Goal: Task Accomplishment & Management: Complete application form

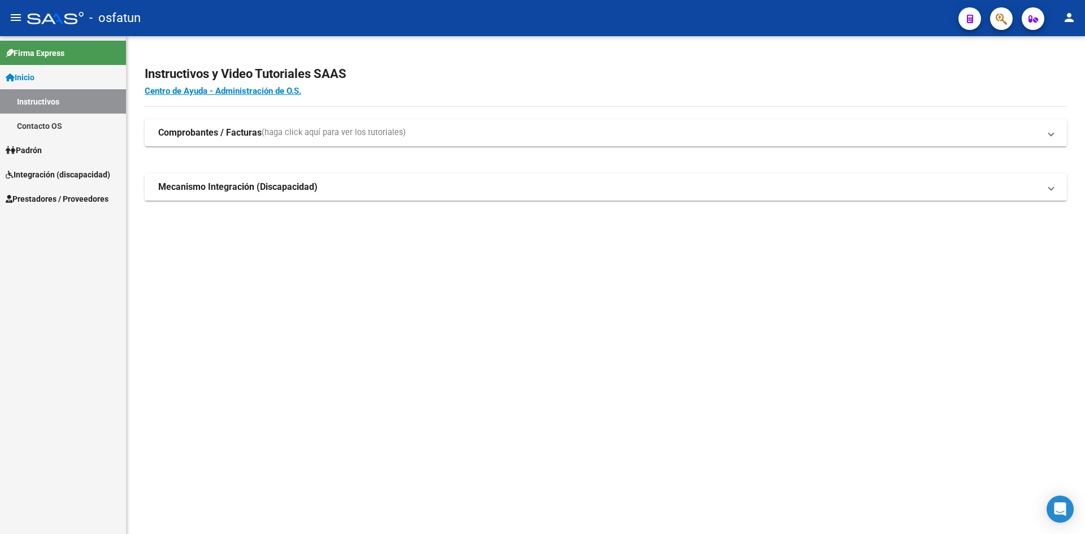
click at [79, 176] on span "Integración (discapacidad)" at bounding box center [58, 174] width 105 height 12
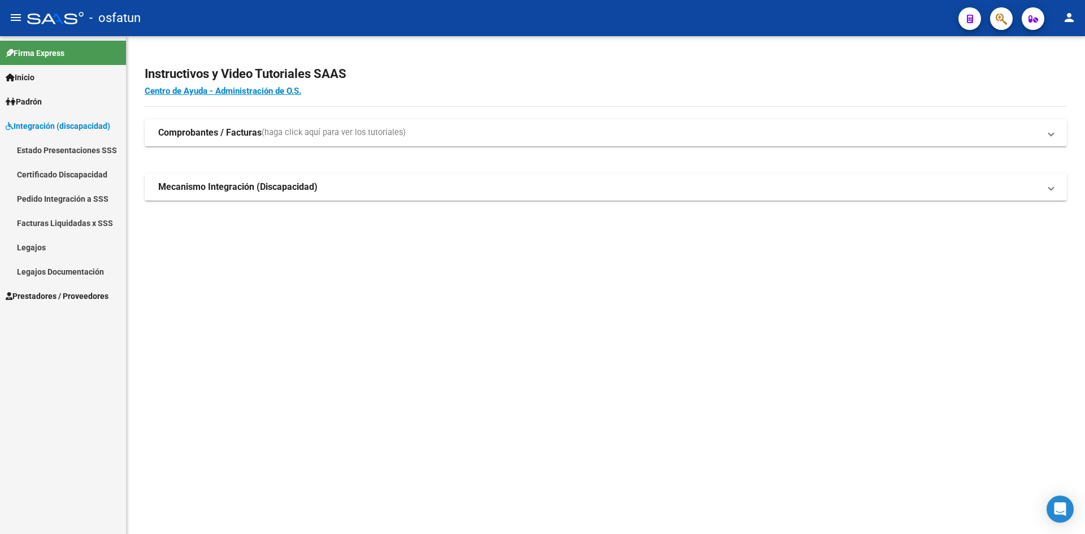
click at [75, 133] on link "Integración (discapacidad)" at bounding box center [63, 126] width 126 height 24
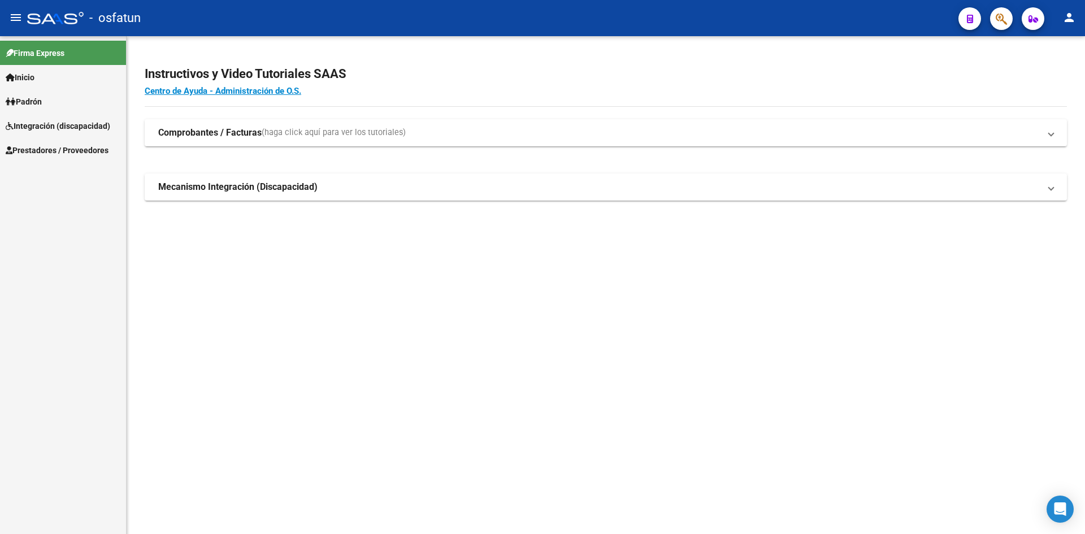
click at [72, 145] on span "Prestadores / Proveedores" at bounding box center [57, 150] width 103 height 12
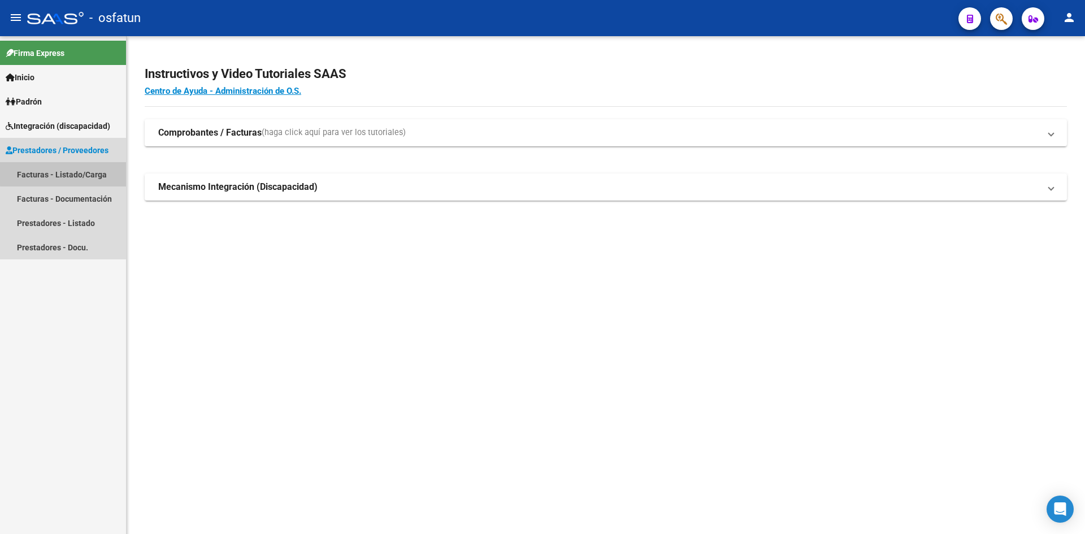
click at [88, 168] on link "Facturas - Listado/Carga" at bounding box center [63, 174] width 126 height 24
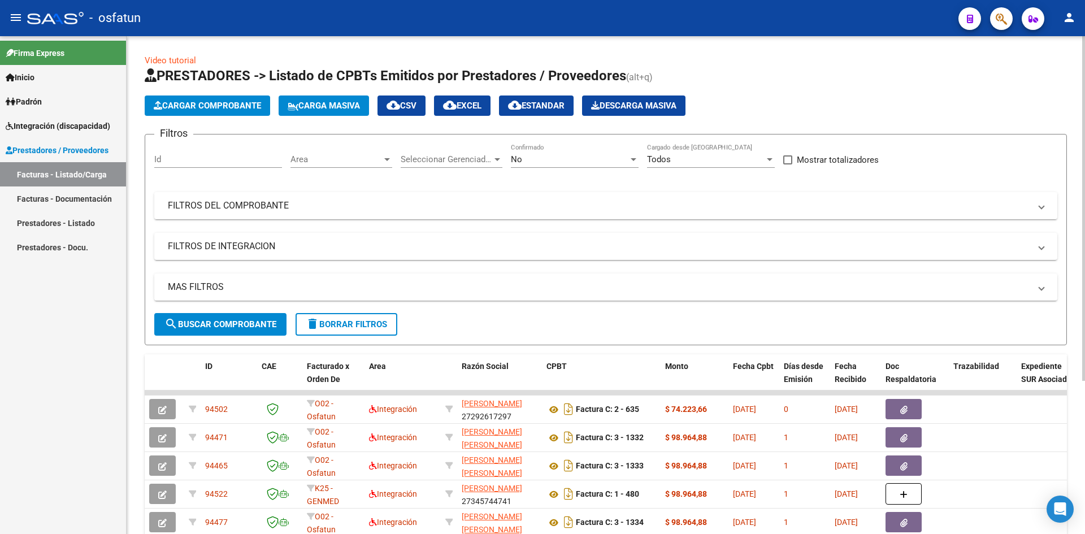
click at [212, 328] on span "search Buscar Comprobante" at bounding box center [220, 324] width 112 height 10
click at [219, 102] on span "Cargar Comprobante" at bounding box center [207, 106] width 107 height 10
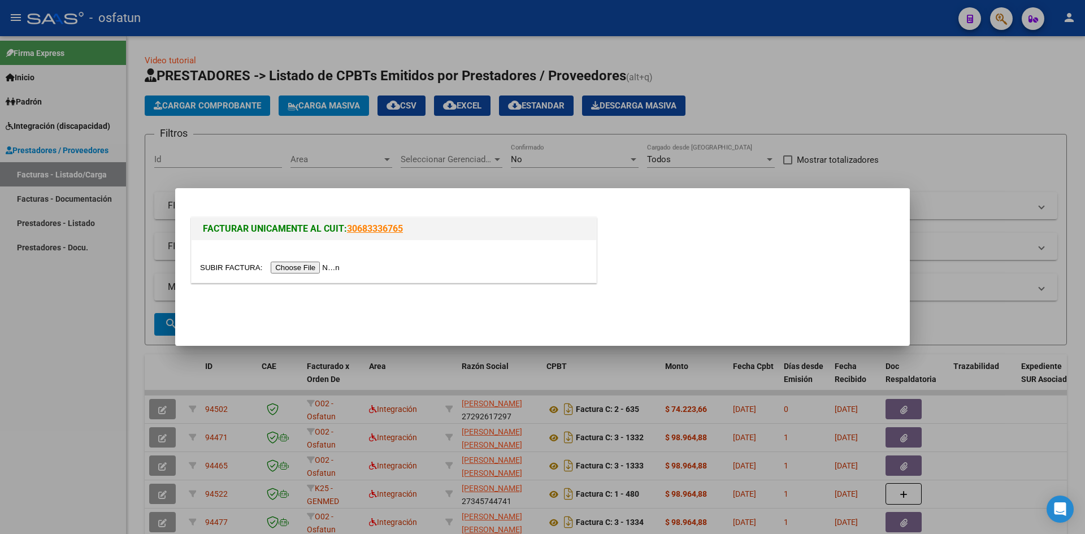
click at [297, 265] on input "file" at bounding box center [271, 268] width 143 height 12
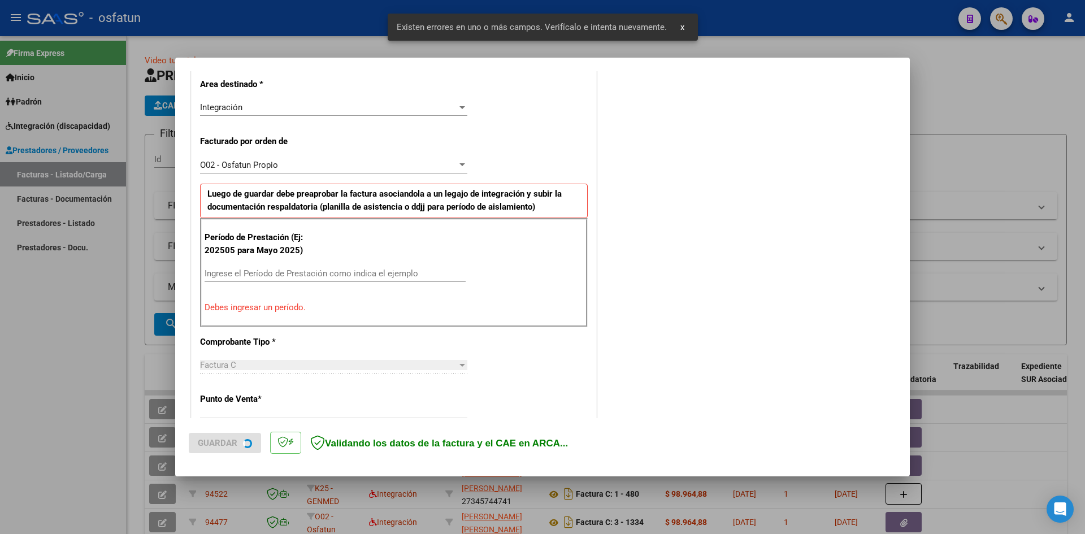
scroll to position [277, 0]
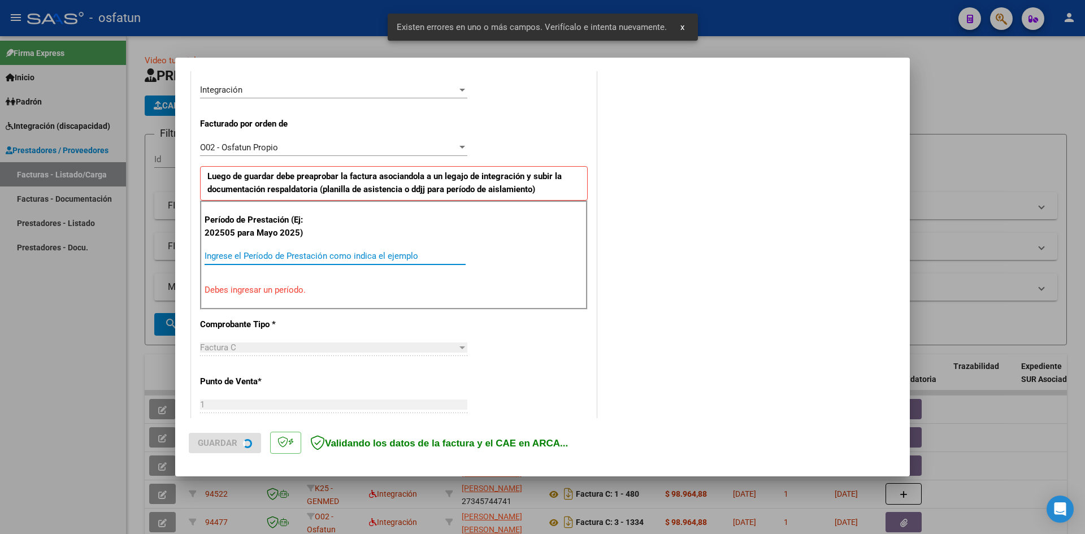
click at [268, 255] on input "Ingrese el Período de Prestación como indica el ejemplo" at bounding box center [334, 256] width 261 height 10
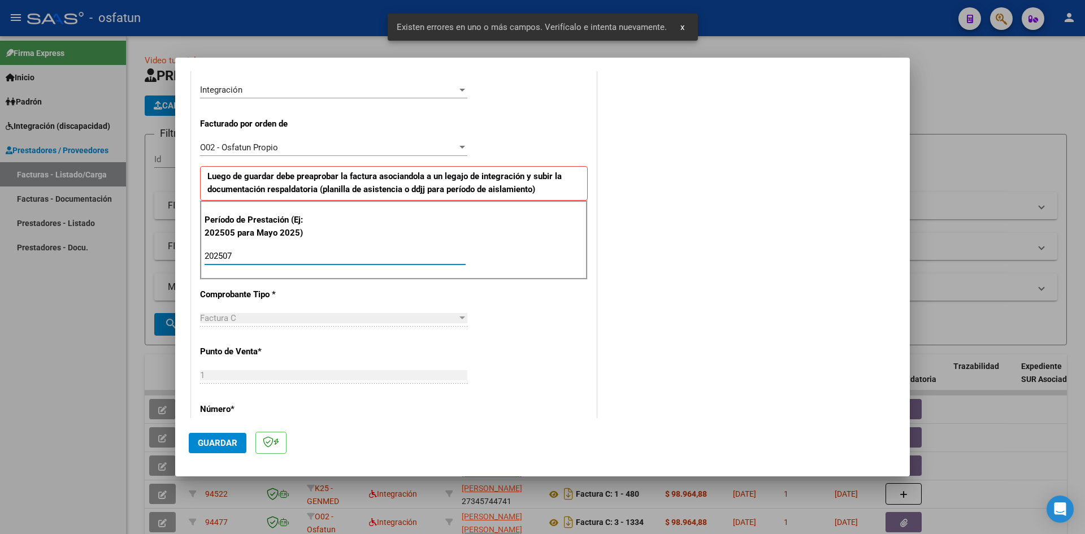
type input "202507"
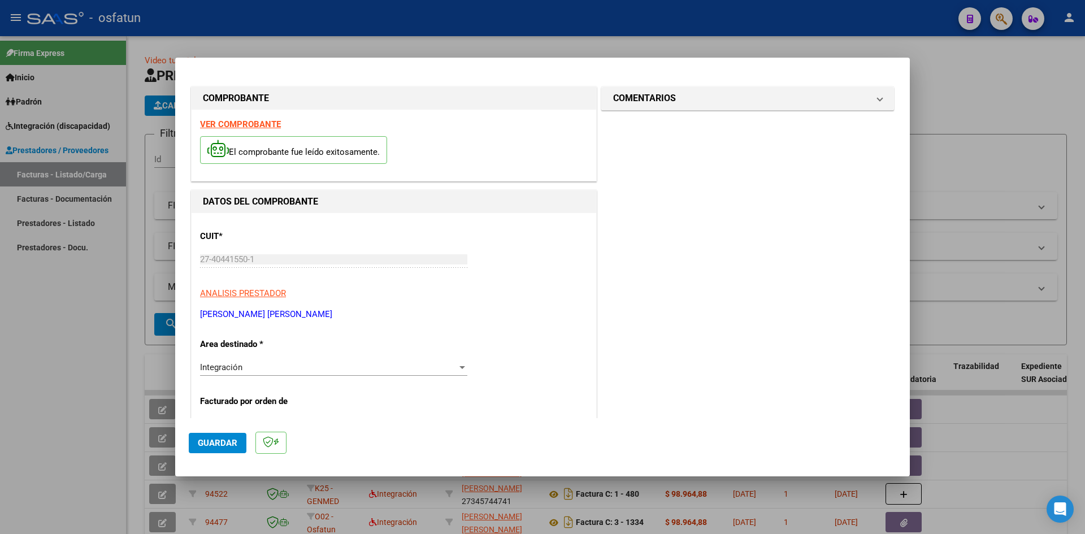
scroll to position [226, 0]
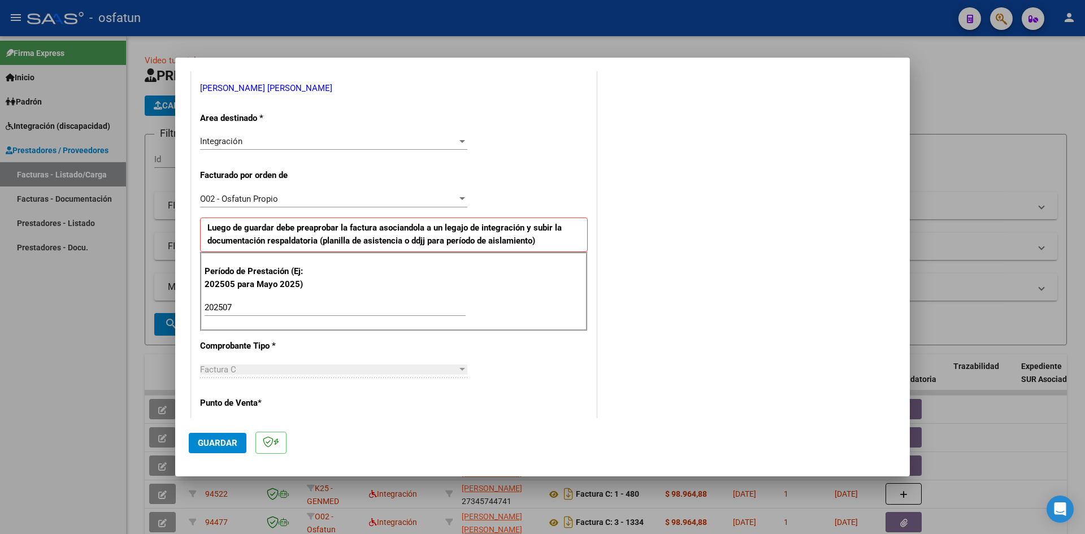
click at [216, 445] on span "Guardar" at bounding box center [218, 443] width 40 height 10
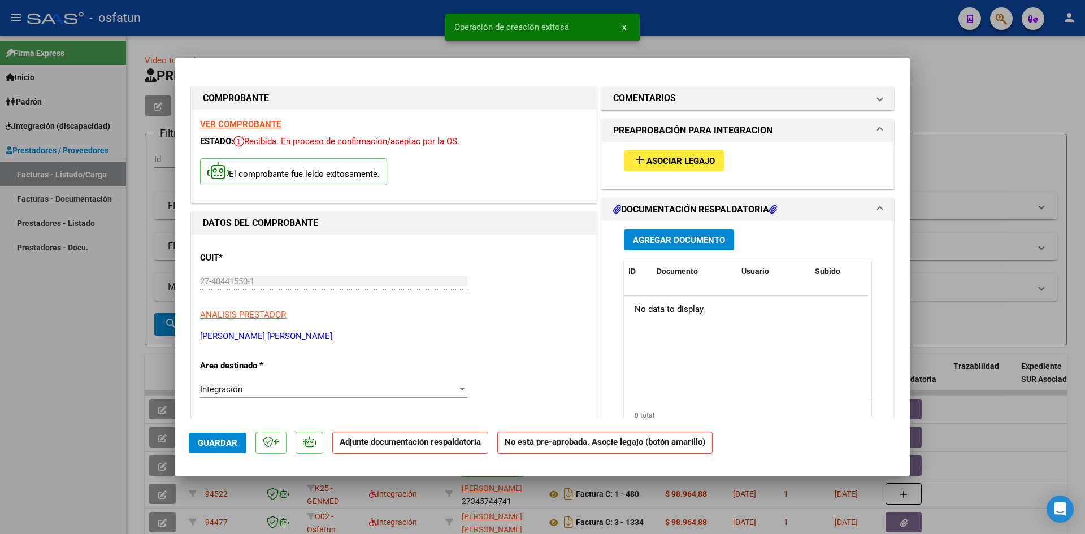
click at [681, 168] on button "add Asociar Legajo" at bounding box center [674, 160] width 100 height 21
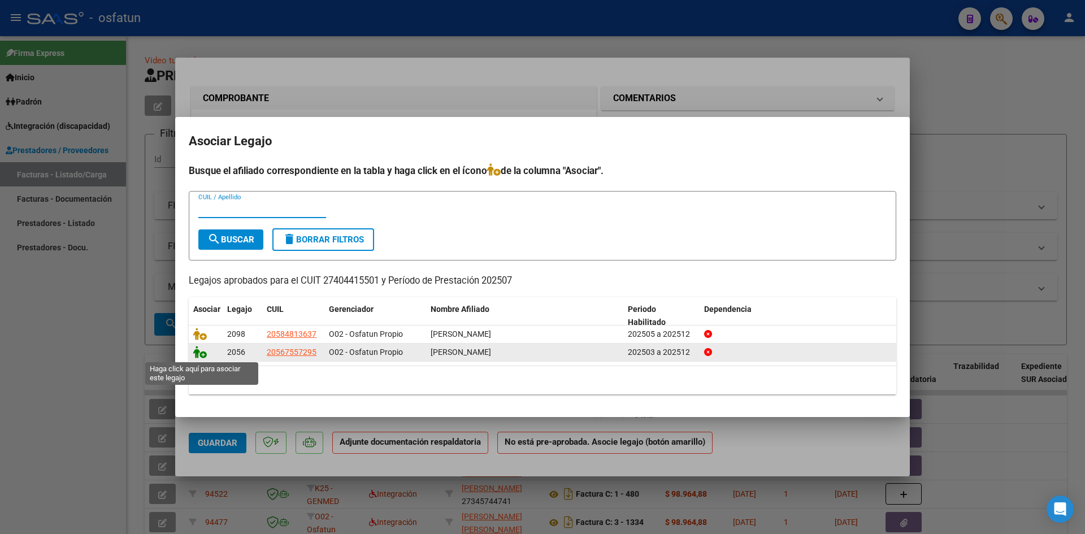
click at [201, 352] on icon at bounding box center [200, 352] width 14 height 12
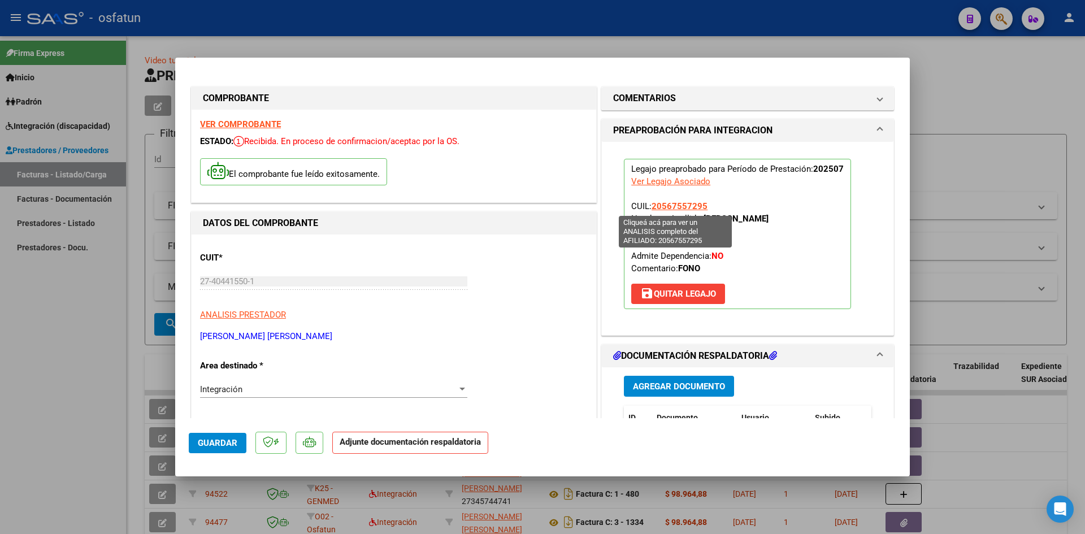
drag, startPoint x: 725, startPoint y: 201, endPoint x: 650, endPoint y: 201, distance: 75.1
click at [650, 201] on p "Legajo preaprobado para Período de Prestación: 202507 Ver Legajo Asociado CUIL:…" at bounding box center [737, 234] width 227 height 150
copy span "20567557295"
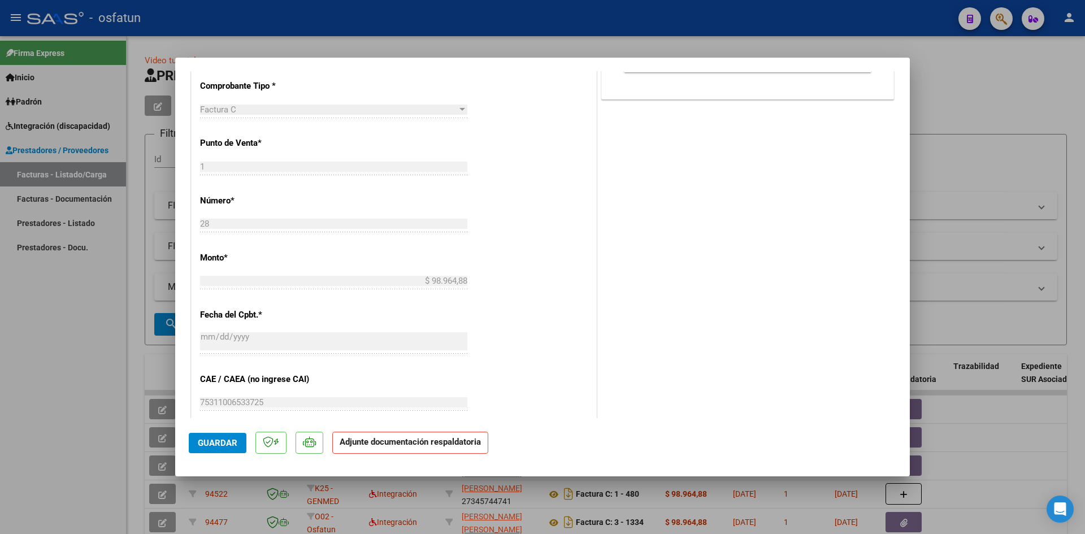
scroll to position [508, 0]
drag, startPoint x: 13, startPoint y: 369, endPoint x: 25, endPoint y: 97, distance: 272.5
click at [14, 368] on div at bounding box center [542, 267] width 1085 height 534
type input "$ 0,00"
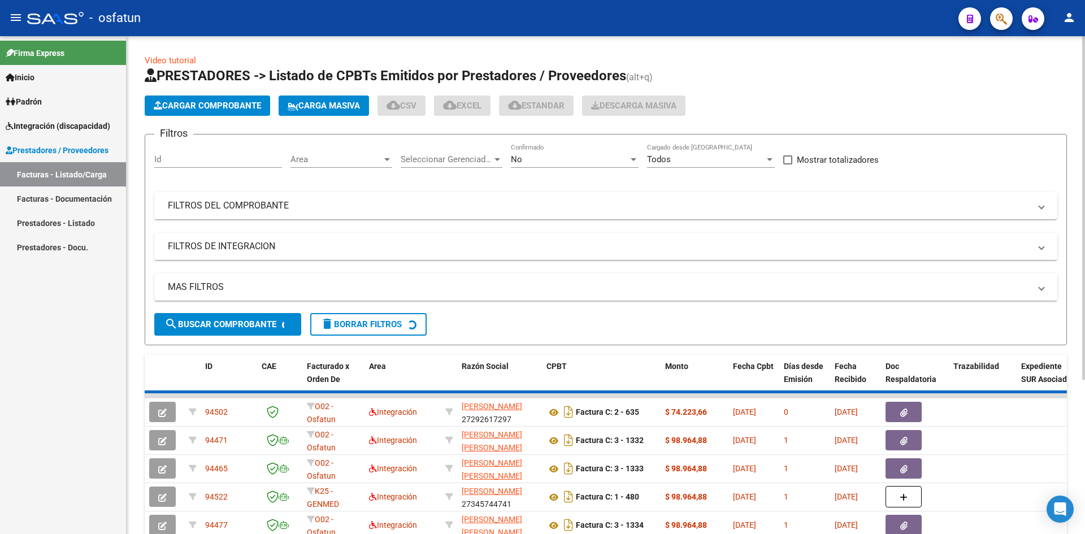
click at [214, 99] on button "Cargar Comprobante" at bounding box center [207, 105] width 125 height 20
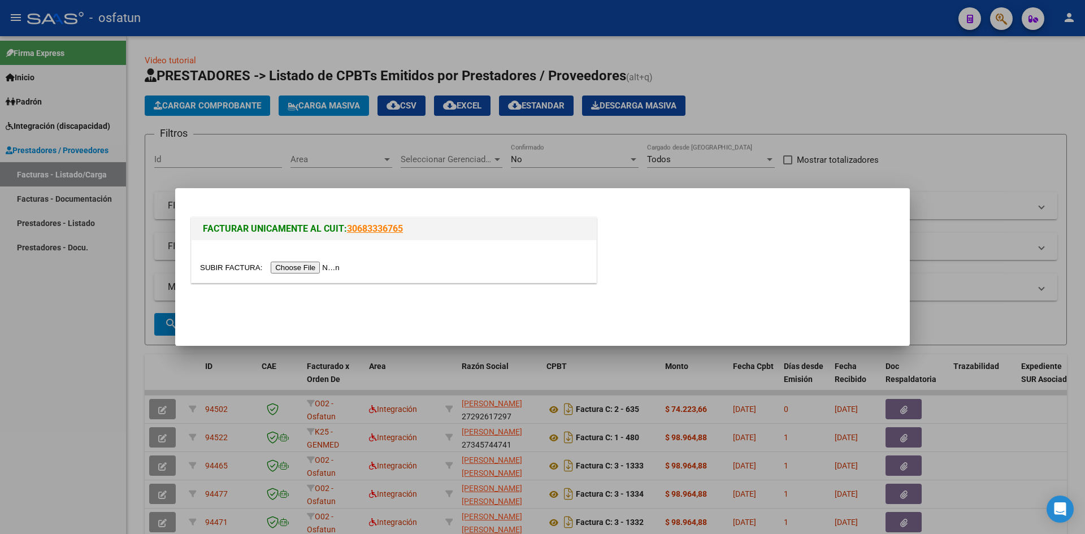
click at [302, 265] on input "file" at bounding box center [271, 268] width 143 height 12
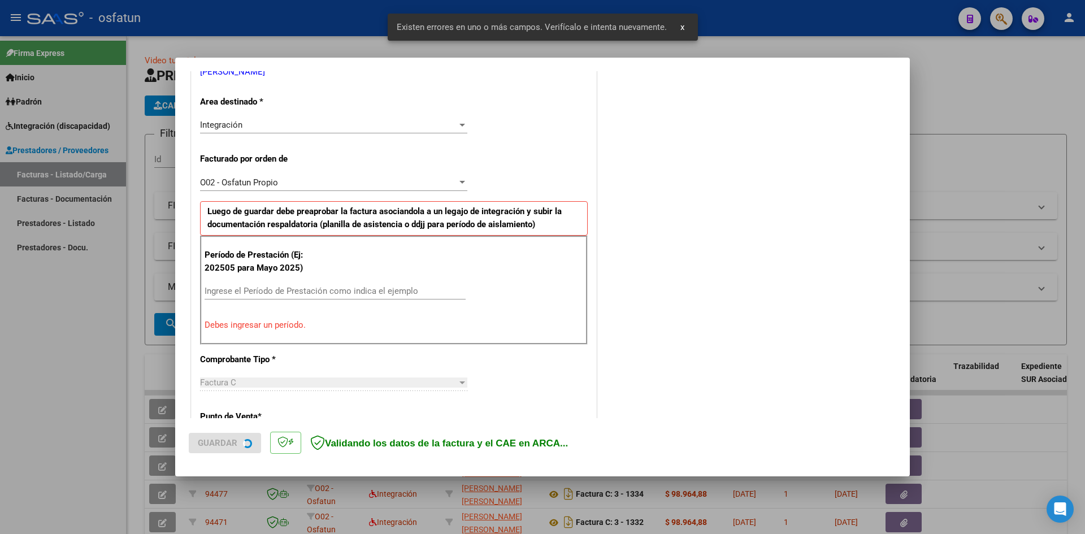
scroll to position [256, 0]
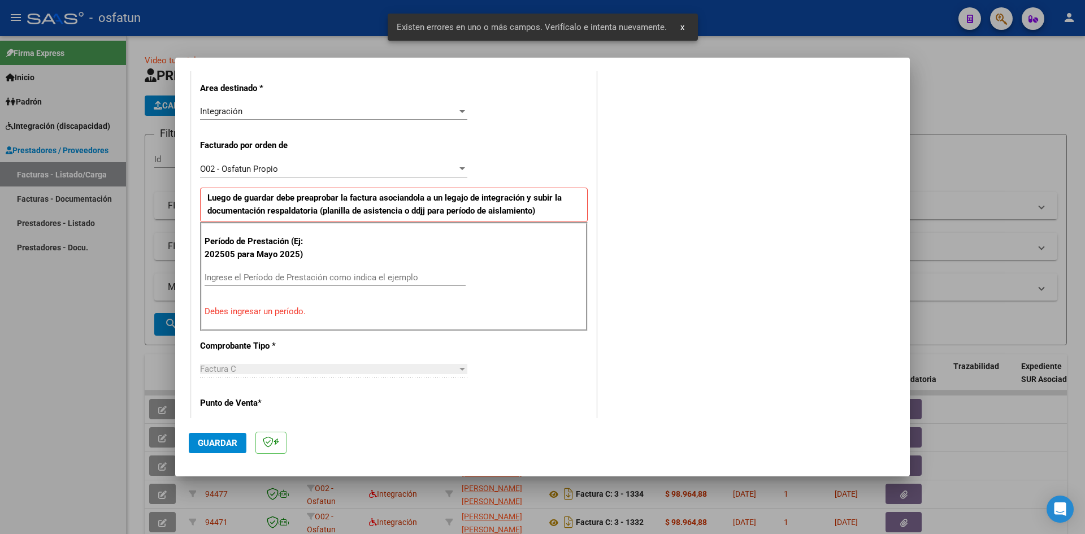
click at [255, 268] on div "Período de Prestación (Ej: 202505 para [DATE]) Ingrese el Período de Prestación…" at bounding box center [394, 276] width 388 height 108
click at [254, 274] on input "Ingrese el Período de Prestación como indica el ejemplo" at bounding box center [334, 277] width 261 height 10
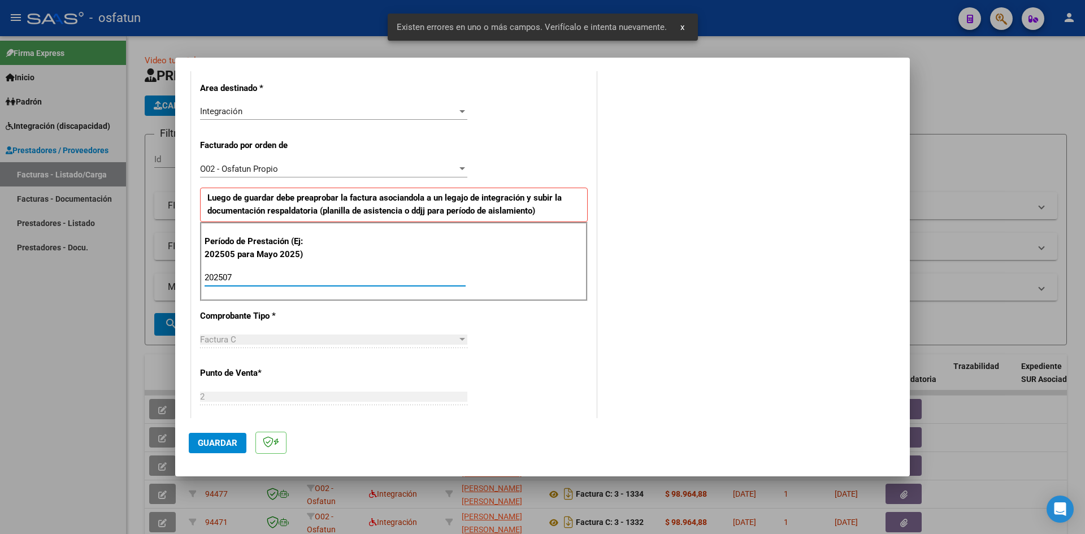
type input "202507"
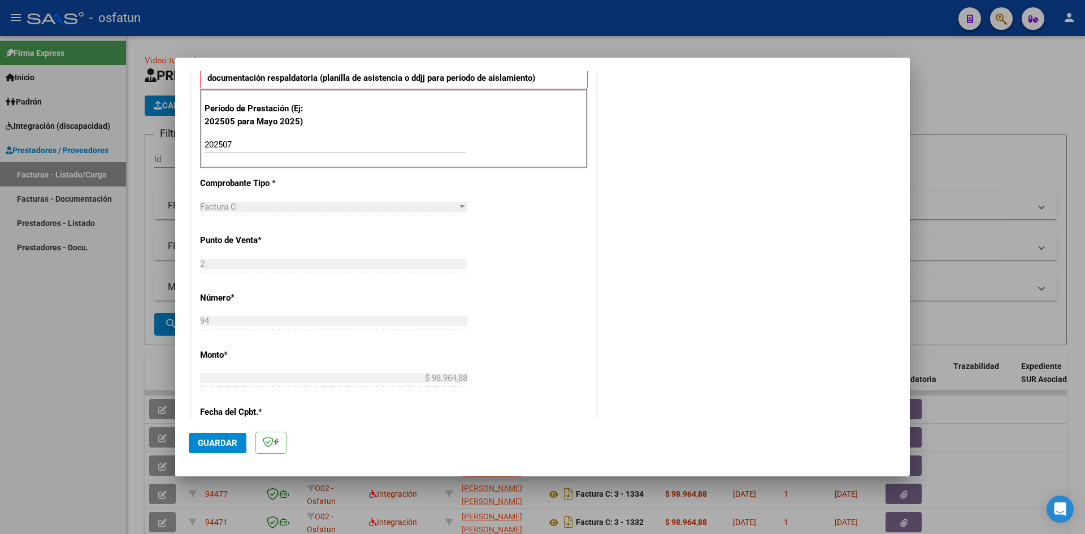
scroll to position [482, 0]
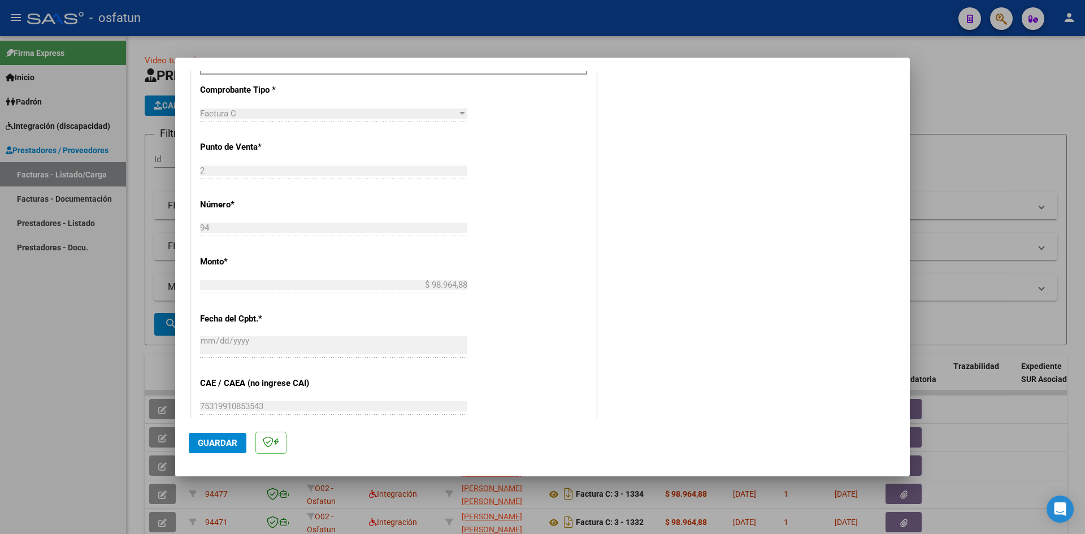
click at [215, 442] on span "Guardar" at bounding box center [218, 443] width 40 height 10
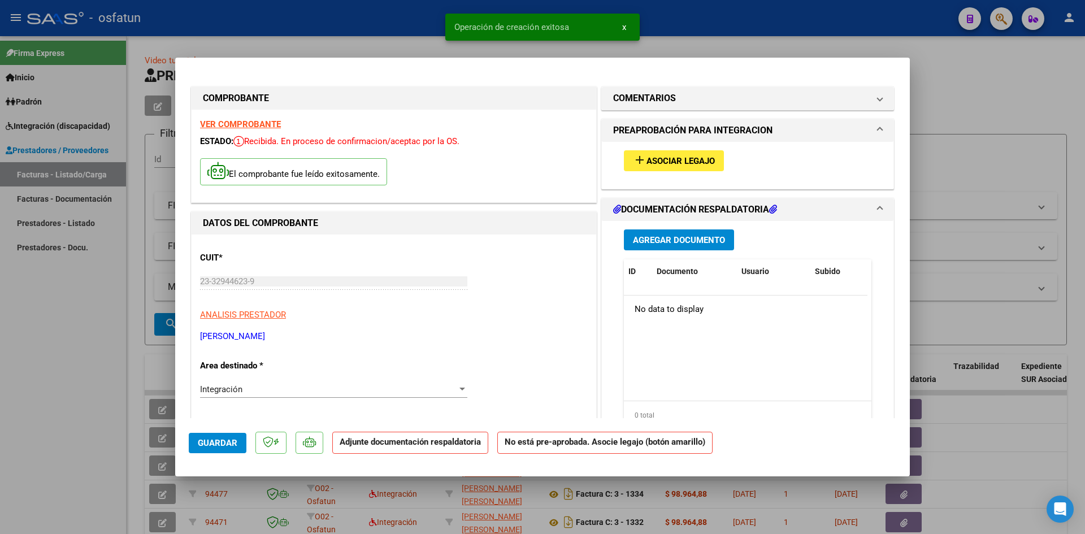
click at [671, 155] on span "add Asociar Legajo" at bounding box center [674, 160] width 82 height 10
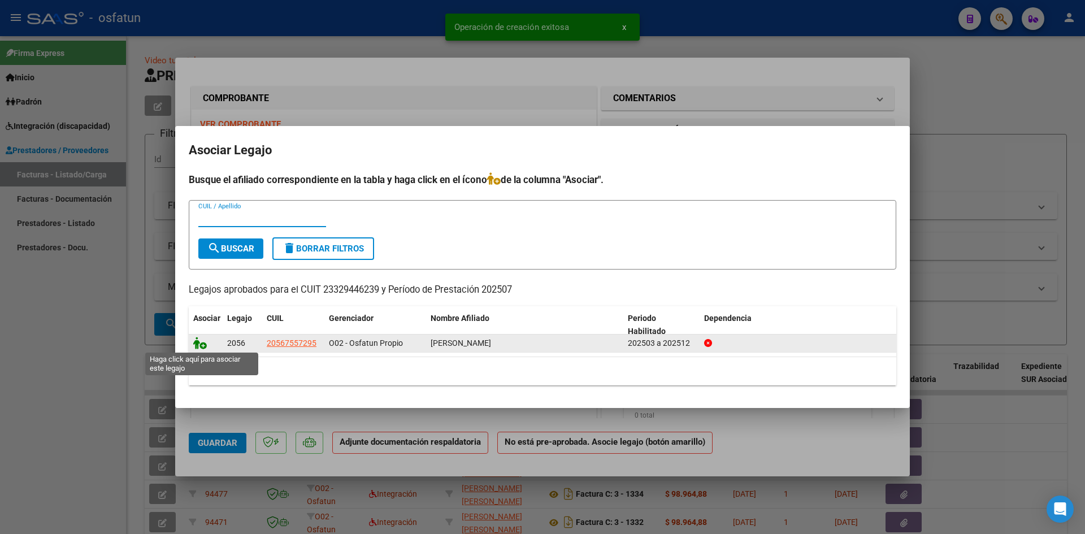
click at [200, 345] on icon at bounding box center [200, 343] width 14 height 12
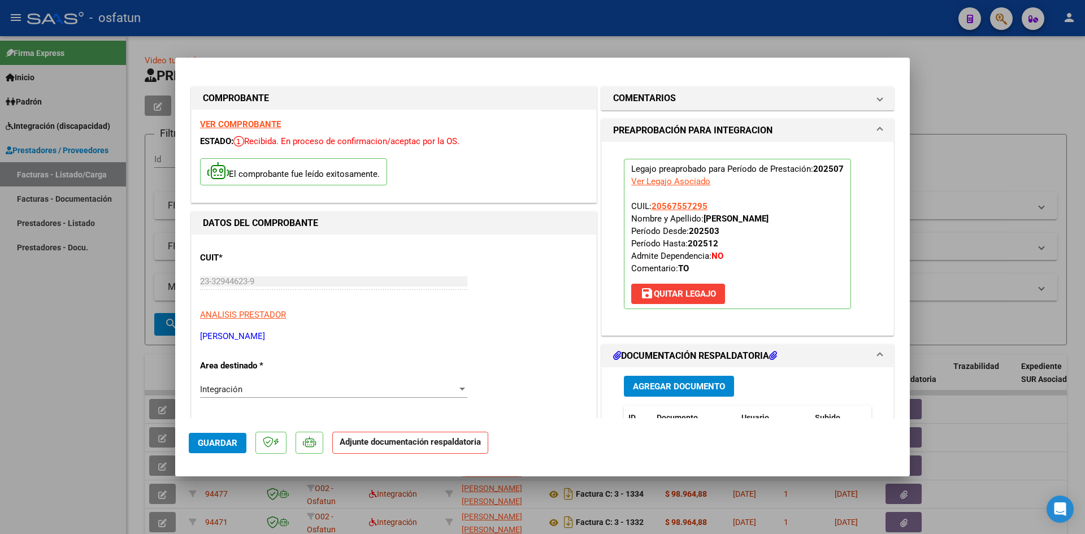
click at [669, 391] on button "Agregar Documento" at bounding box center [679, 386] width 110 height 21
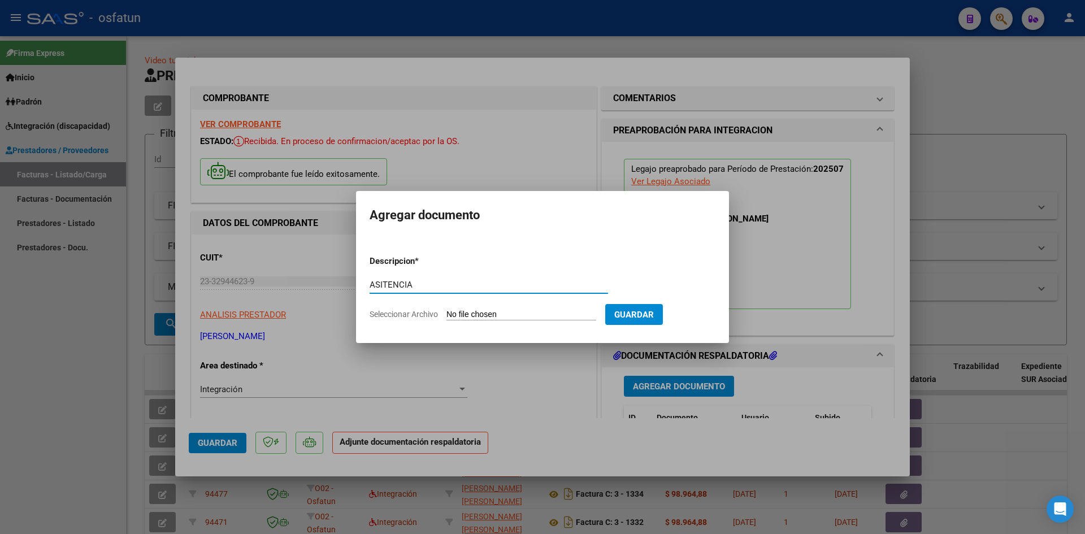
type input "ASITENCIA"
click at [513, 316] on input "Seleccionar Archivo" at bounding box center [521, 315] width 150 height 11
type input "C:\fakepath\ASIST TERAPIA OCUP JULIO.jfif"
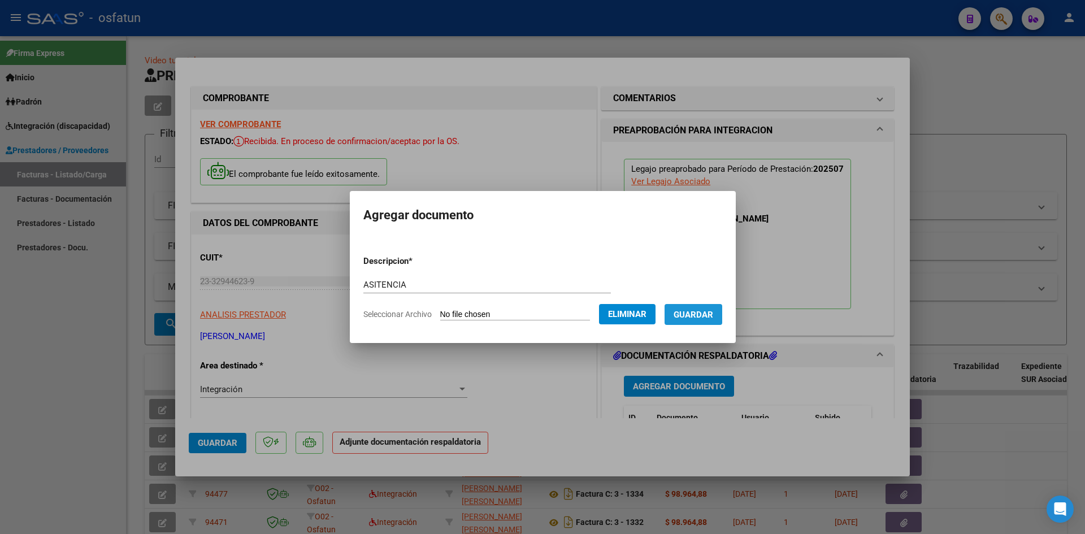
click at [713, 320] on button "Guardar" at bounding box center [693, 314] width 58 height 21
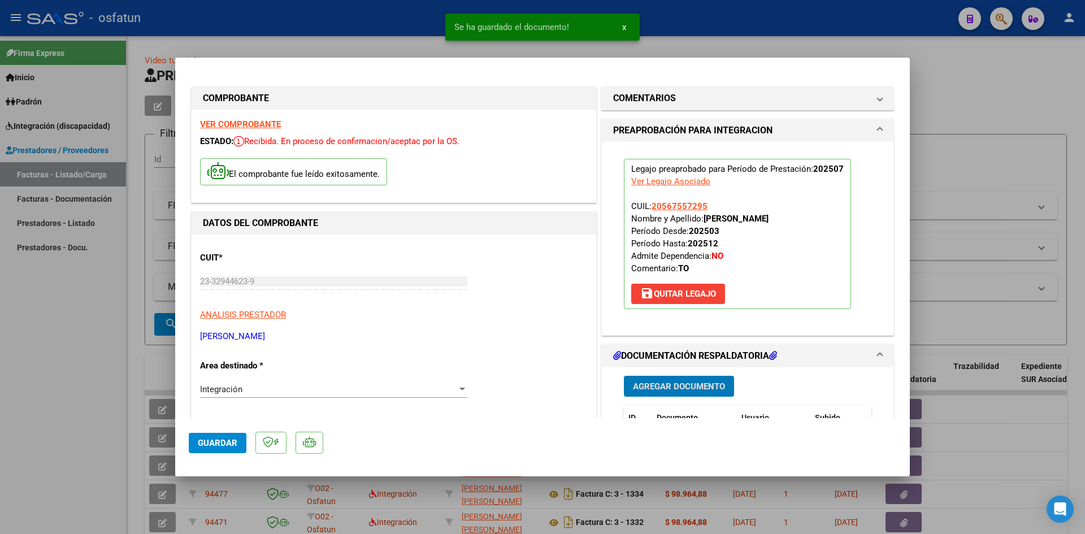
click at [695, 380] on button "Agregar Documento" at bounding box center [679, 386] width 110 height 21
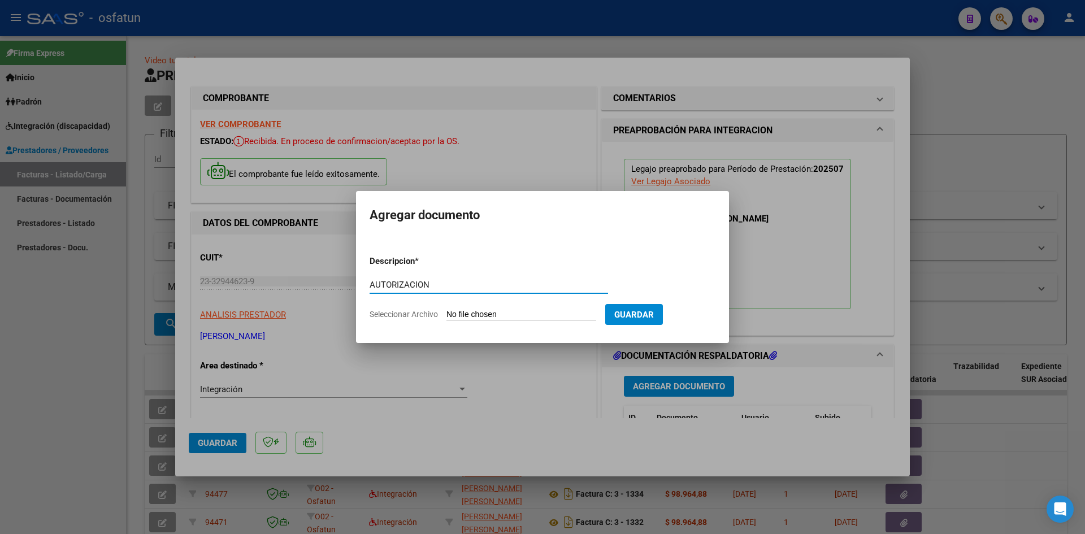
type input "AUTORIZACION"
click at [472, 314] on input "Seleccionar Archivo" at bounding box center [521, 315] width 150 height 11
type input "C:\fakepath\AUTO TERAPIA OCUP.pdf"
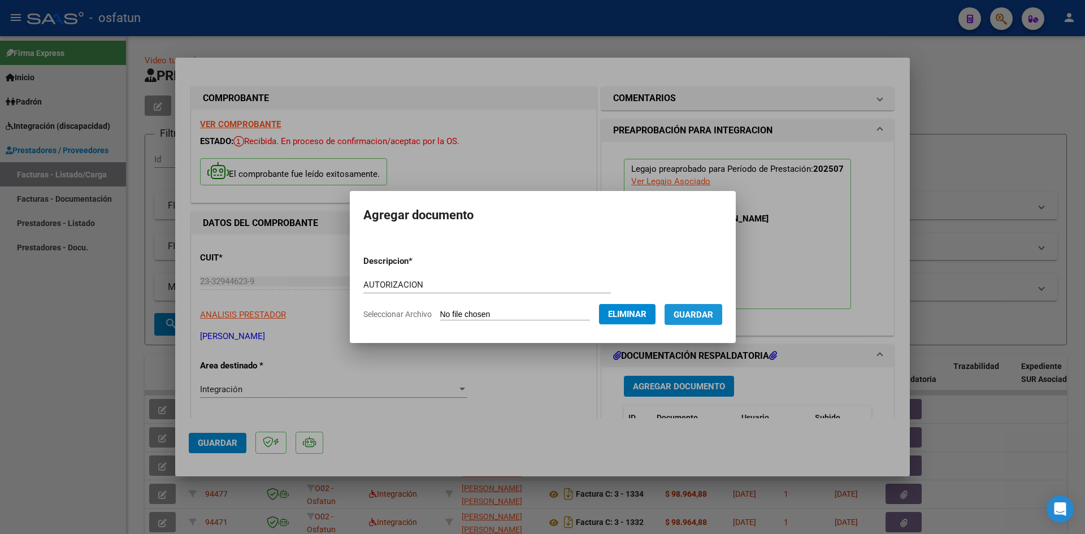
click at [700, 313] on span "Guardar" at bounding box center [693, 315] width 40 height 10
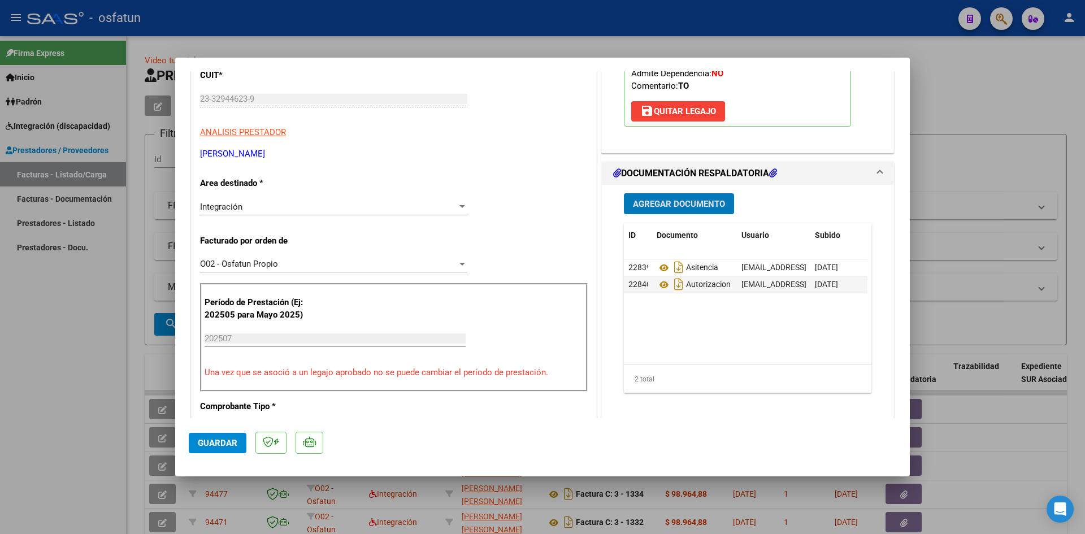
scroll to position [226, 0]
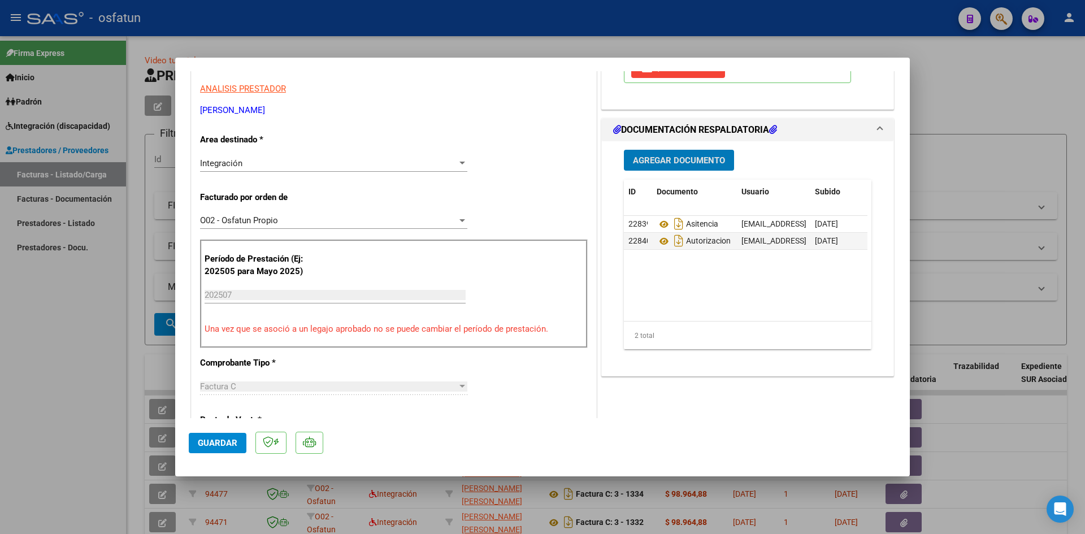
click at [216, 443] on span "Guardar" at bounding box center [218, 443] width 40 height 10
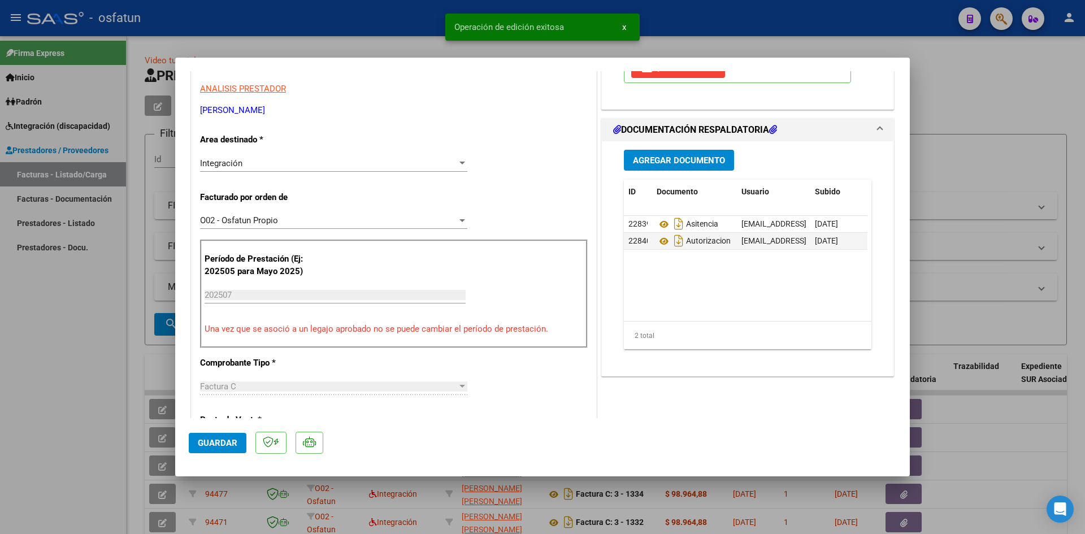
click at [28, 337] on div at bounding box center [542, 267] width 1085 height 534
type input "$ 0,00"
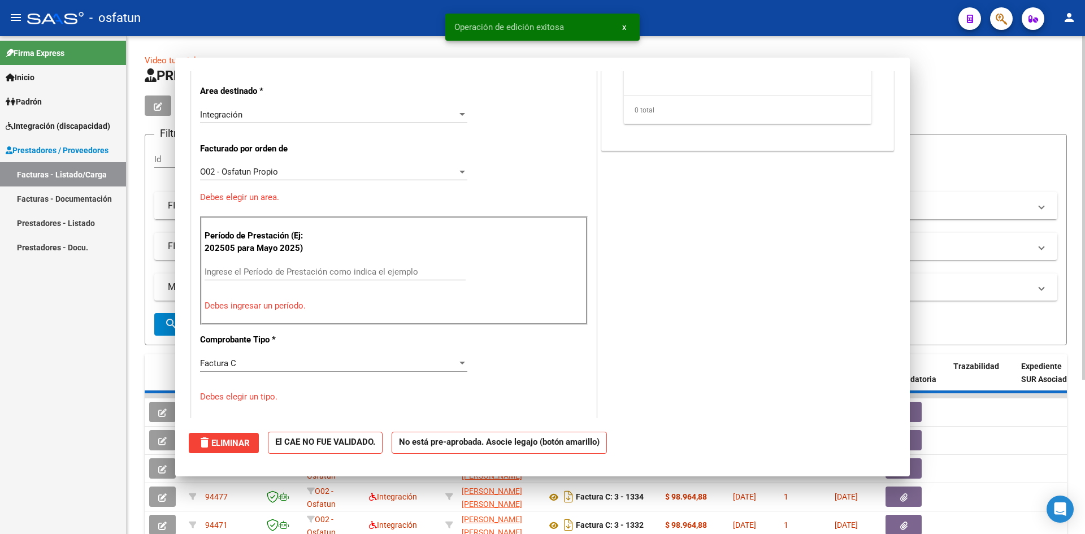
scroll to position [0, 0]
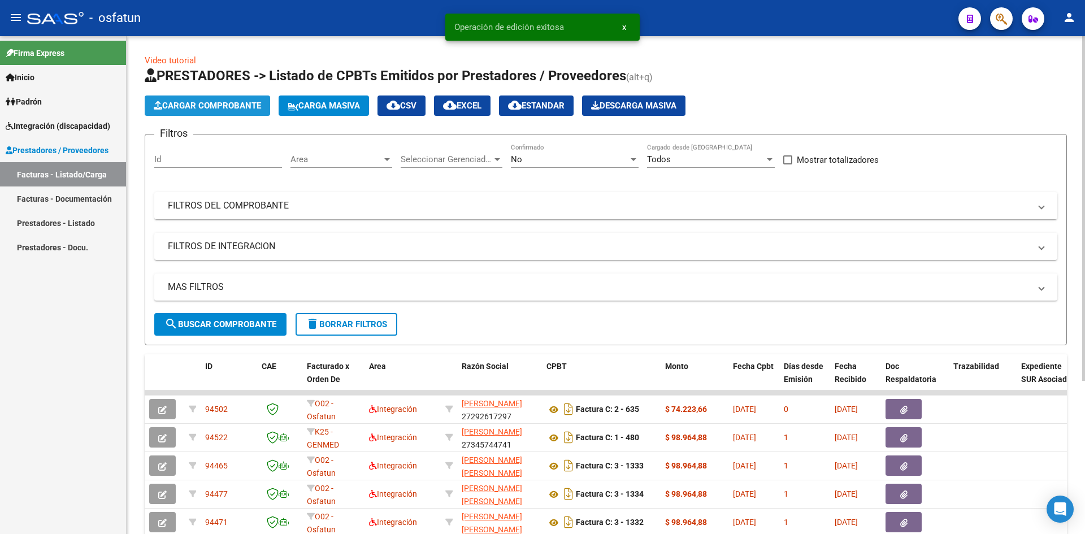
click at [205, 105] on span "Cargar Comprobante" at bounding box center [207, 106] width 107 height 10
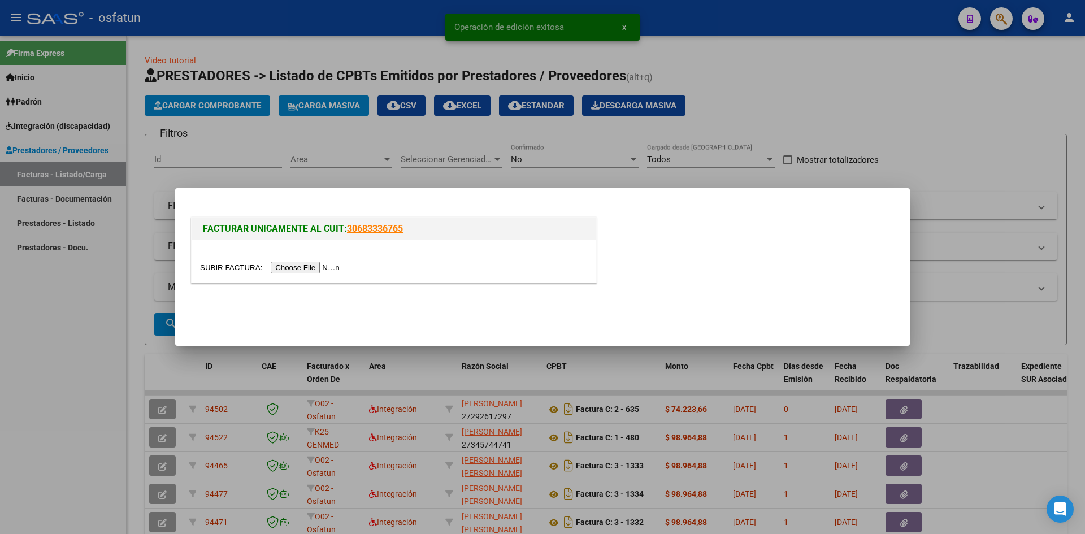
click at [302, 264] on input "file" at bounding box center [271, 268] width 143 height 12
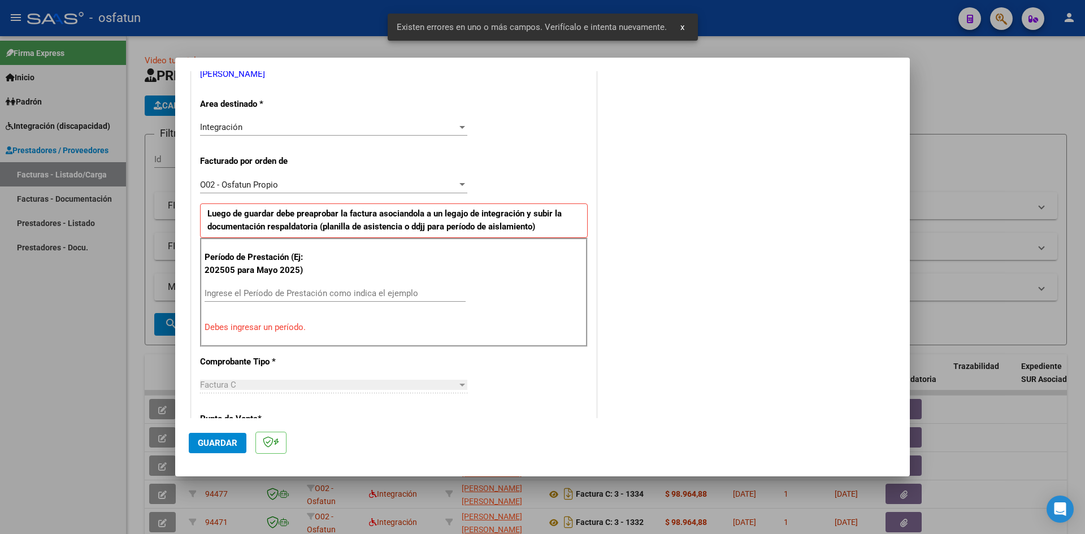
scroll to position [221, 0]
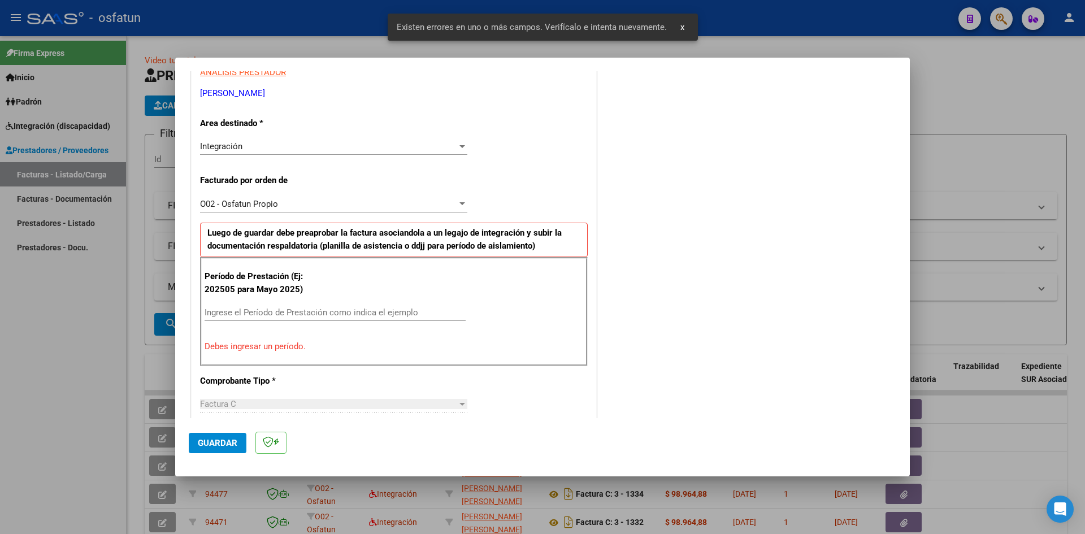
click at [261, 317] on input "Ingrese el Período de Prestación como indica el ejemplo" at bounding box center [334, 312] width 261 height 10
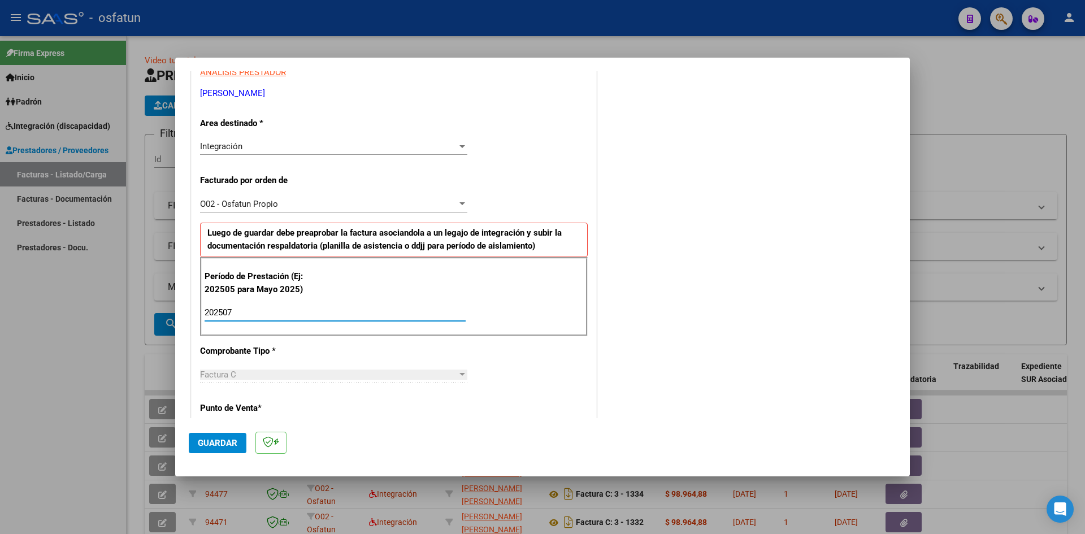
type input "202507"
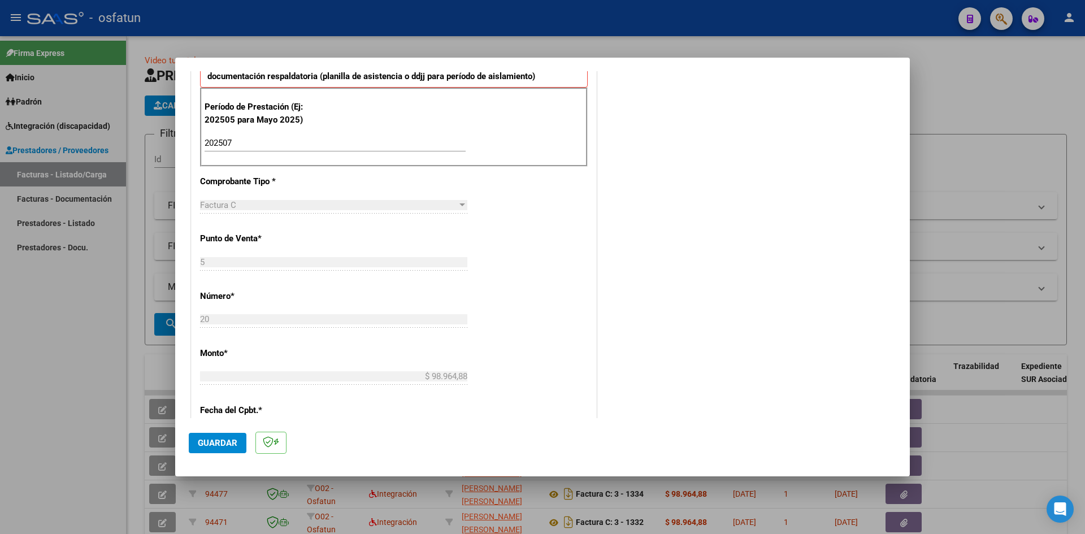
scroll to position [560, 0]
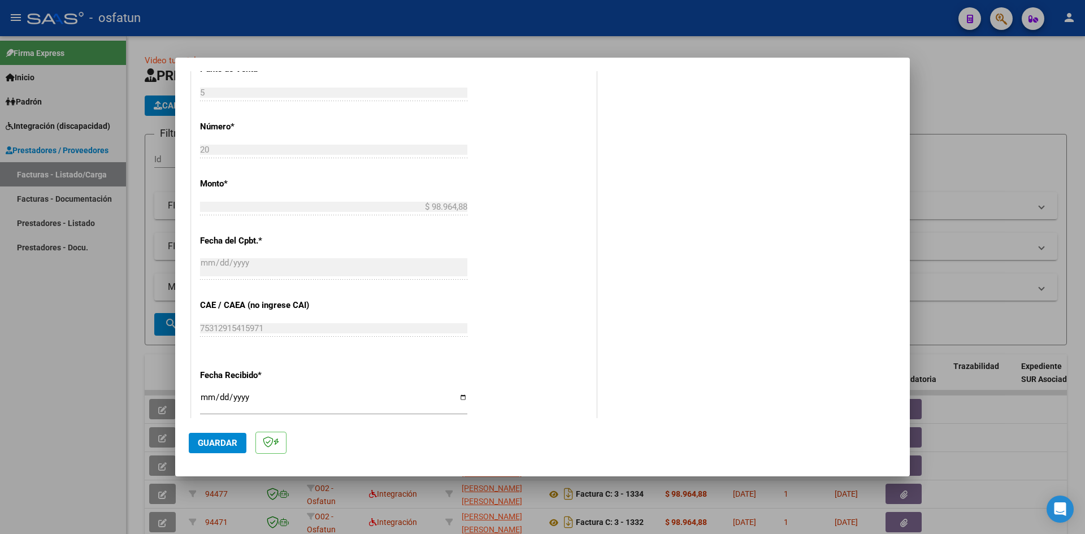
click at [199, 443] on span "Guardar" at bounding box center [218, 443] width 40 height 10
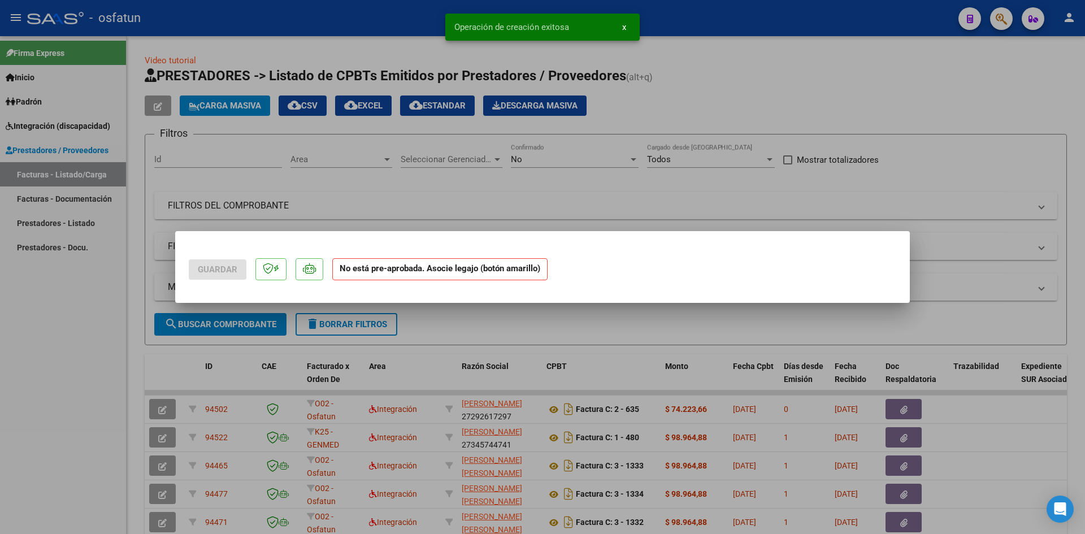
scroll to position [0, 0]
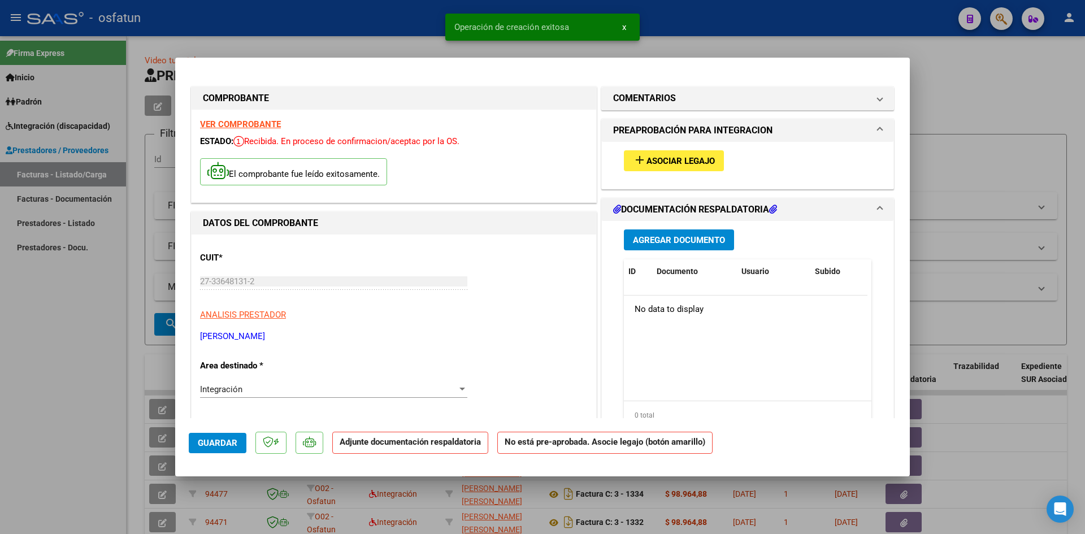
click at [661, 159] on span "Asociar Legajo" at bounding box center [680, 161] width 68 height 10
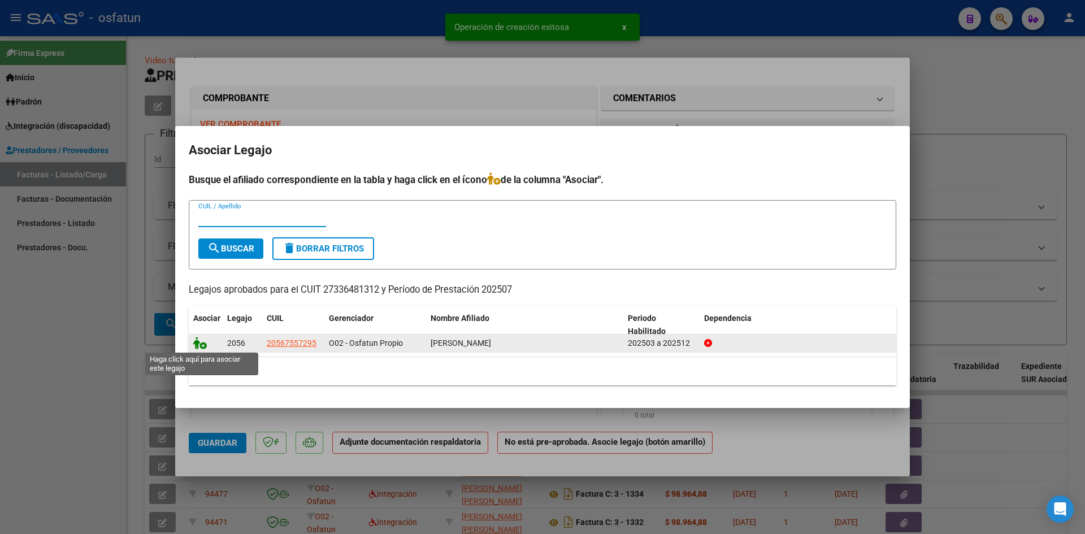
click at [200, 343] on icon at bounding box center [200, 343] width 14 height 12
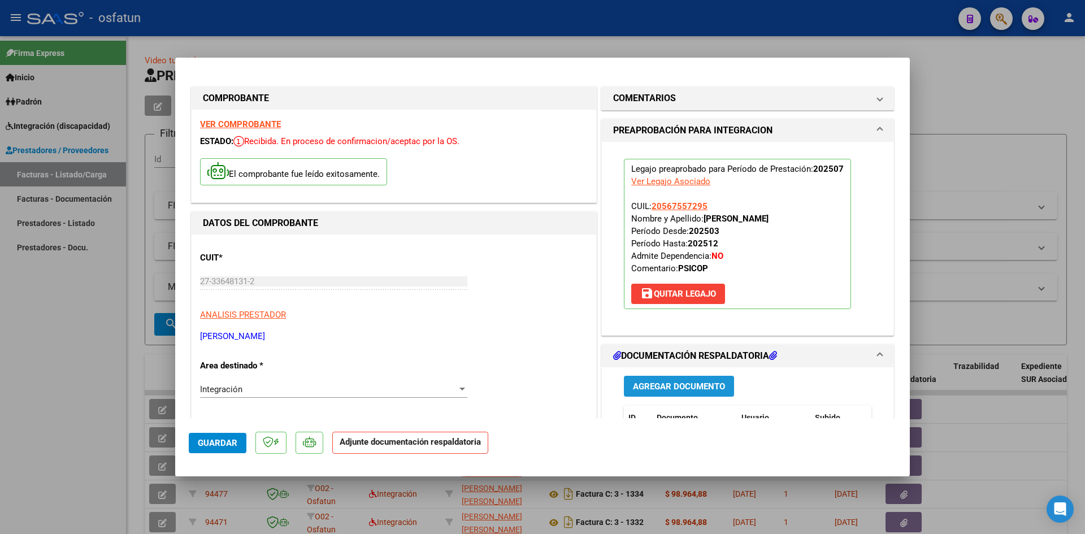
click at [687, 378] on button "Agregar Documento" at bounding box center [679, 386] width 110 height 21
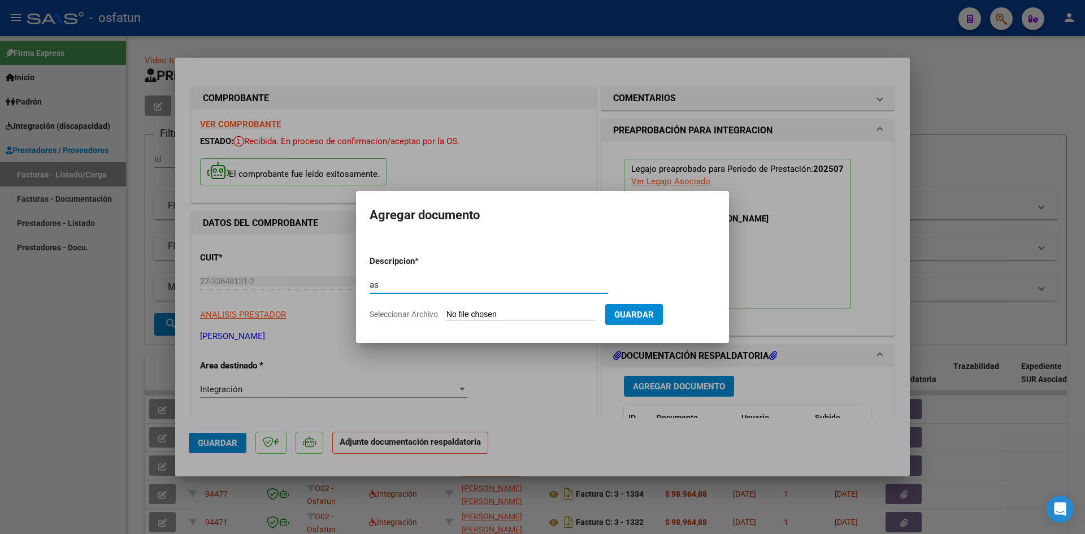
type input "a"
type input "ASISTENCIA"
click at [472, 311] on input "Seleccionar Archivo" at bounding box center [521, 315] width 150 height 11
click at [481, 314] on input "Seleccionar Archivo" at bounding box center [521, 315] width 150 height 11
type input "C:\fakepath\ASITE PSICOPD JULIO.jfif"
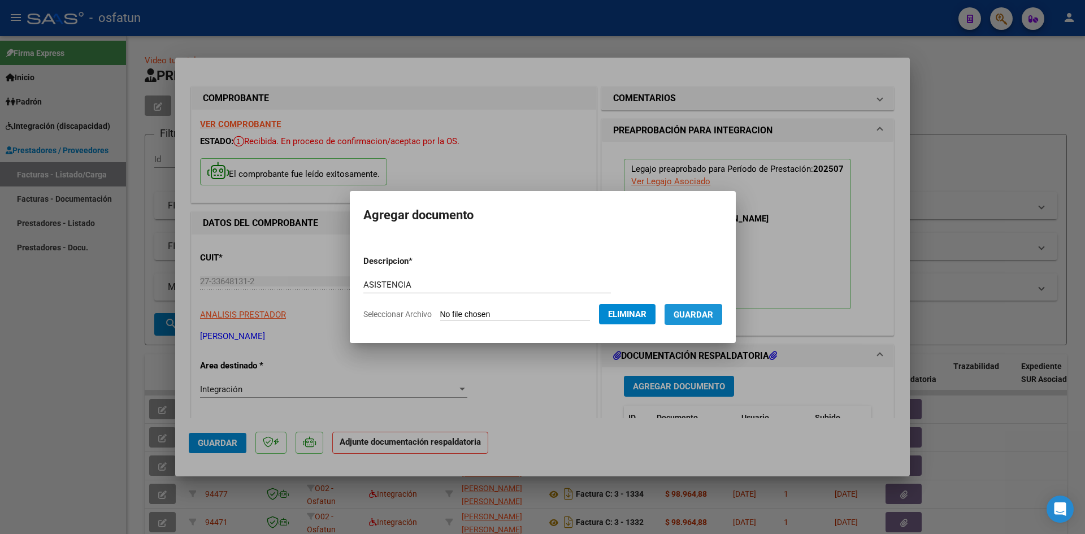
click at [695, 318] on span "Guardar" at bounding box center [693, 315] width 40 height 10
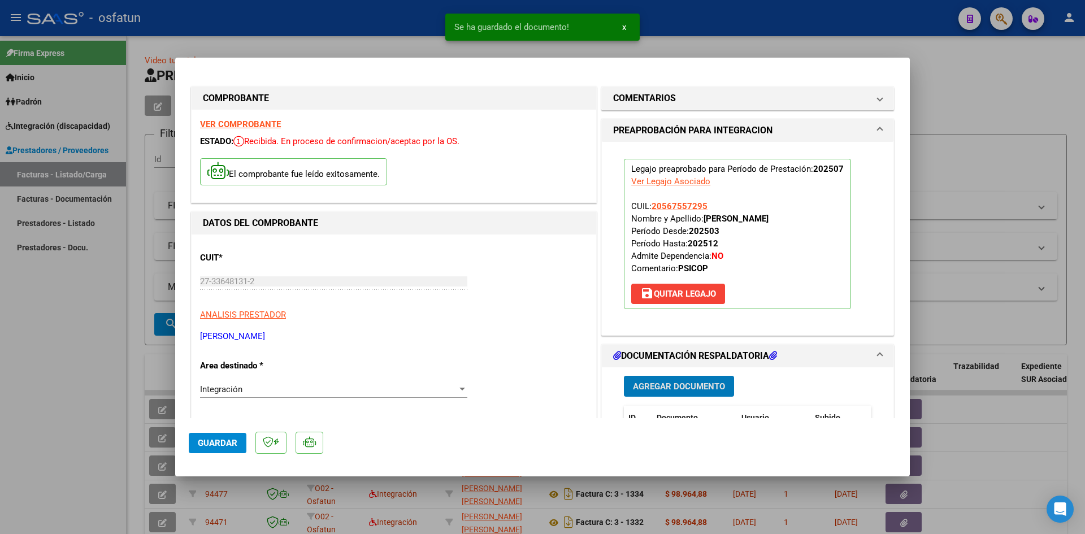
click at [685, 393] on button "Agregar Documento" at bounding box center [679, 386] width 110 height 21
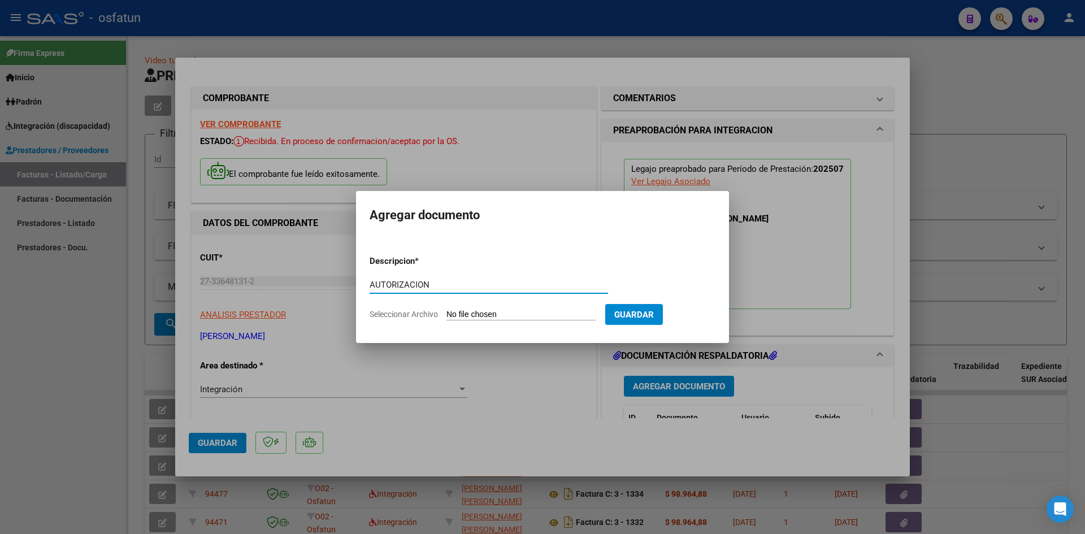
type input "AUTORIZACION"
click at [546, 312] on input "Seleccionar Archivo" at bounding box center [521, 315] width 150 height 11
type input "C:\fakepath\AUTO PSICOPEDAGOGIA.pdf"
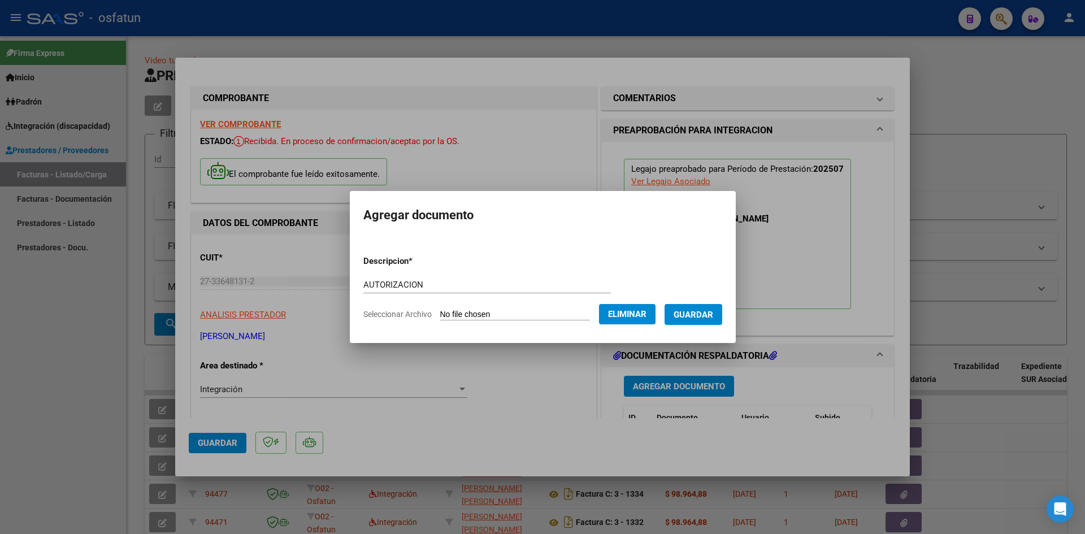
click at [707, 317] on span "Guardar" at bounding box center [693, 315] width 40 height 10
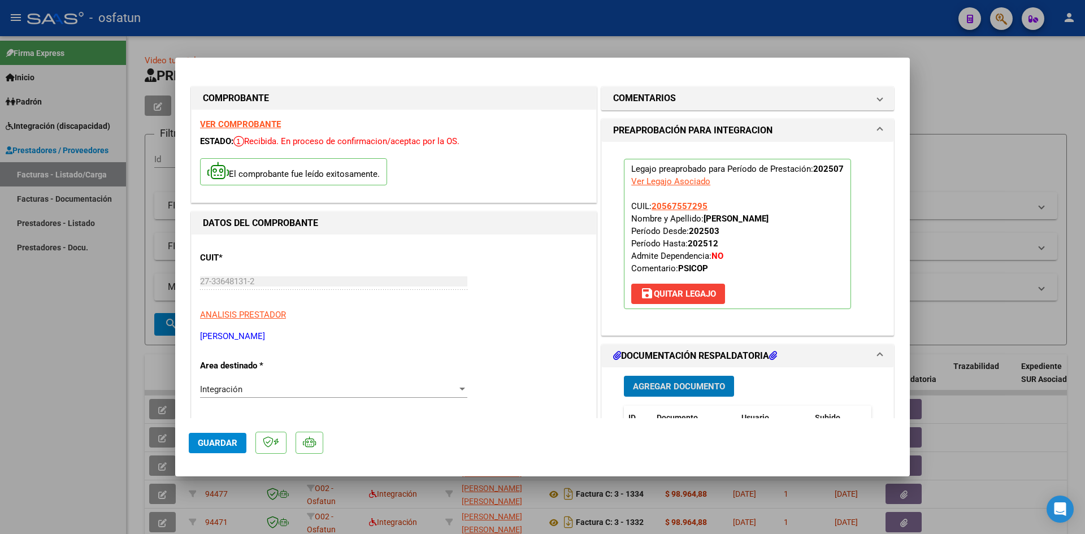
click at [208, 442] on span "Guardar" at bounding box center [218, 443] width 40 height 10
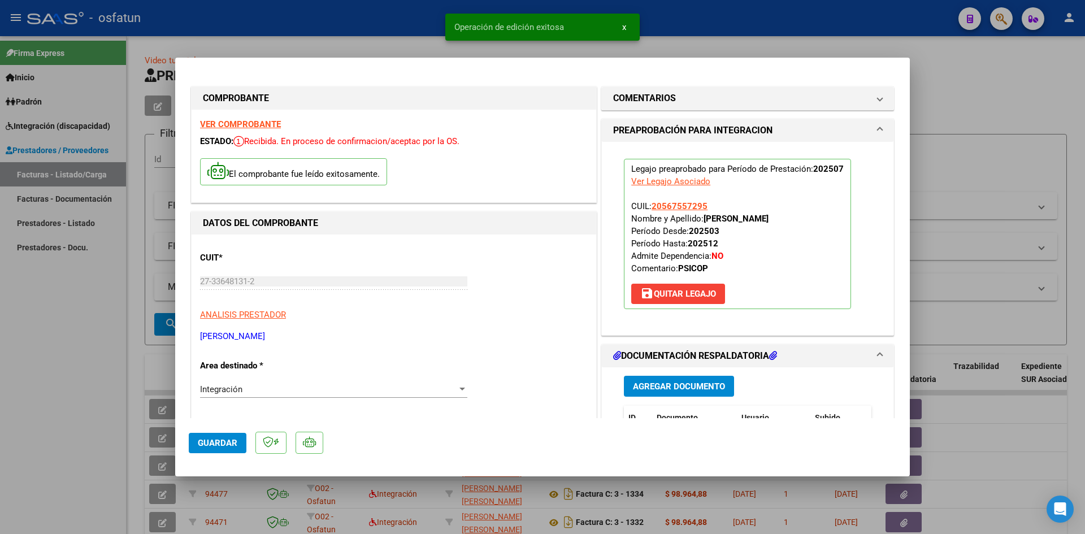
click at [2, 377] on div at bounding box center [542, 267] width 1085 height 534
type input "$ 0,00"
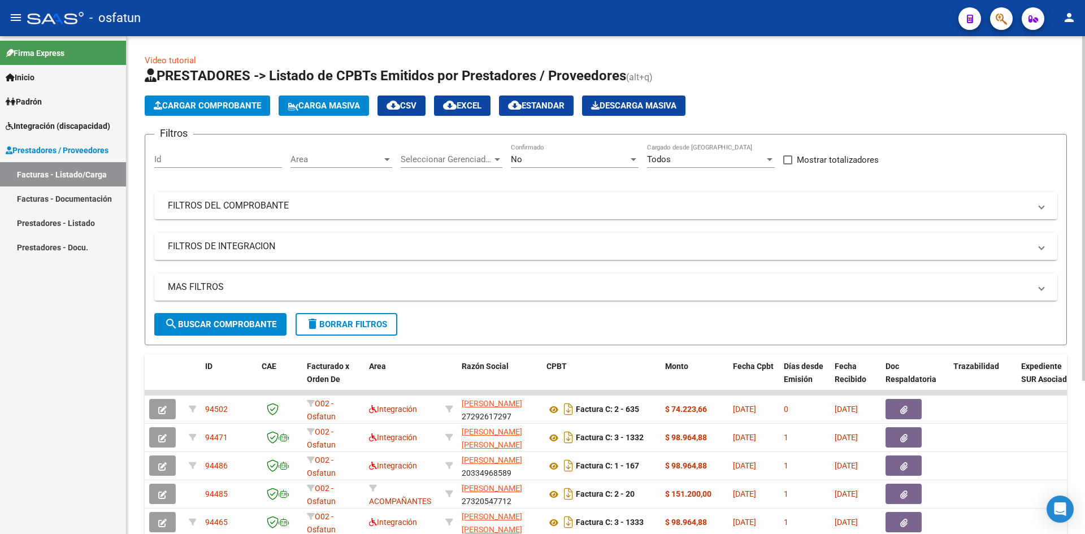
click at [197, 98] on button "Cargar Comprobante" at bounding box center [207, 105] width 125 height 20
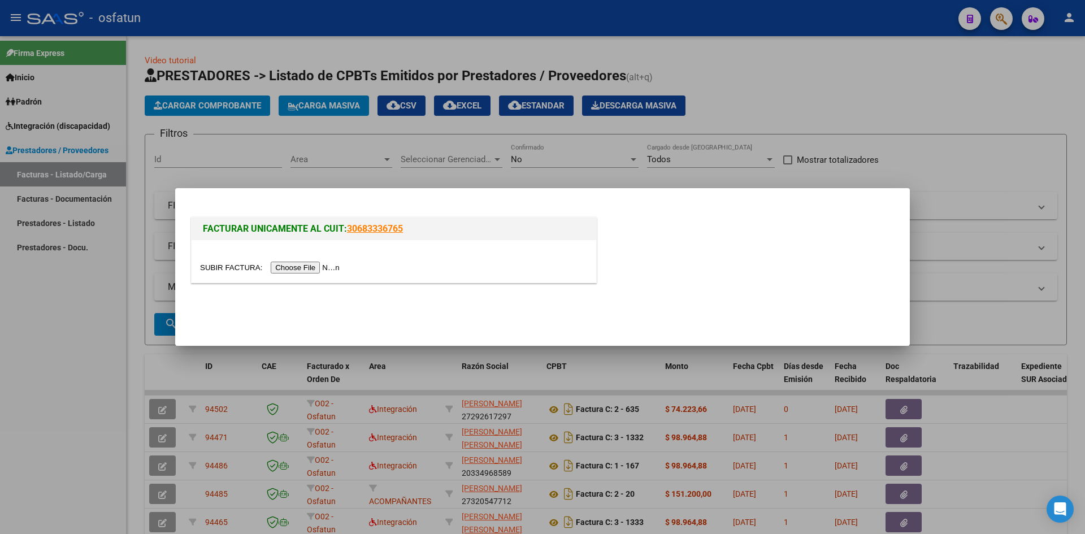
click at [304, 263] on input "file" at bounding box center [271, 268] width 143 height 12
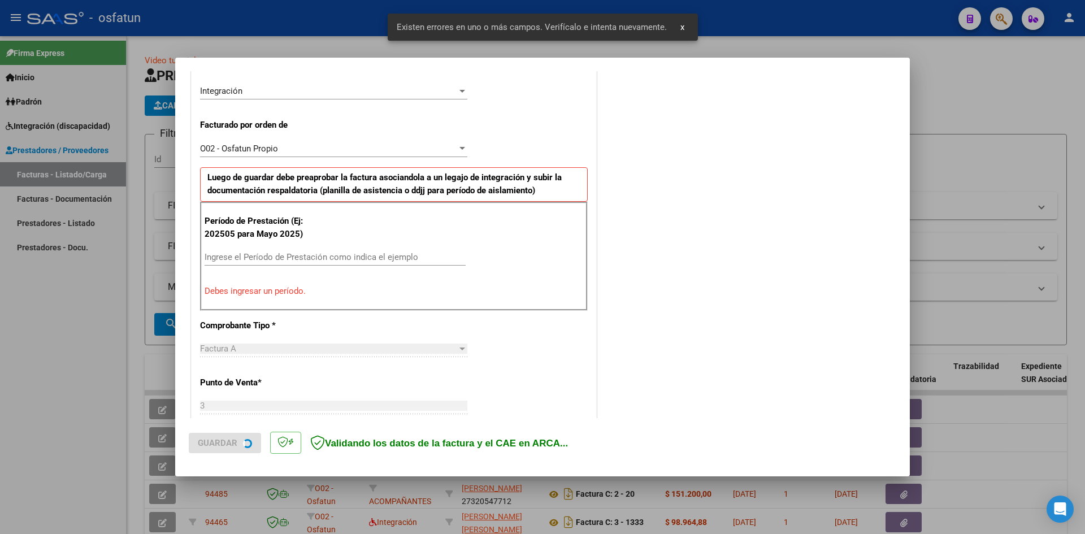
scroll to position [277, 0]
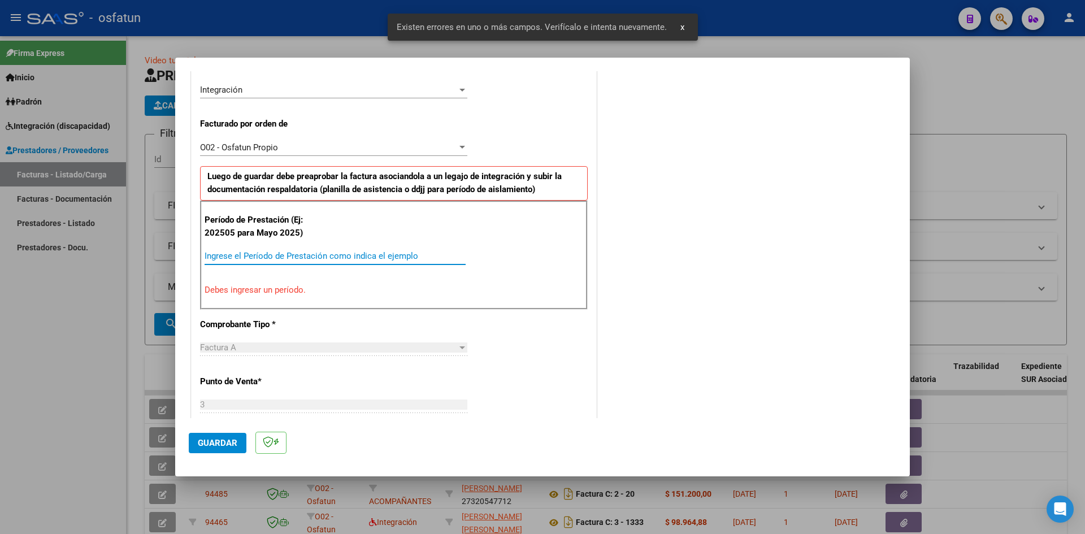
click at [249, 258] on input "Ingrese el Período de Prestación como indica el ejemplo" at bounding box center [334, 256] width 261 height 10
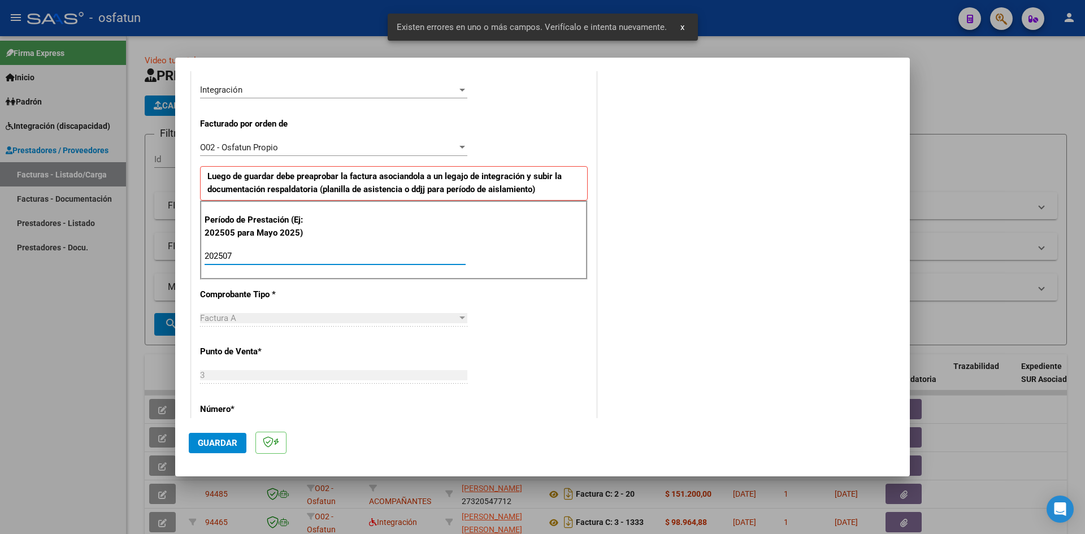
type input "202507"
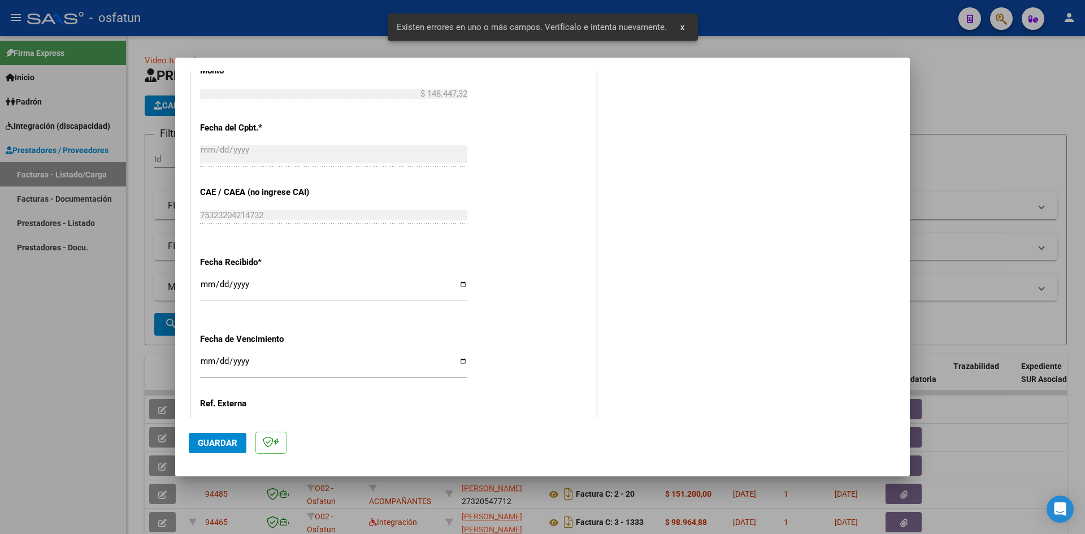
scroll to position [769, 0]
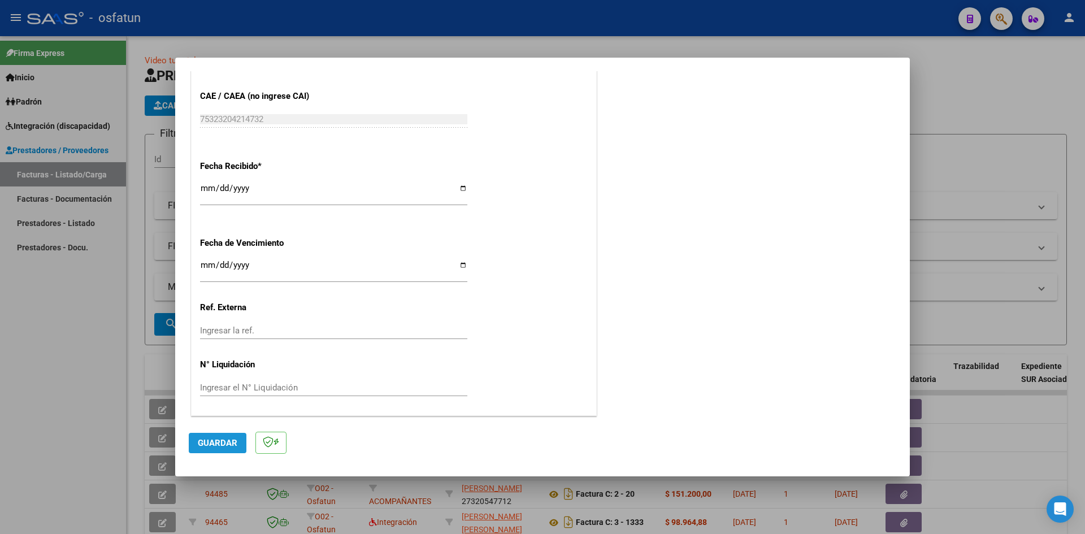
click at [216, 446] on span "Guardar" at bounding box center [218, 443] width 40 height 10
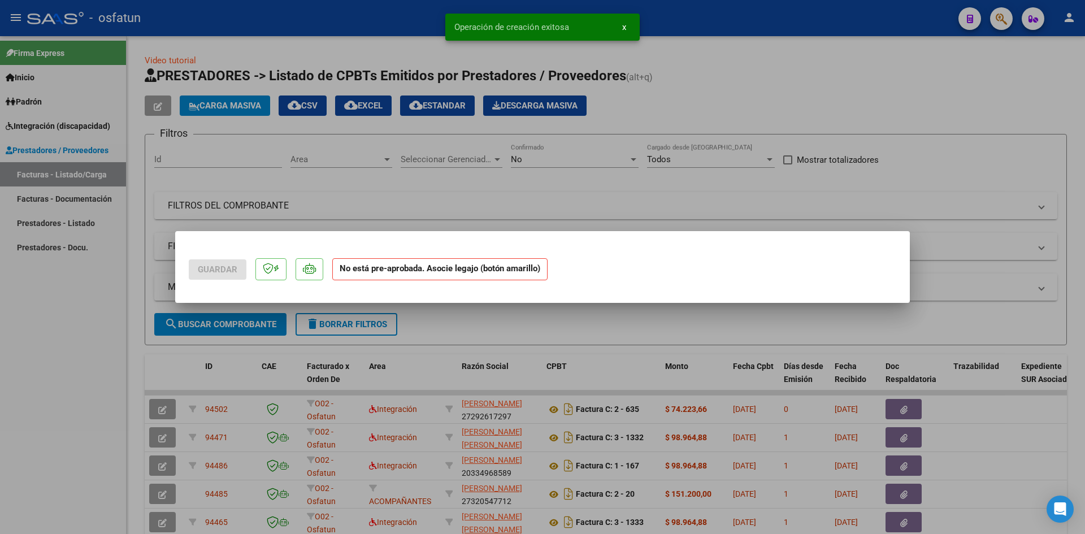
scroll to position [0, 0]
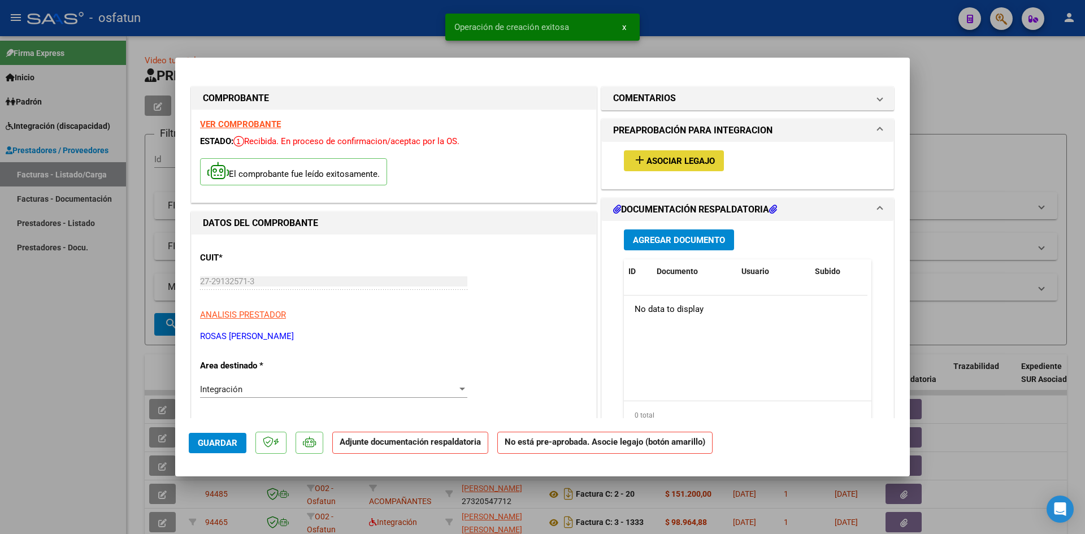
click at [668, 163] on span "Asociar Legajo" at bounding box center [680, 161] width 68 height 10
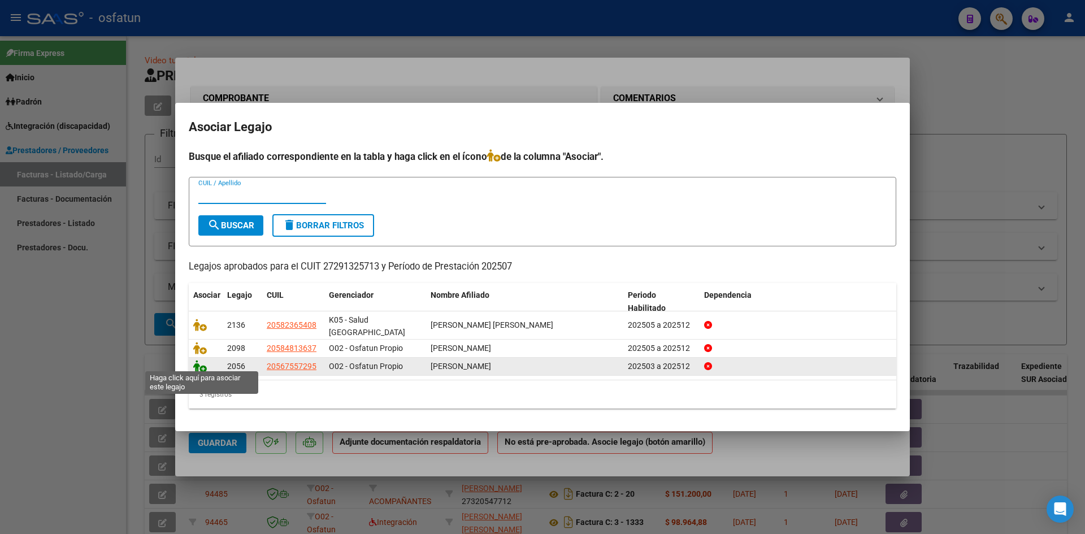
click at [203, 360] on icon at bounding box center [200, 366] width 14 height 12
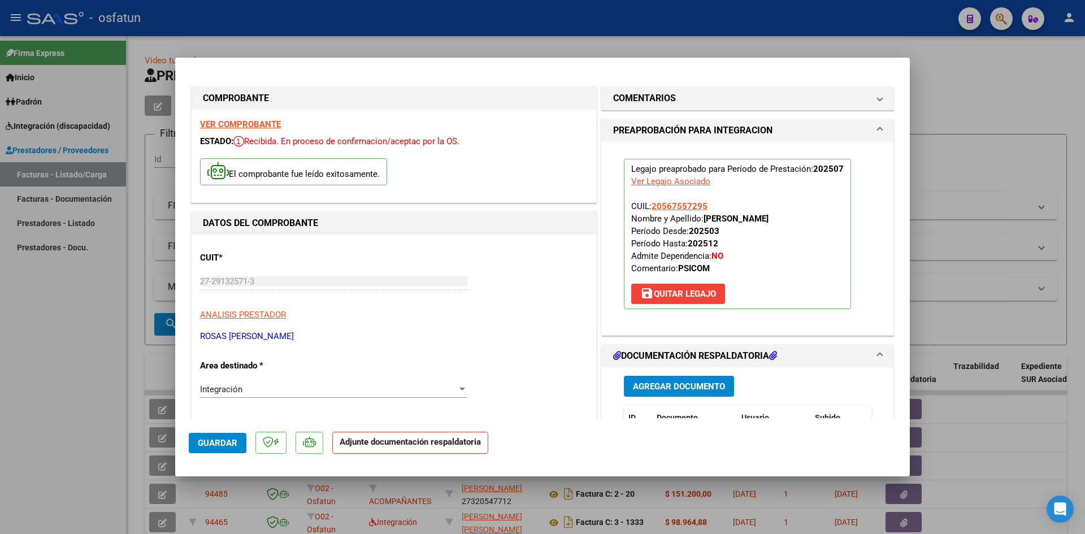
click at [697, 388] on span "Agregar Documento" at bounding box center [679, 386] width 92 height 10
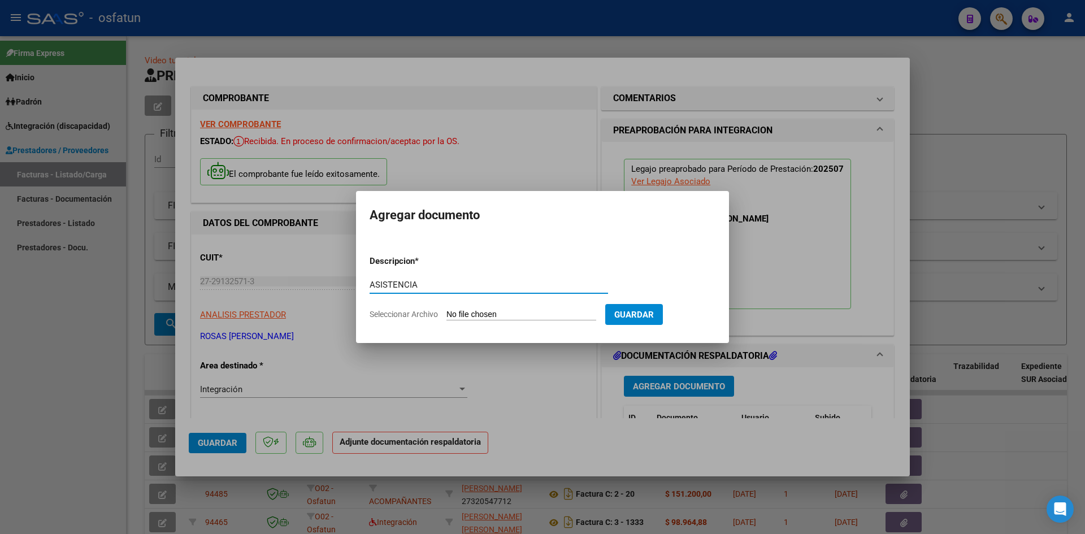
type input "ASISTENCIA"
click at [566, 319] on input "Seleccionar Archivo" at bounding box center [521, 315] width 150 height 11
type input "C:\fakepath\ASISTE PSICOM JULIO.pdf"
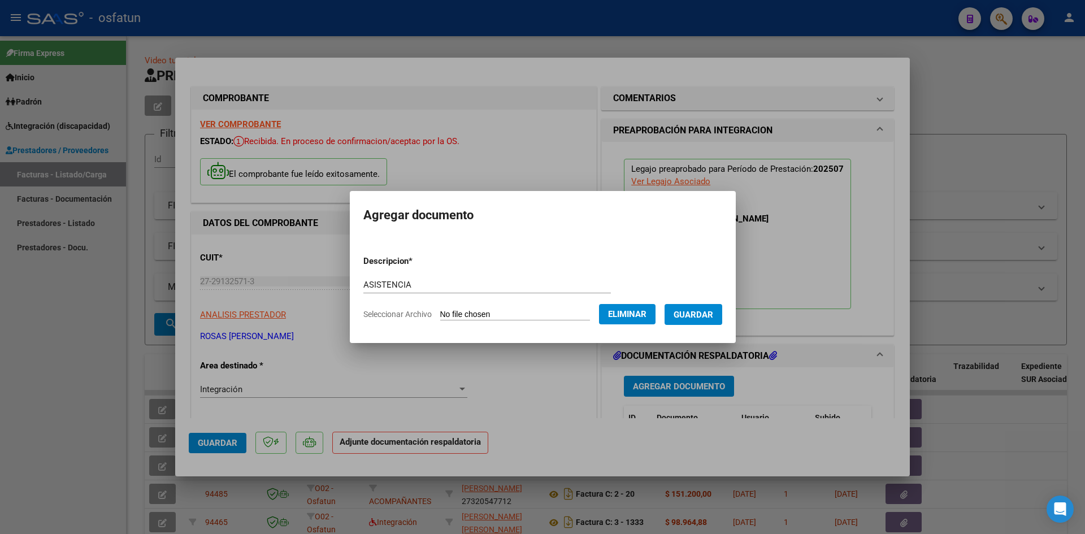
click at [702, 321] on button "Guardar" at bounding box center [693, 314] width 58 height 21
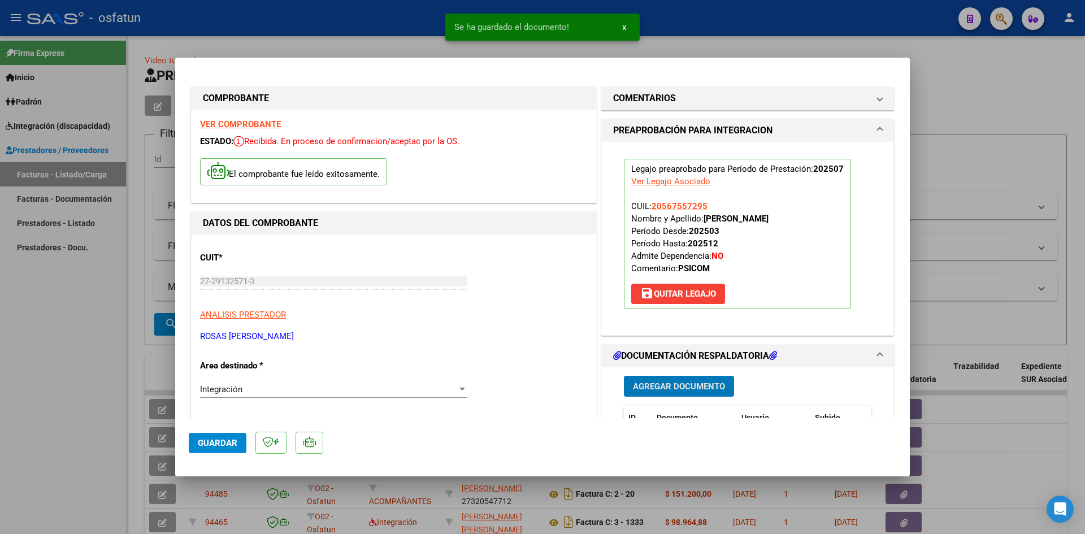
click at [689, 381] on span "Agregar Documento" at bounding box center [679, 386] width 92 height 10
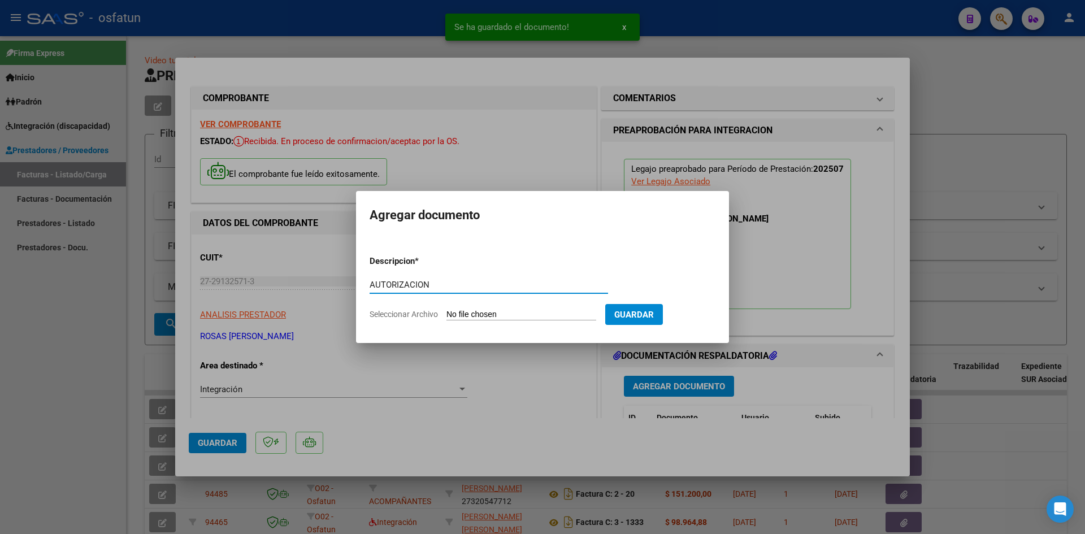
type input "AUTORIZACION"
click at [533, 314] on input "Seleccionar Archivo" at bounding box center [521, 315] width 150 height 11
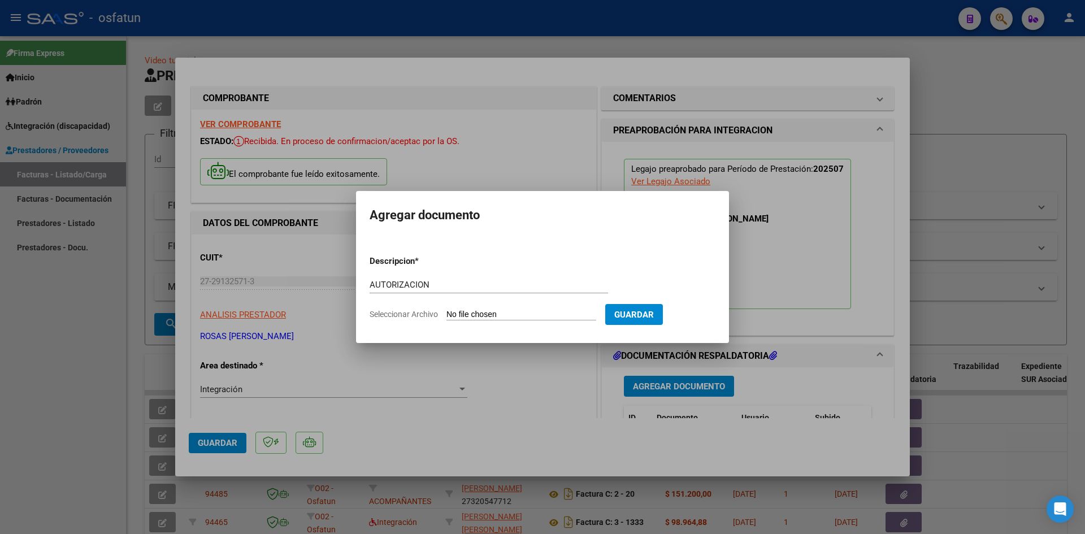
type input "C:\fakepath\AUTO [MEDICAL_DATA].pdf"
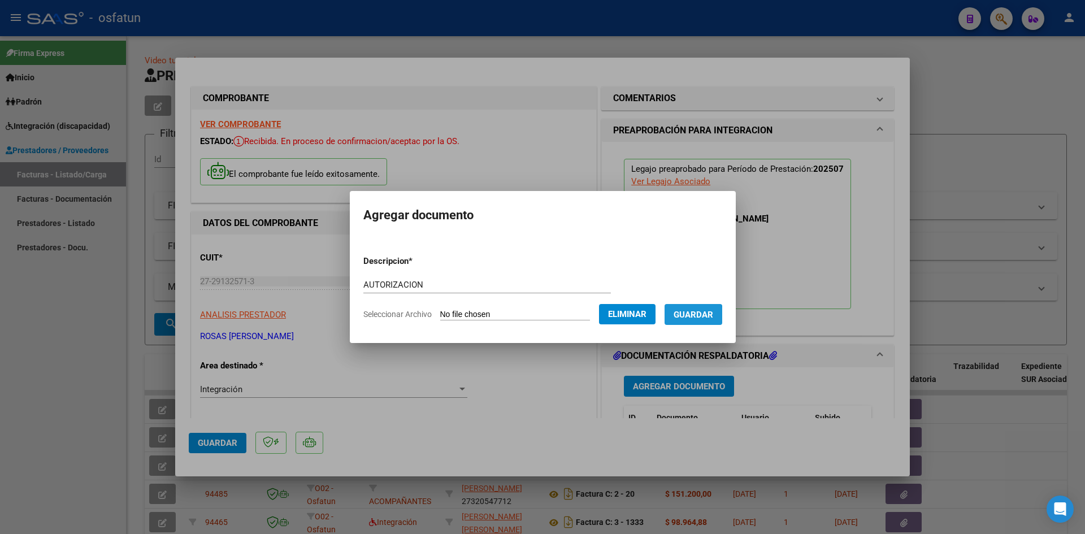
click at [696, 316] on span "Guardar" at bounding box center [693, 315] width 40 height 10
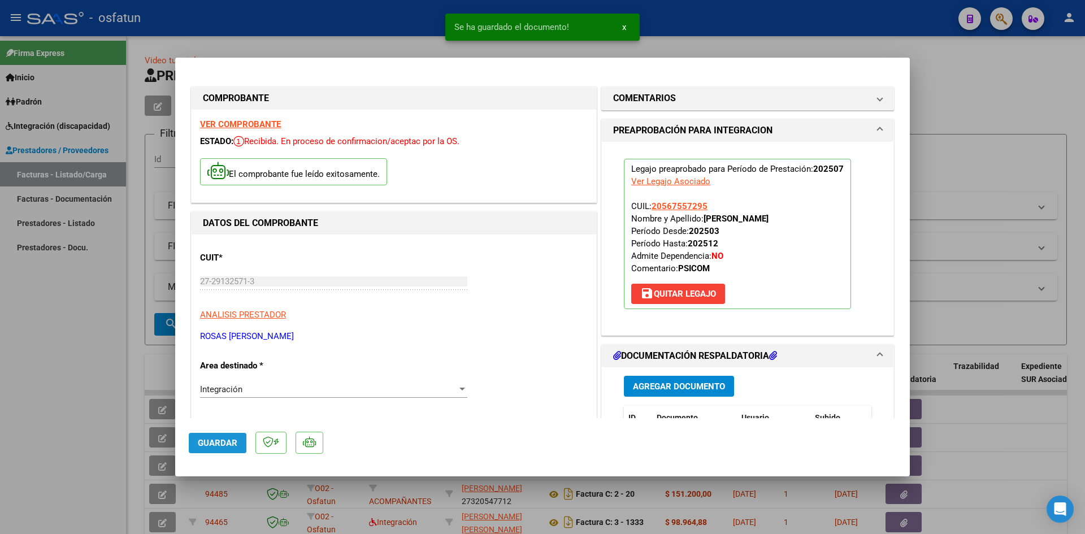
click at [201, 443] on span "Guardar" at bounding box center [218, 443] width 40 height 10
click at [21, 350] on div at bounding box center [542, 267] width 1085 height 534
type input "$ 0,00"
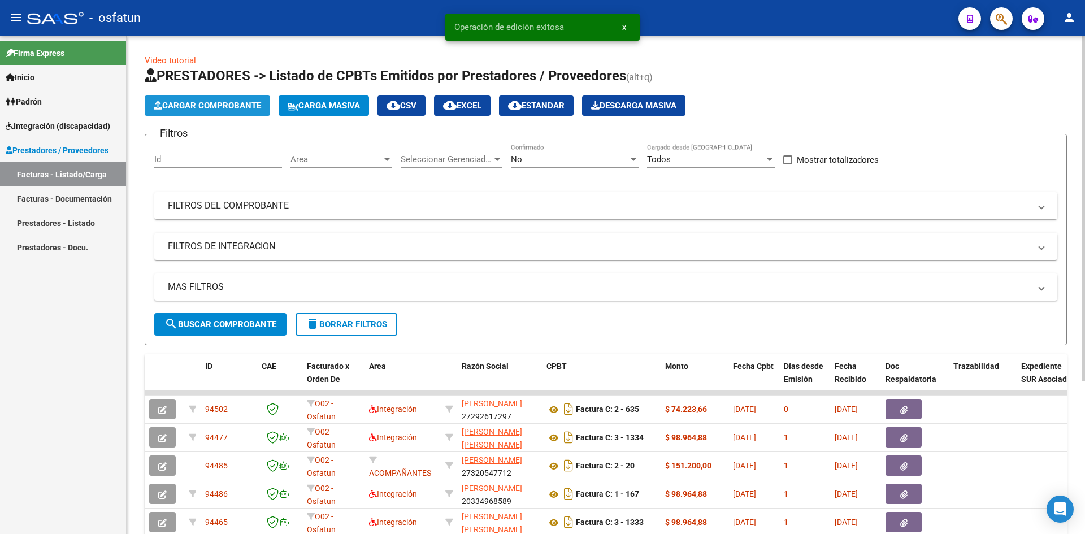
click at [224, 106] on span "Cargar Comprobante" at bounding box center [207, 106] width 107 height 10
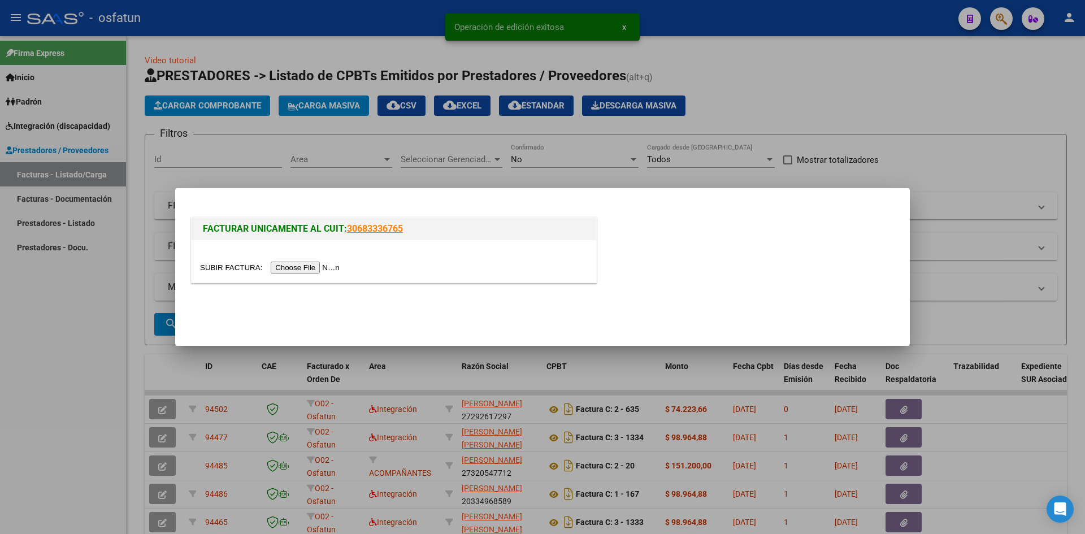
click at [319, 264] on input "file" at bounding box center [271, 268] width 143 height 12
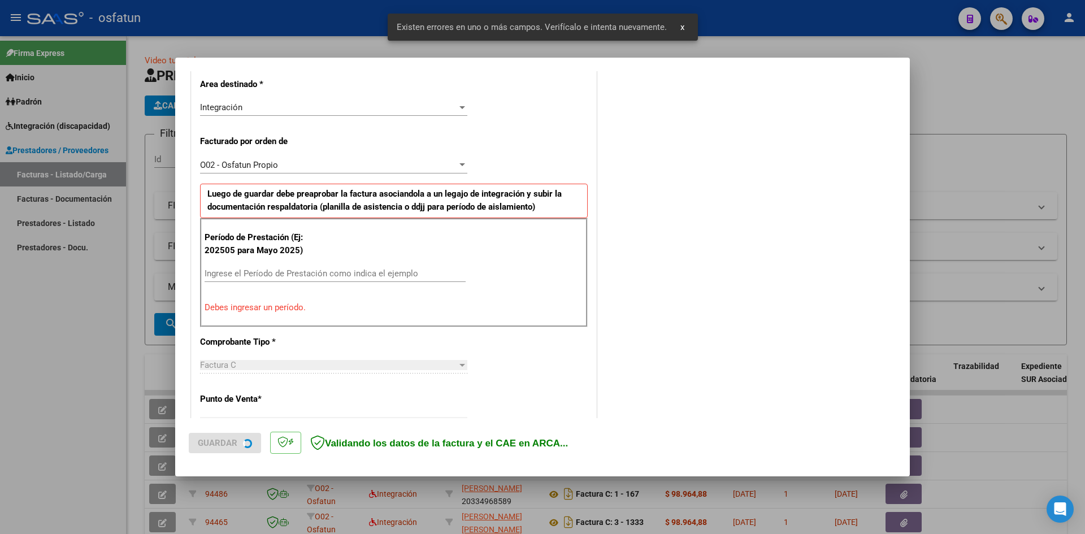
scroll to position [277, 0]
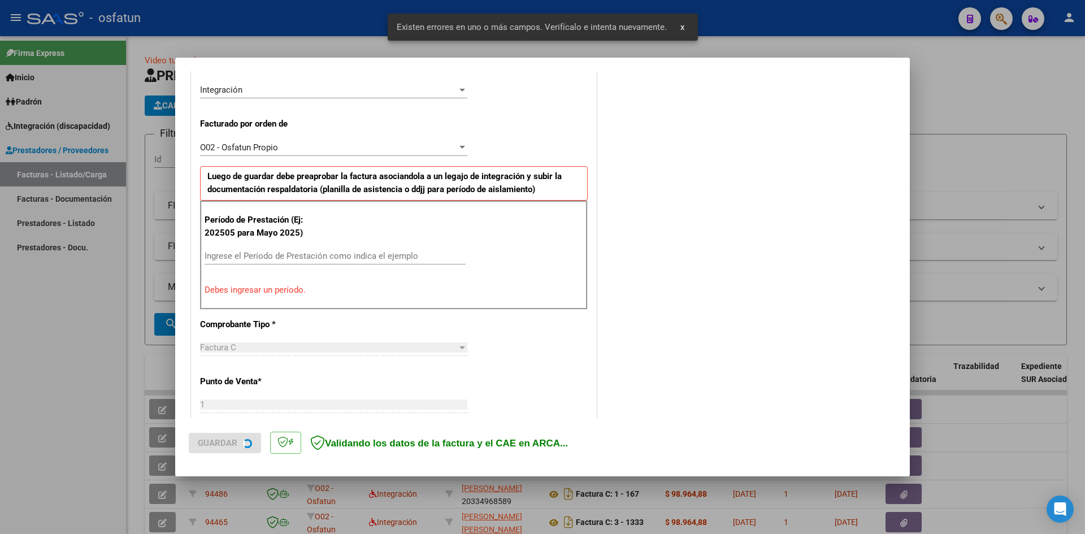
click at [225, 262] on div "Ingrese el Período de Prestación como indica el ejemplo" at bounding box center [334, 255] width 261 height 17
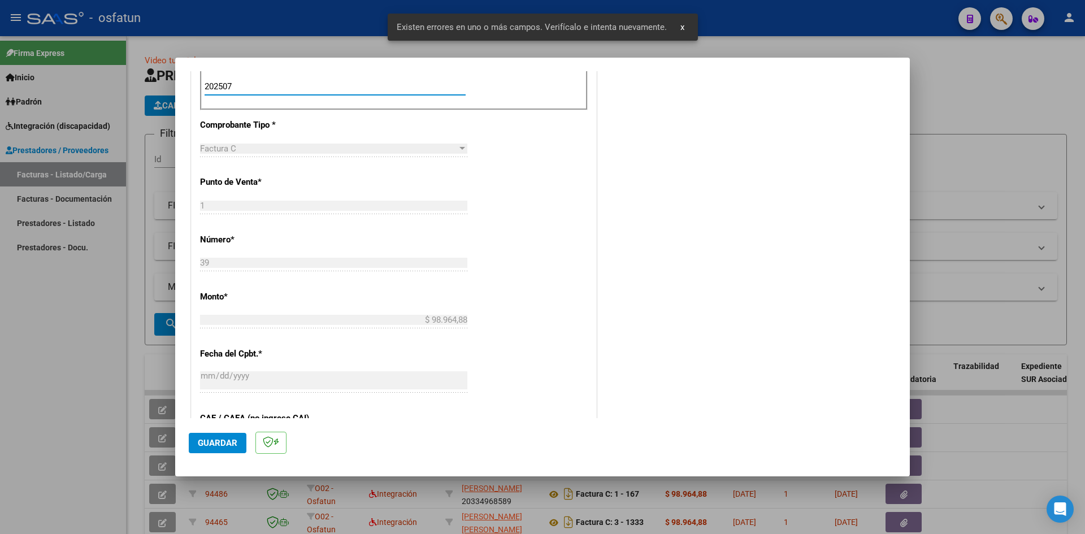
scroll to position [673, 0]
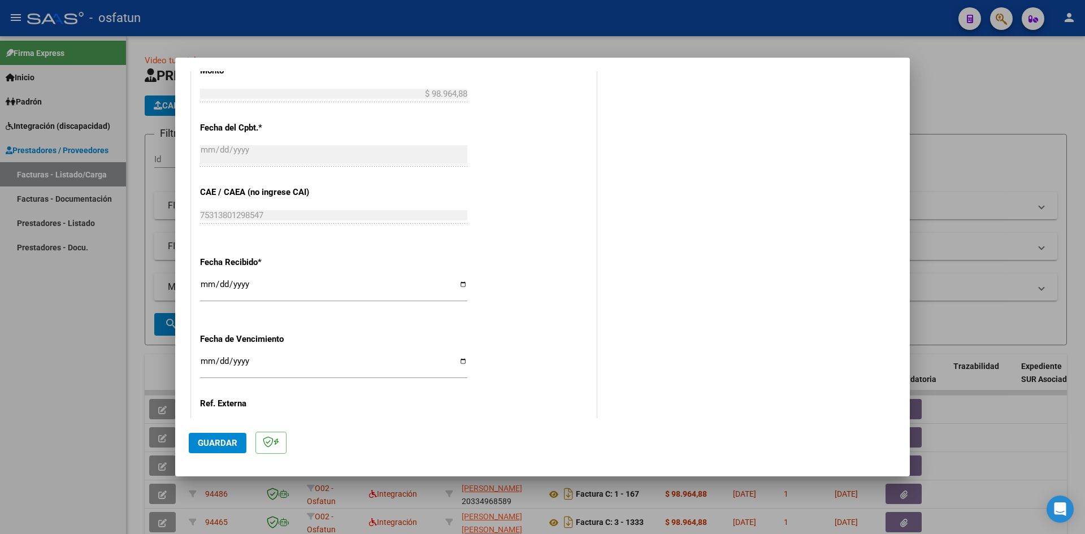
type input "202507"
click at [221, 445] on span "Guardar" at bounding box center [218, 443] width 40 height 10
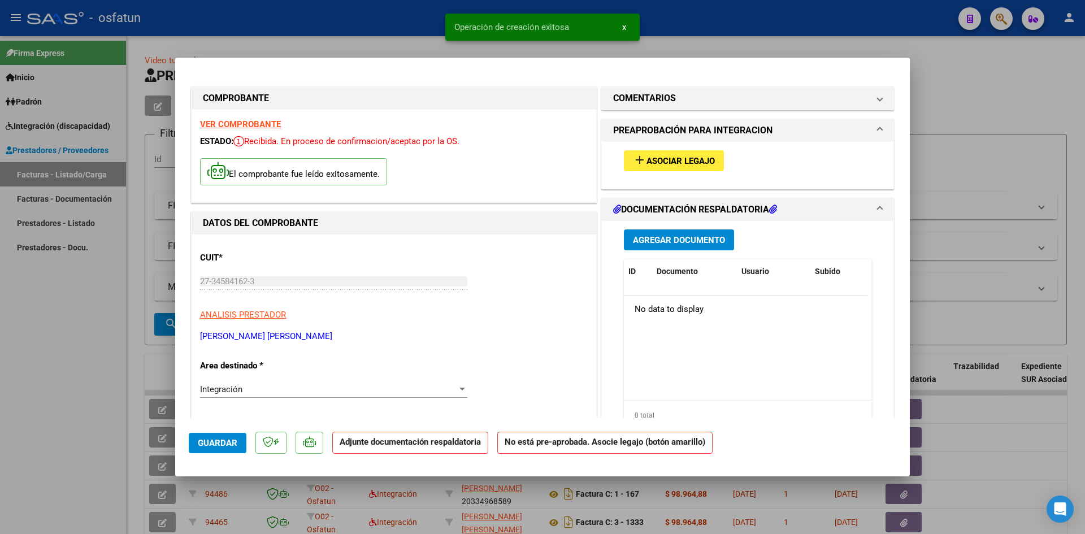
click at [694, 239] on span "Agregar Documento" at bounding box center [679, 240] width 92 height 10
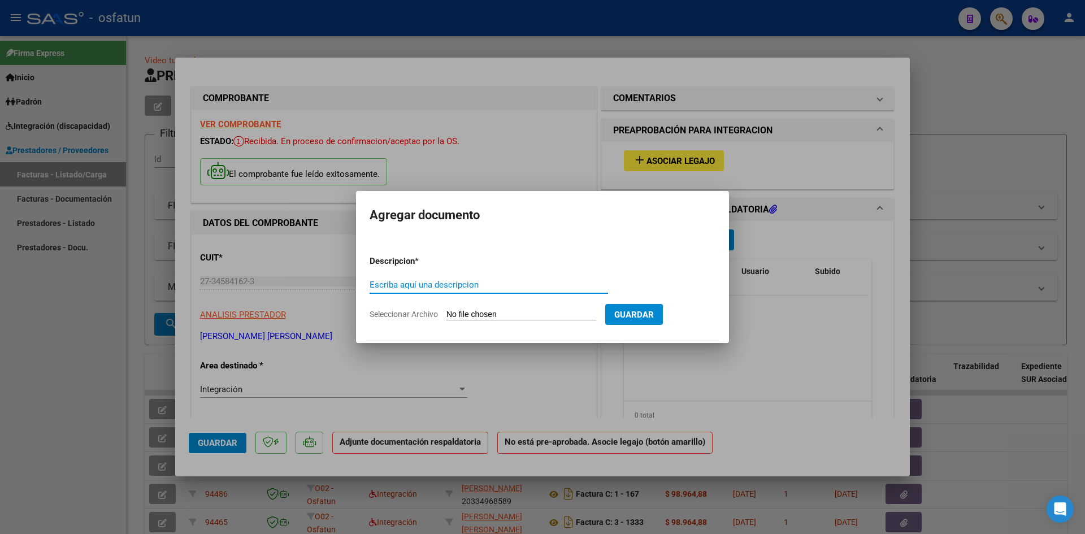
click at [785, 167] on div at bounding box center [542, 267] width 1085 height 534
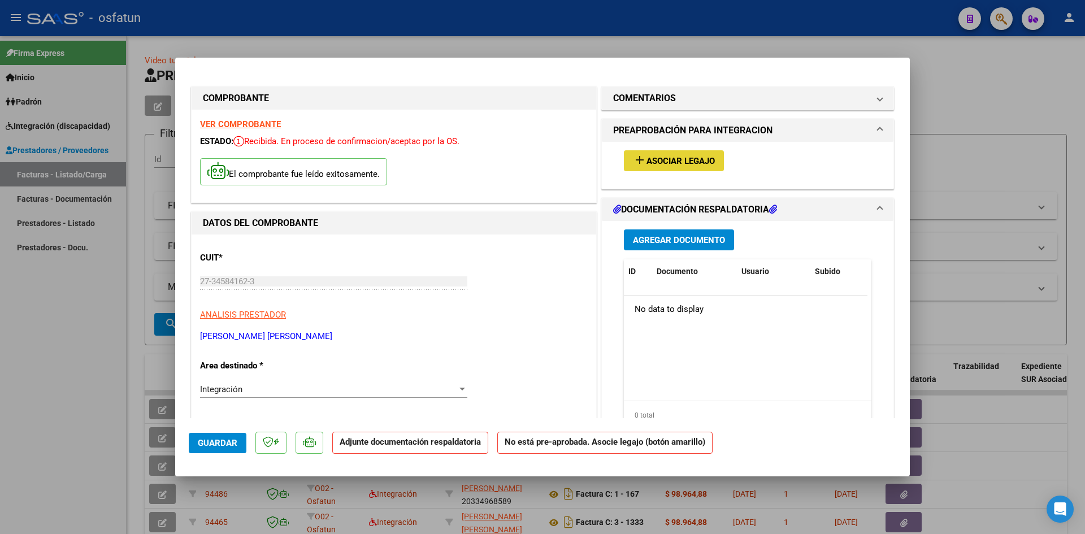
click at [654, 156] on span "Asociar Legajo" at bounding box center [680, 161] width 68 height 10
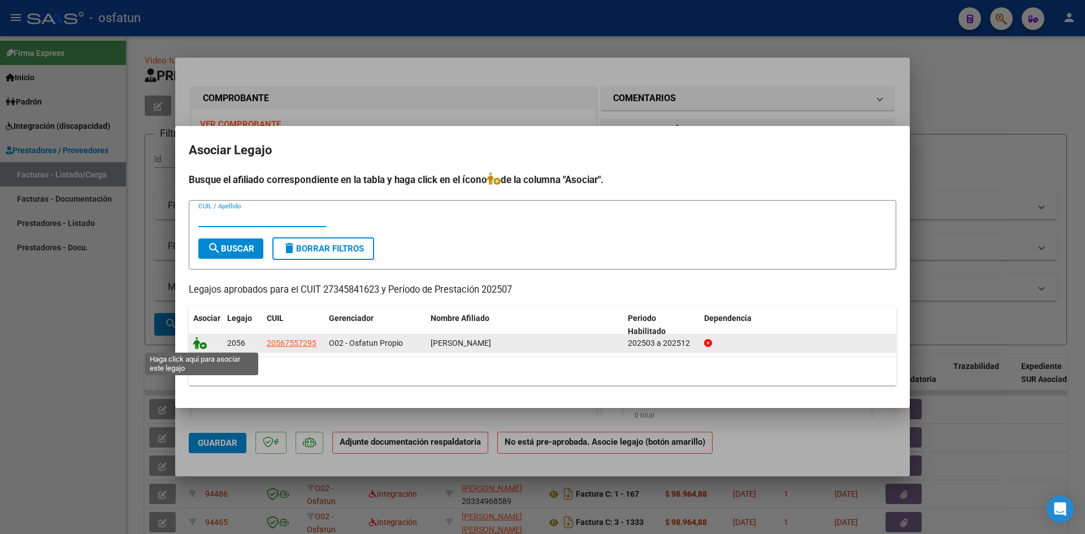
click at [200, 342] on icon at bounding box center [200, 343] width 14 height 12
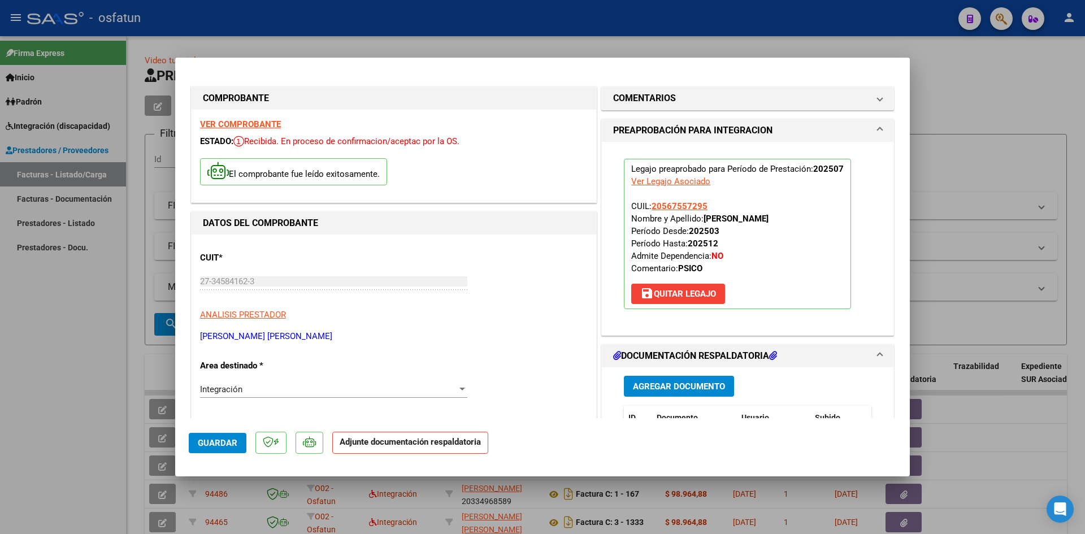
click at [662, 384] on span "Agregar Documento" at bounding box center [679, 386] width 92 height 10
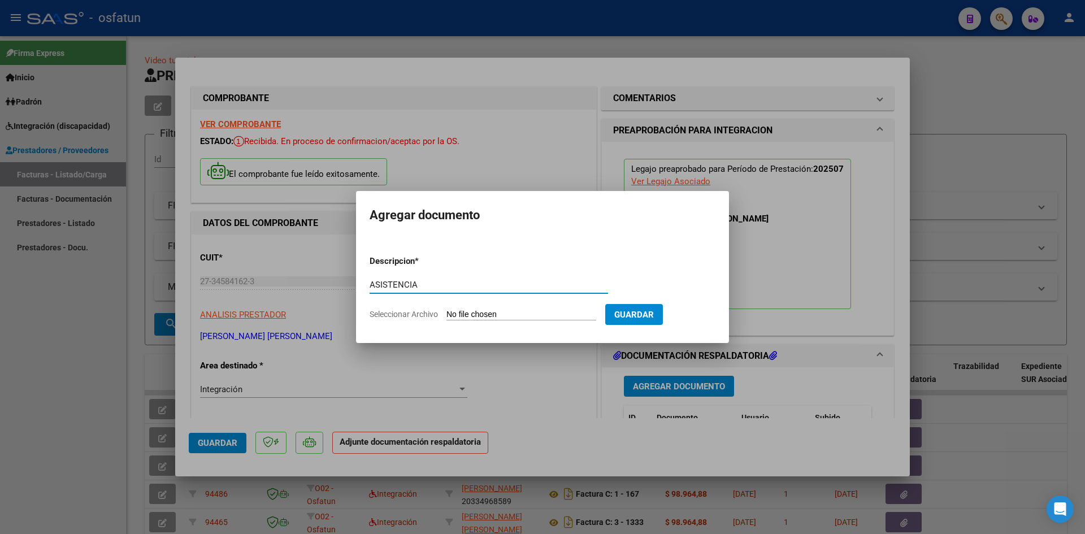
type input "ASISTENCIA"
click at [499, 310] on input "Seleccionar Archivo" at bounding box center [521, 315] width 150 height 11
type input "C:\fakepath\ASIST PSICOL JULIO.jfif"
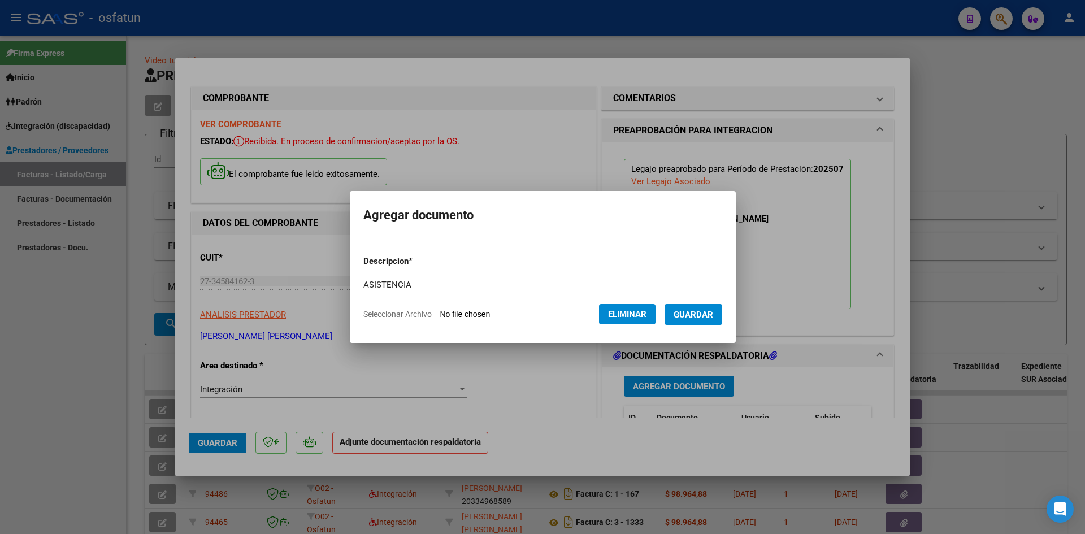
click at [709, 319] on span "Guardar" at bounding box center [693, 315] width 40 height 10
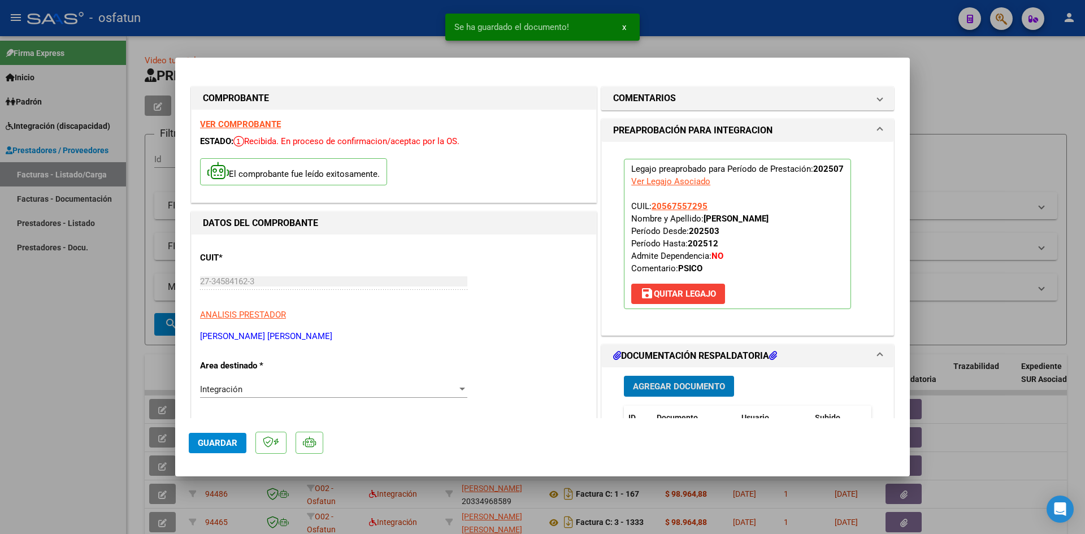
click at [667, 388] on span "Agregar Documento" at bounding box center [679, 386] width 92 height 10
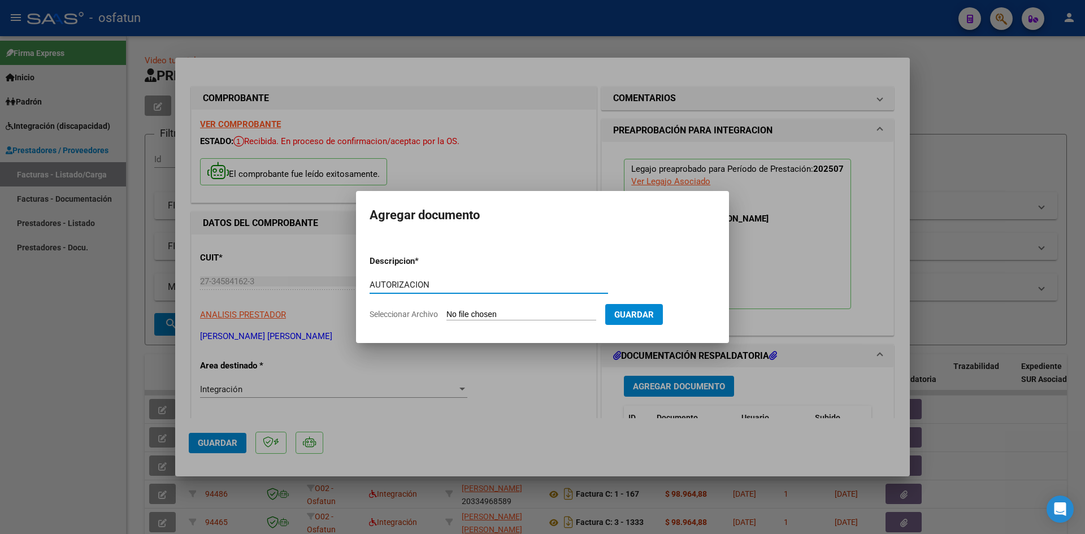
type input "AUTORIZACION"
click at [484, 310] on input "Seleccionar Archivo" at bounding box center [521, 315] width 150 height 11
type input "C:\fakepath\AUTO PSICOLOGIA.pdf"
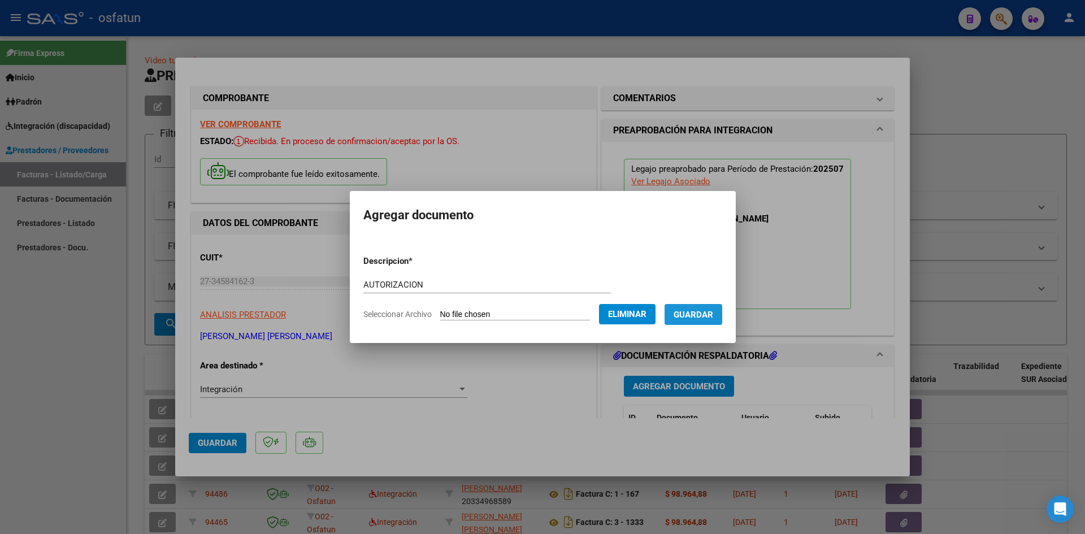
click at [708, 317] on span "Guardar" at bounding box center [693, 315] width 40 height 10
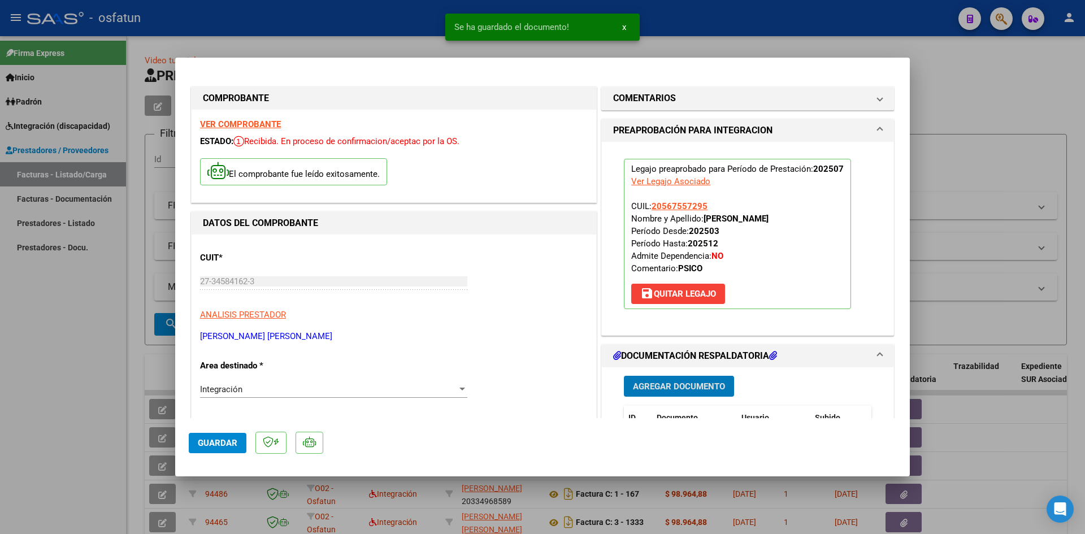
click at [223, 438] on span "Guardar" at bounding box center [218, 443] width 40 height 10
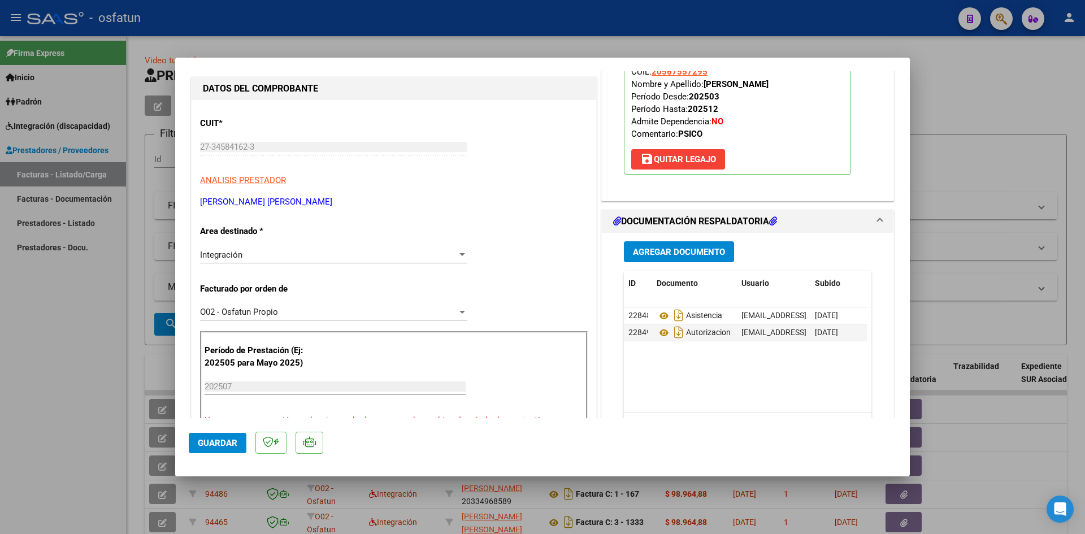
scroll to position [226, 0]
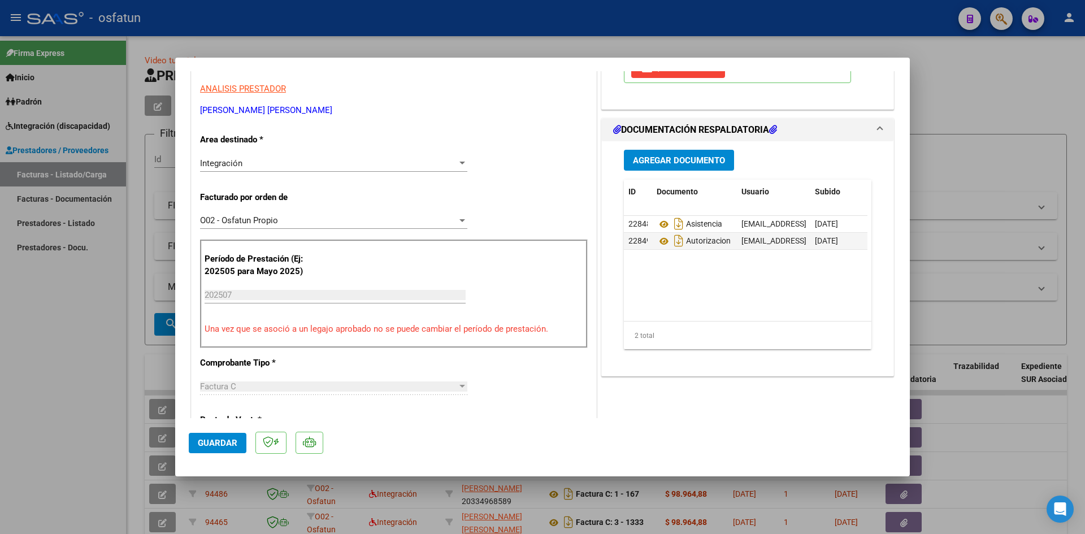
click at [220, 451] on button "Guardar" at bounding box center [218, 443] width 58 height 20
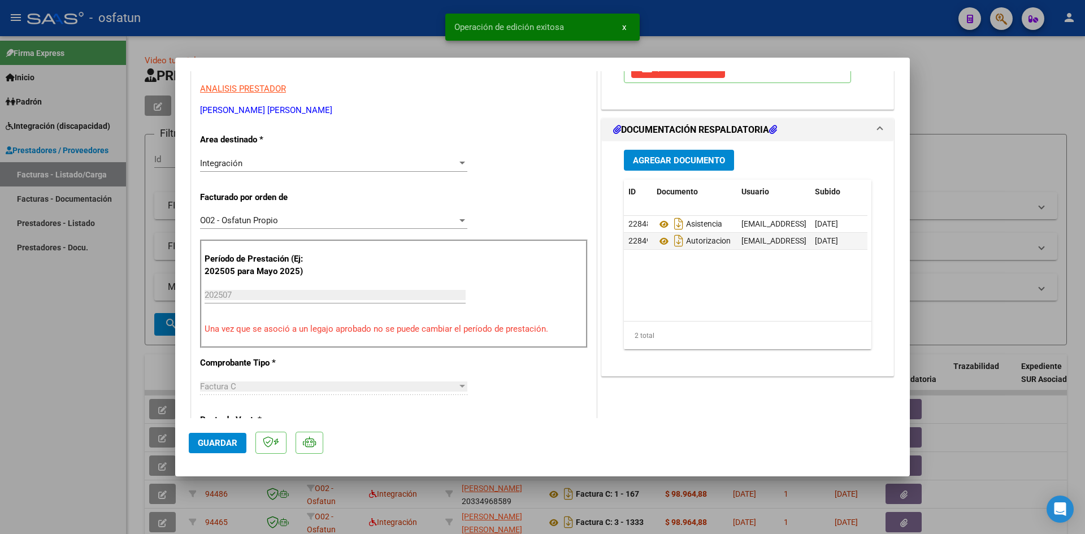
click at [14, 343] on div at bounding box center [542, 267] width 1085 height 534
type input "$ 0,00"
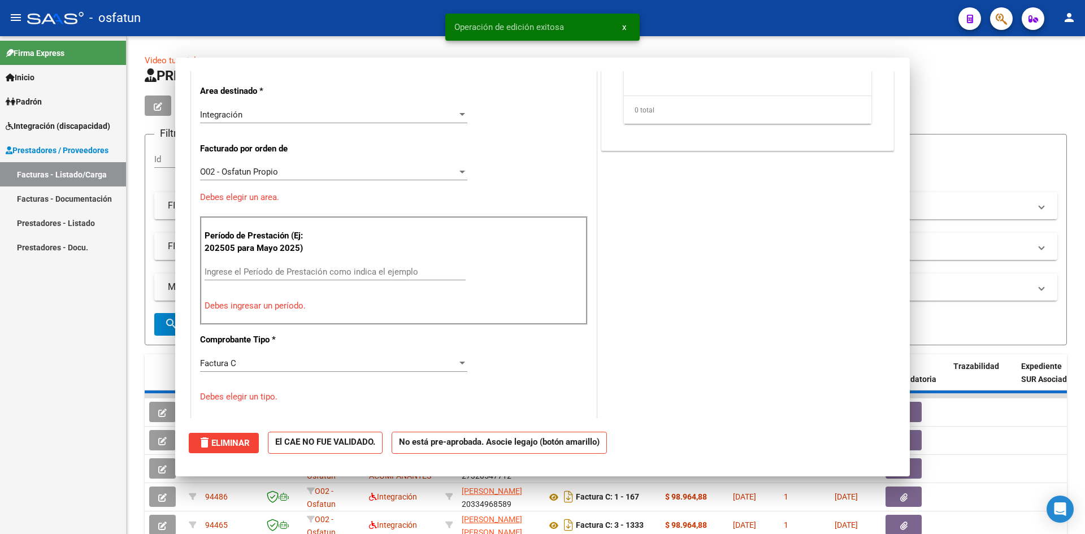
scroll to position [0, 0]
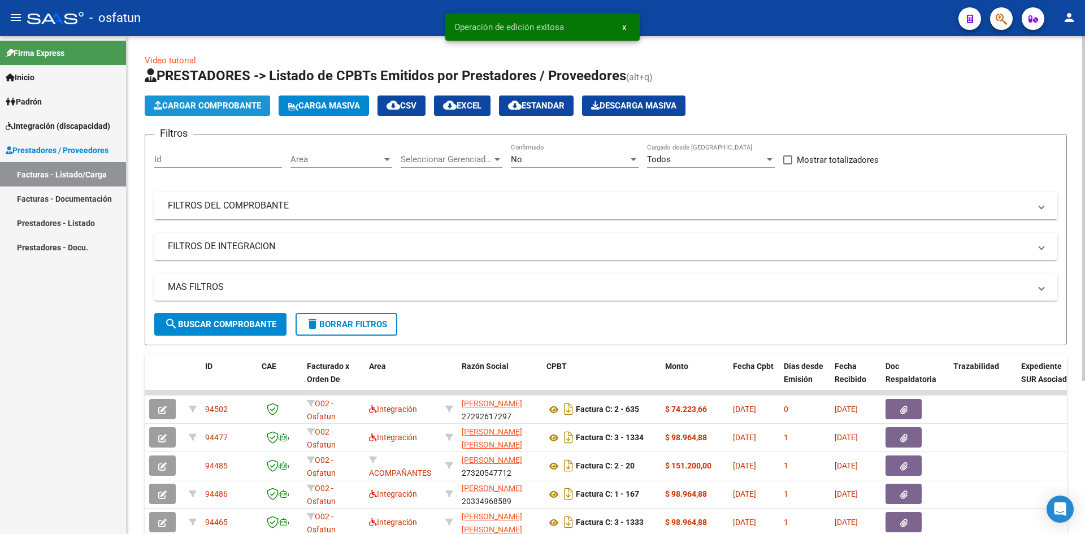
click at [213, 111] on button "Cargar Comprobante" at bounding box center [207, 105] width 125 height 20
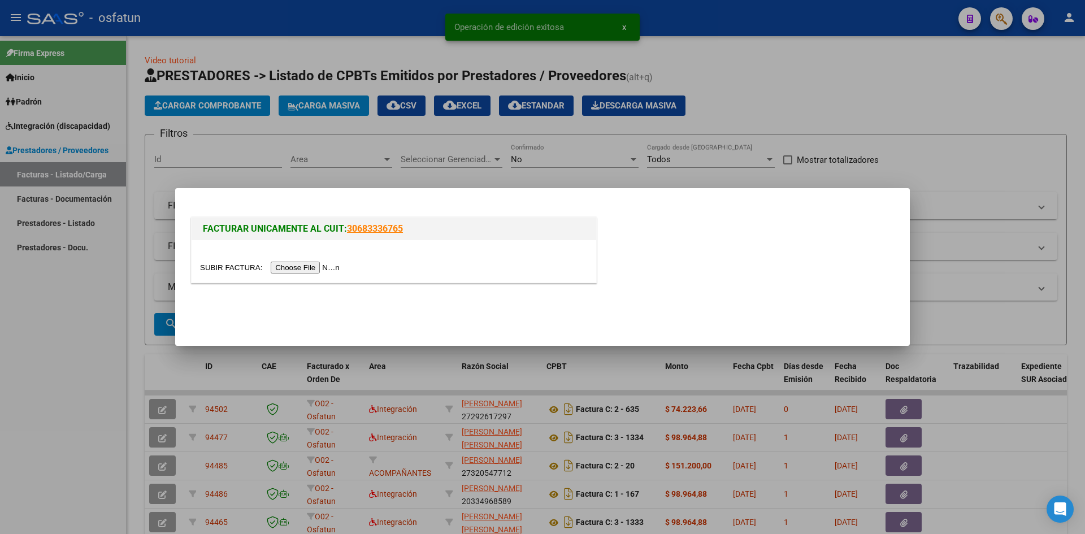
click at [325, 264] on input "file" at bounding box center [271, 268] width 143 height 12
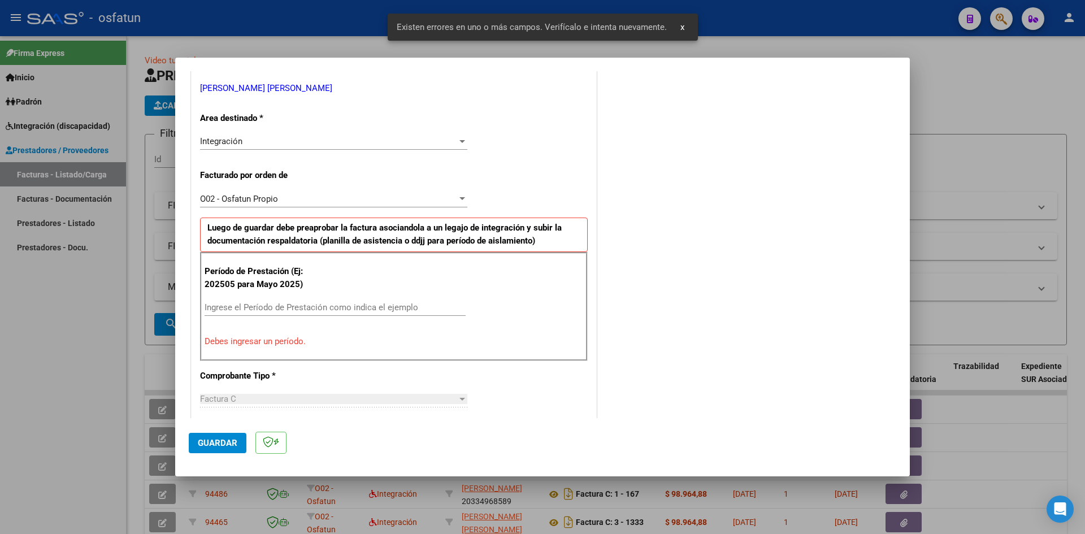
scroll to position [164, 0]
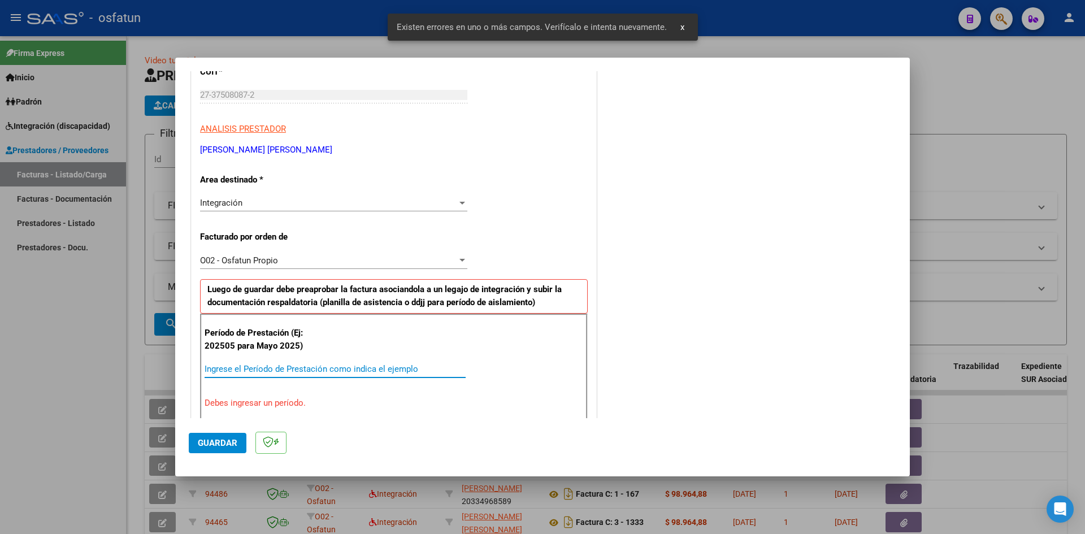
click at [240, 368] on input "Ingrese el Período de Prestación como indica el ejemplo" at bounding box center [334, 369] width 261 height 10
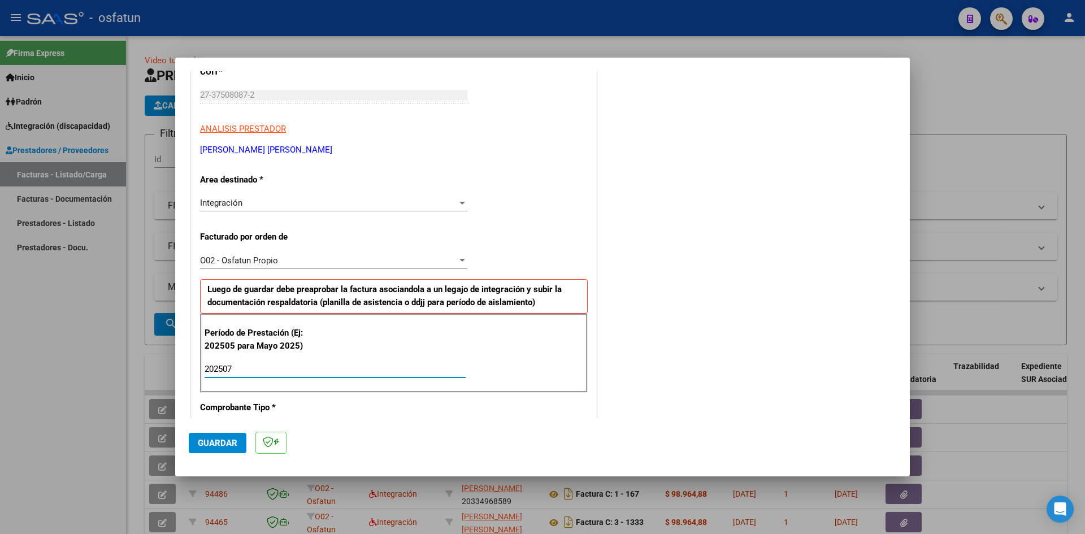
type input "202507"
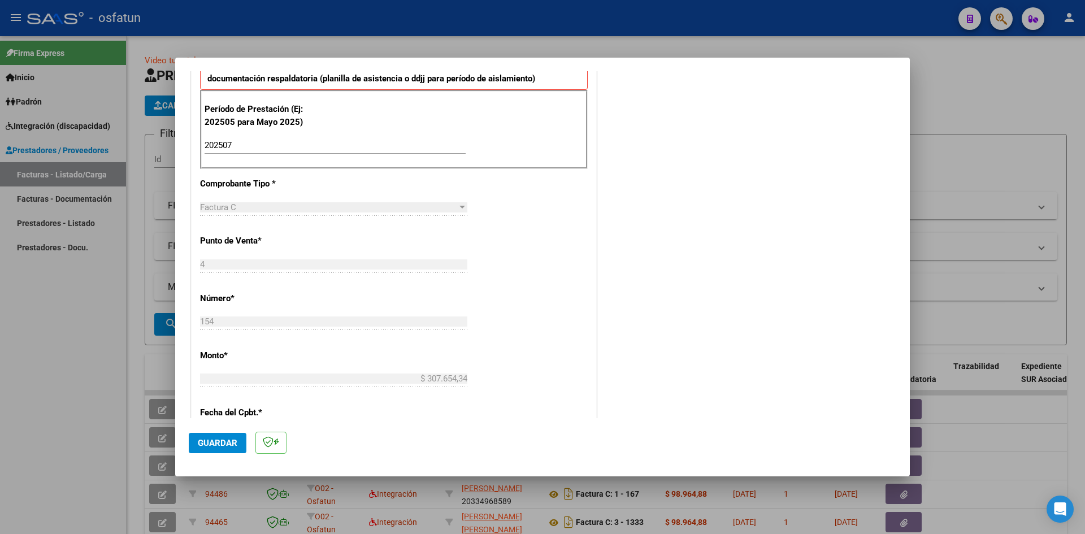
scroll to position [560, 0]
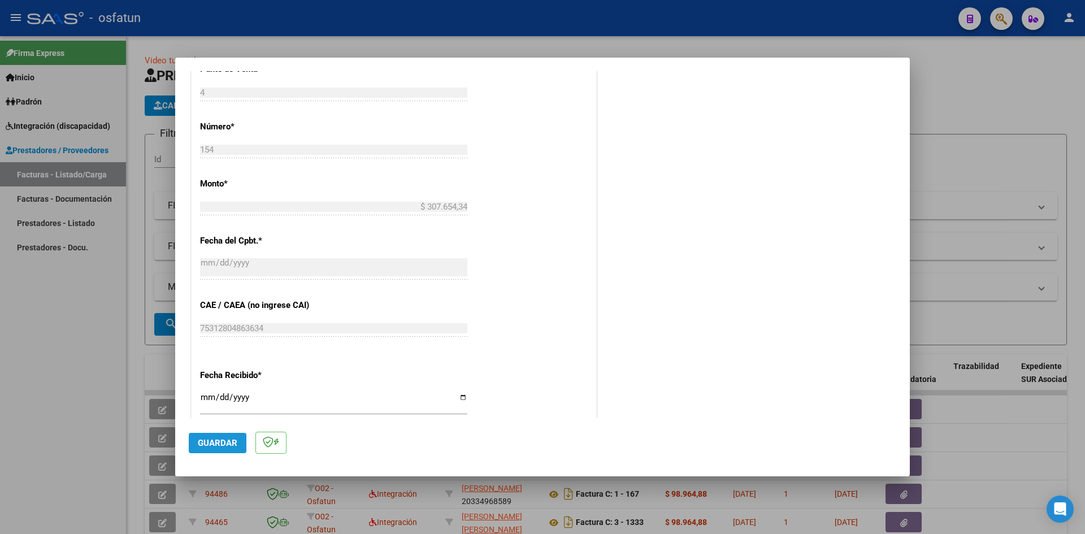
click at [207, 439] on span "Guardar" at bounding box center [218, 443] width 40 height 10
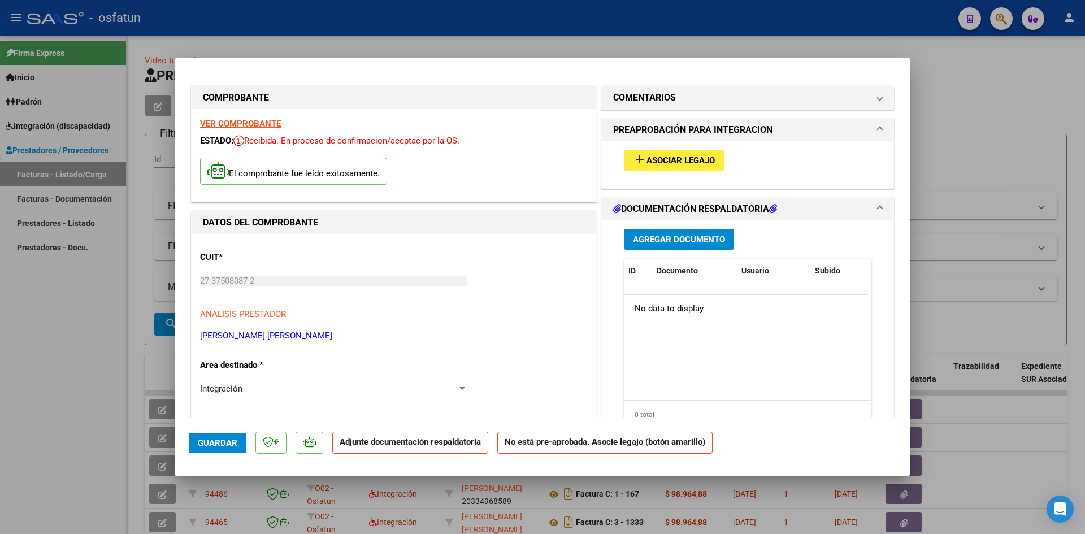
scroll to position [0, 0]
click at [660, 154] on button "add Asociar Legajo" at bounding box center [674, 160] width 100 height 21
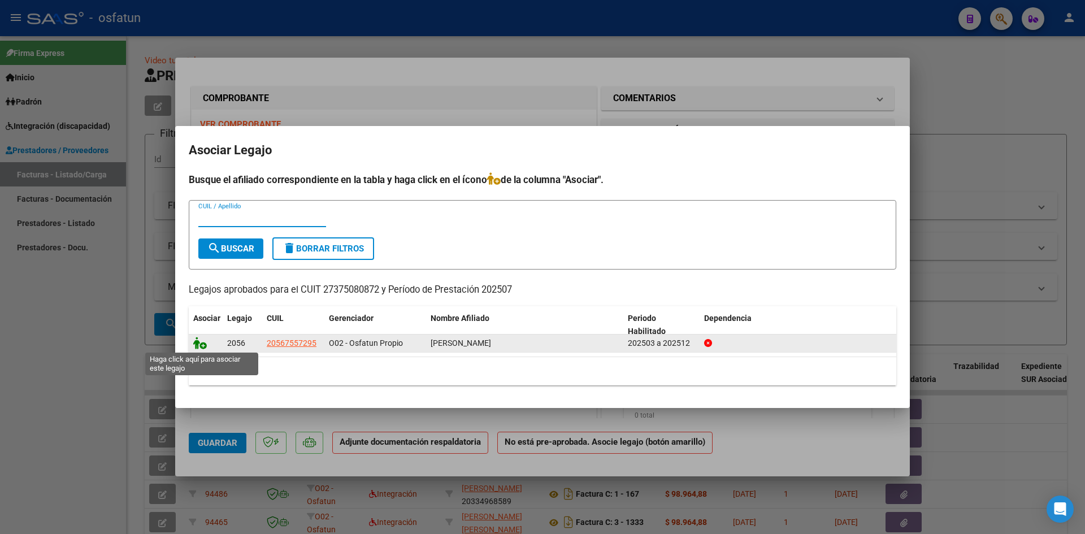
click at [200, 344] on icon at bounding box center [200, 343] width 14 height 12
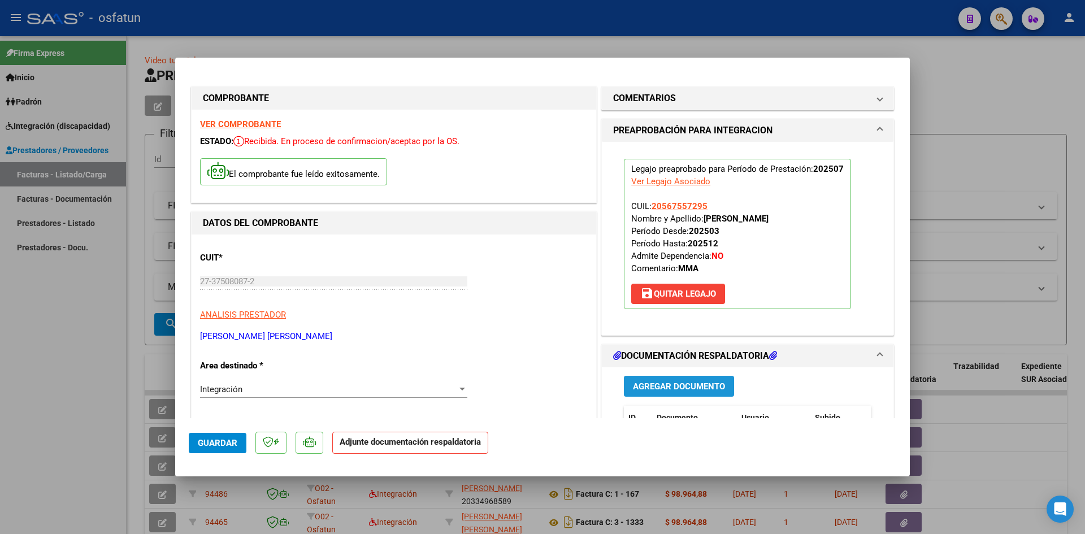
click at [661, 386] on span "Agregar Documento" at bounding box center [679, 386] width 92 height 10
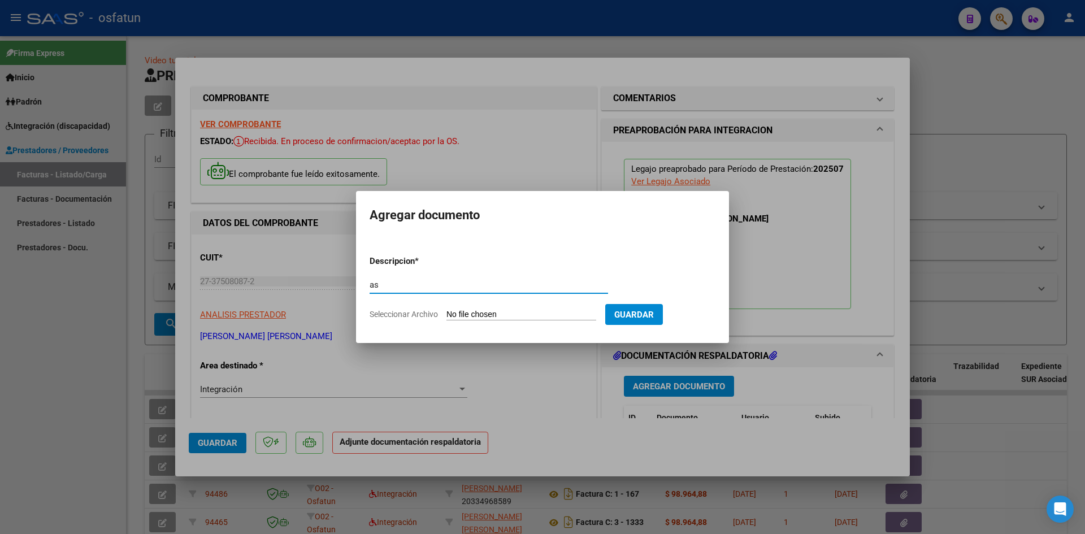
type input "a"
type input "ASISTENCIA"
click at [446, 310] on input "Seleccionar Archivo" at bounding box center [521, 315] width 150 height 11
type input "C:\fakepath\ASIST MAESTRA [PERSON_NAME].jpg"
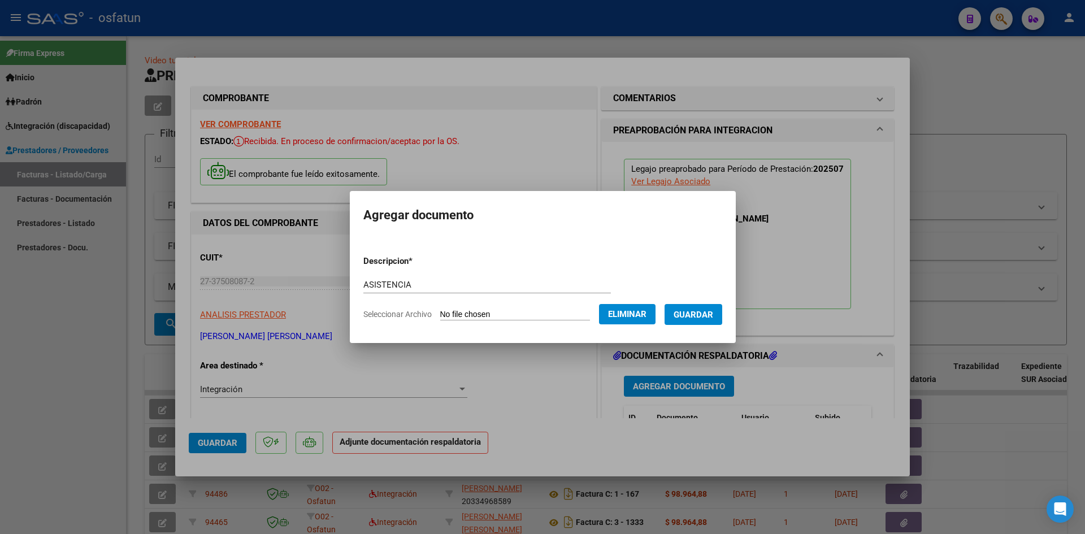
click at [708, 312] on span "Guardar" at bounding box center [693, 315] width 40 height 10
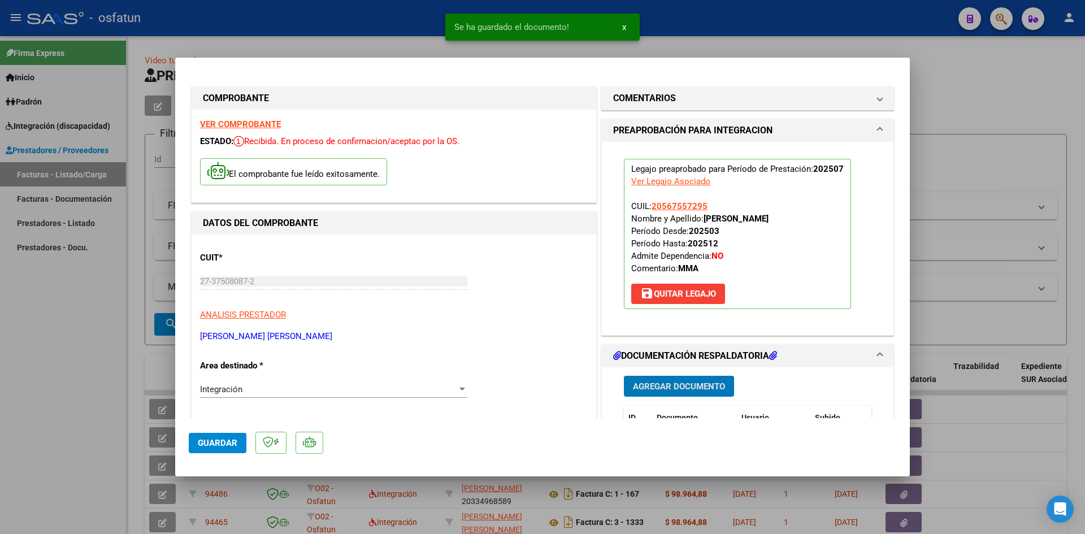
click at [678, 382] on span "Agregar Documento" at bounding box center [679, 386] width 92 height 10
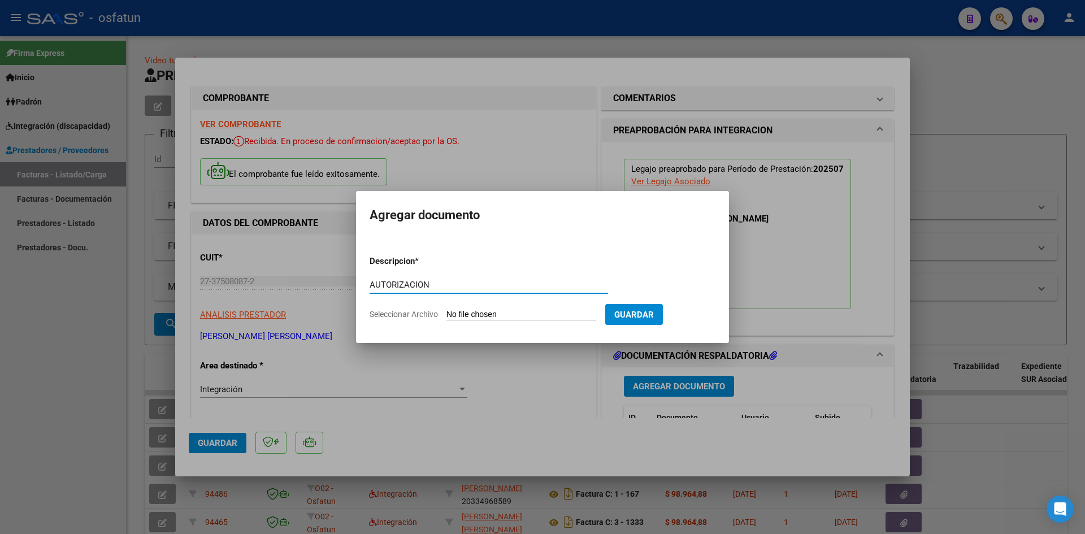
type input "AUTORIZACION"
click at [516, 315] on input "Seleccionar Archivo" at bounding box center [521, 315] width 150 height 11
type input "C:\fakepath\AUTO MAESTRA APOY.pdf"
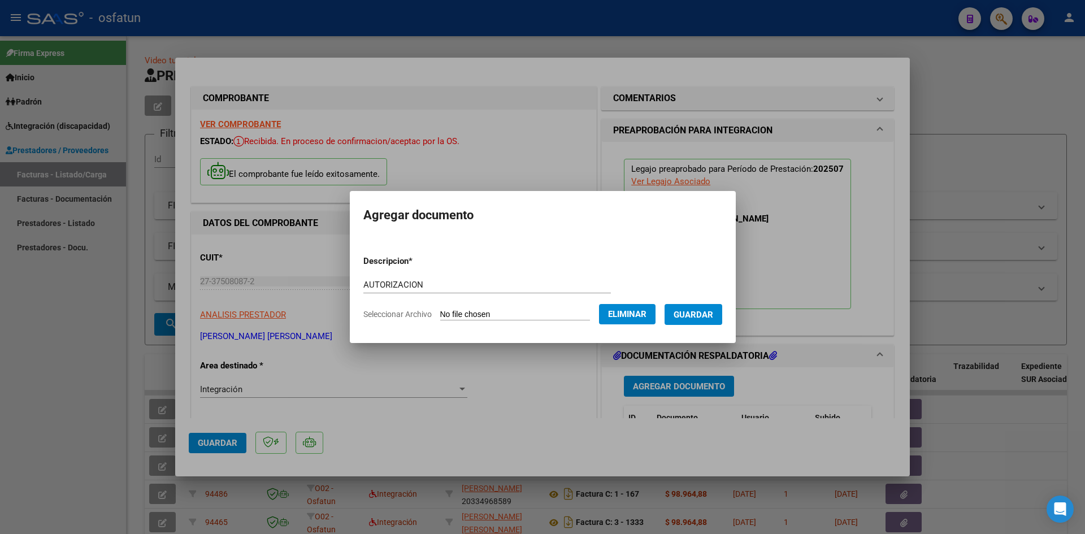
click at [694, 315] on span "Guardar" at bounding box center [693, 315] width 40 height 10
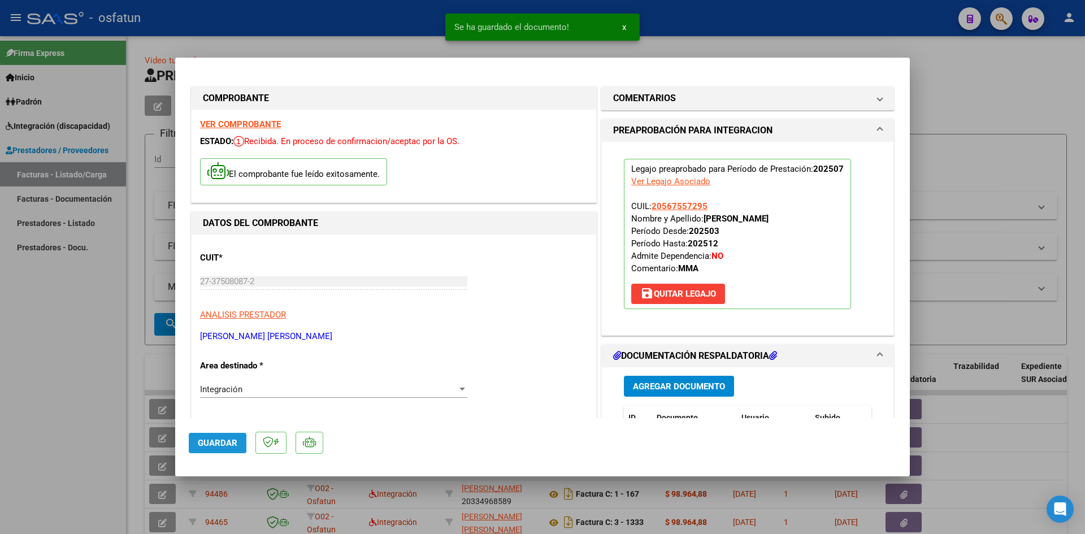
click at [208, 437] on button "Guardar" at bounding box center [218, 443] width 58 height 20
click at [45, 323] on div at bounding box center [542, 267] width 1085 height 534
type input "$ 0,00"
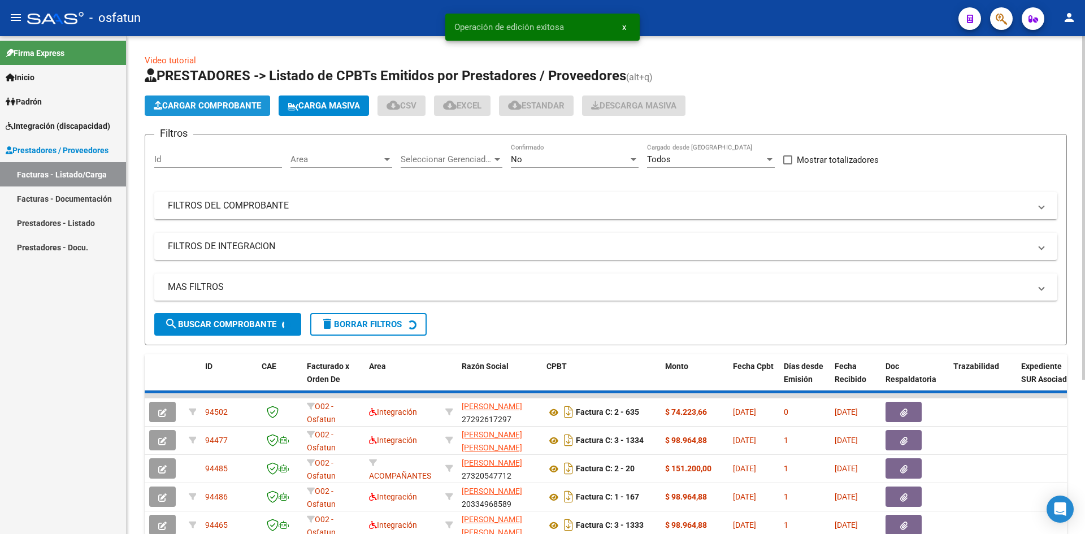
click at [197, 107] on span "Cargar Comprobante" at bounding box center [207, 106] width 107 height 10
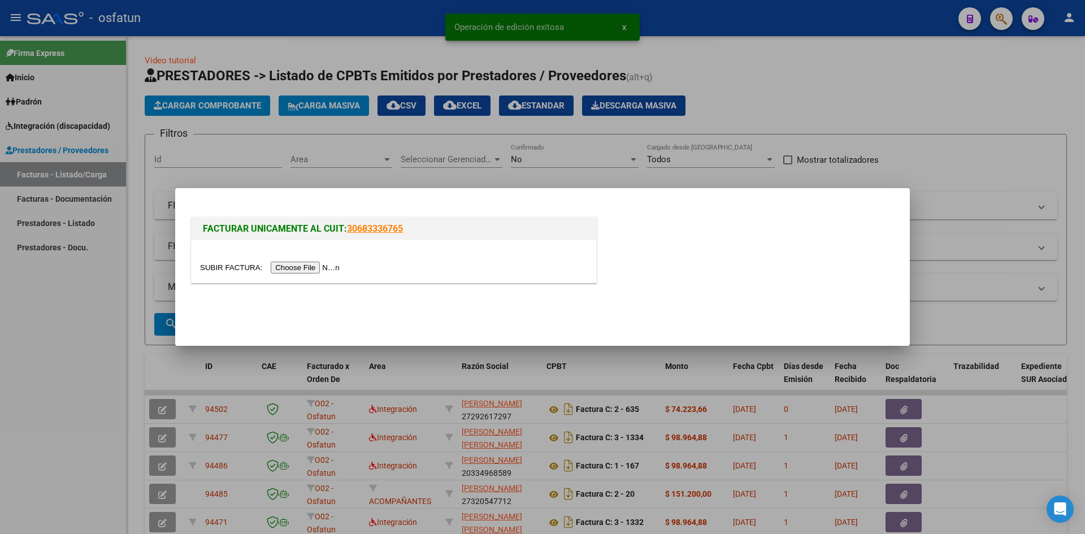
click at [302, 266] on input "file" at bounding box center [271, 268] width 143 height 12
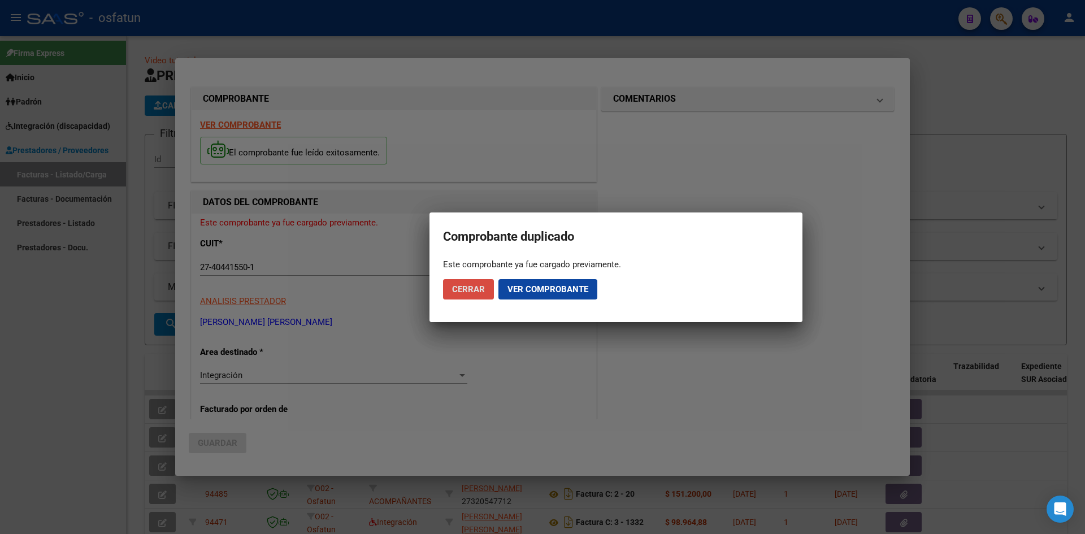
click at [473, 293] on span "Cerrar" at bounding box center [468, 289] width 33 height 10
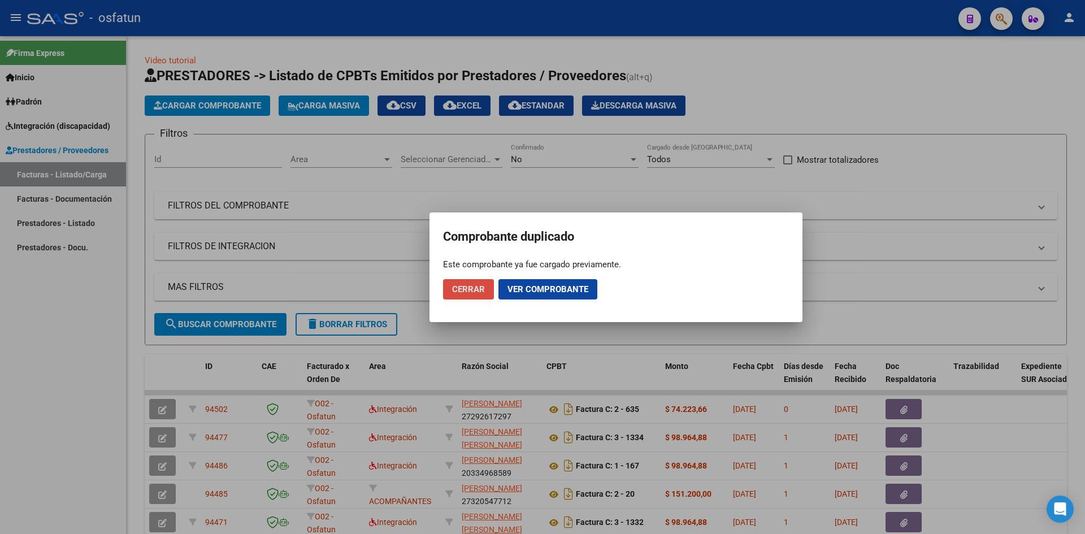
click at [462, 293] on span "Cerrar" at bounding box center [468, 289] width 33 height 10
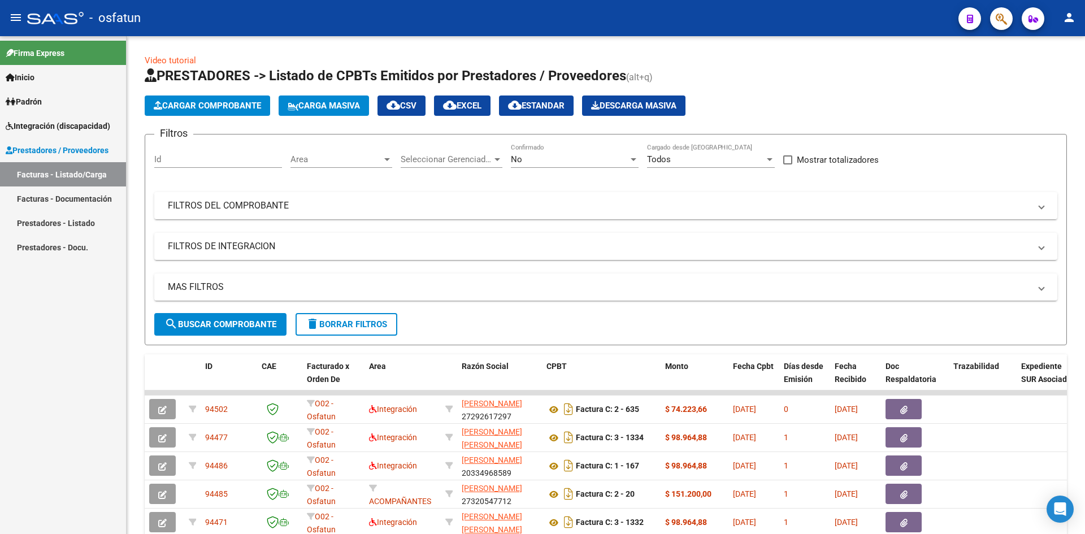
drag, startPoint x: 53, startPoint y: 307, endPoint x: 47, endPoint y: 303, distance: 6.9
click at [53, 307] on div "Firma Express Inicio Instructivos Contacto OS Padrón Análisis Afiliado Integrac…" at bounding box center [63, 285] width 126 height 498
click at [175, 98] on button "Cargar Comprobante" at bounding box center [207, 105] width 125 height 20
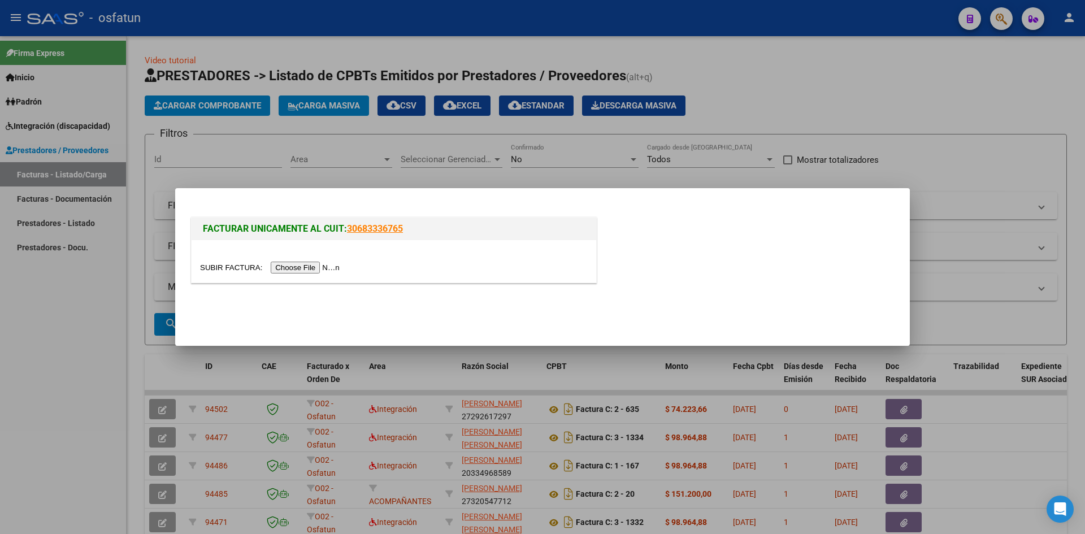
click at [301, 271] on input "file" at bounding box center [271, 268] width 143 height 12
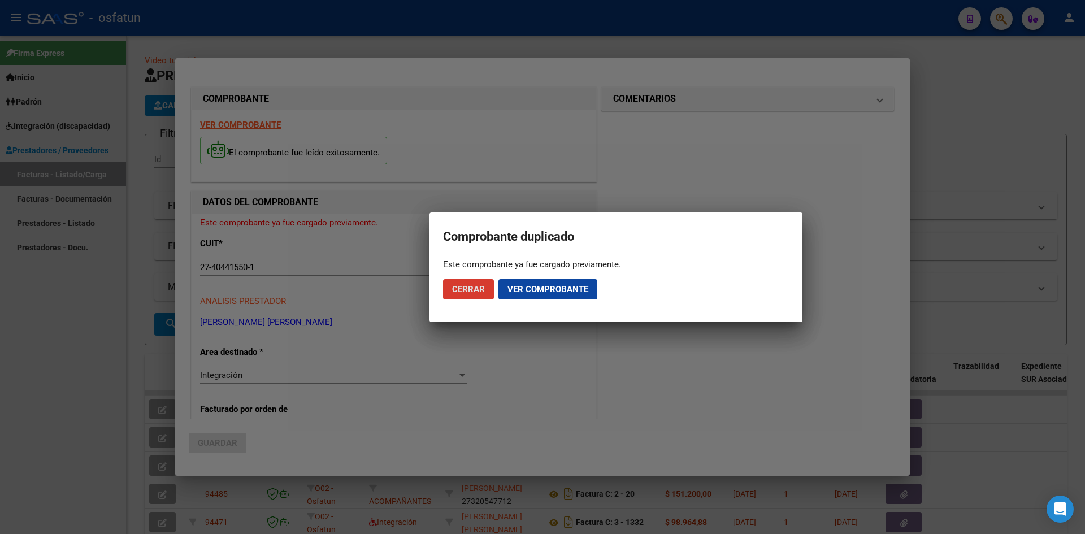
click at [556, 294] on span "Ver comprobante" at bounding box center [547, 289] width 81 height 10
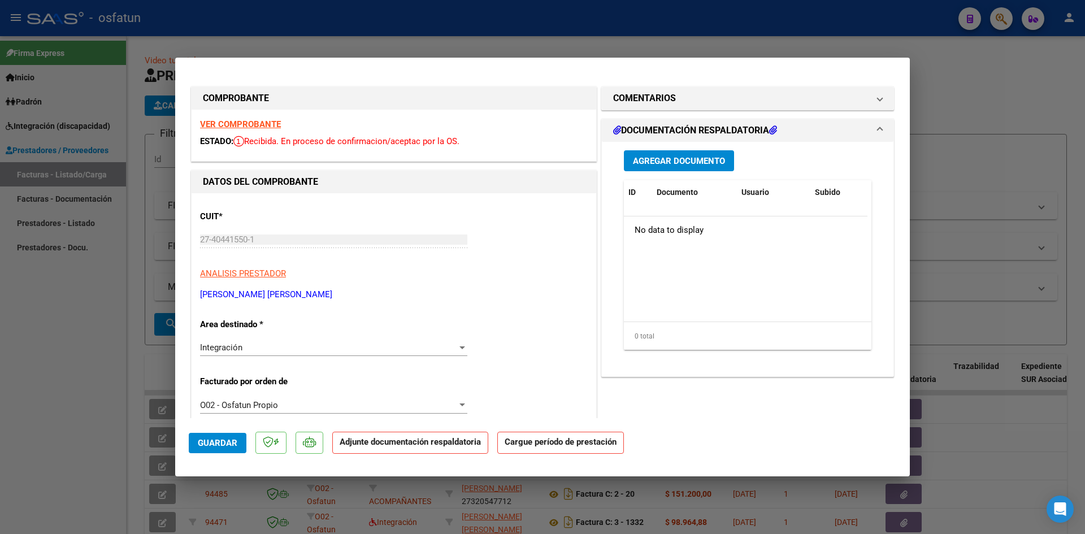
click at [690, 164] on span "Agregar Documento" at bounding box center [679, 161] width 92 height 10
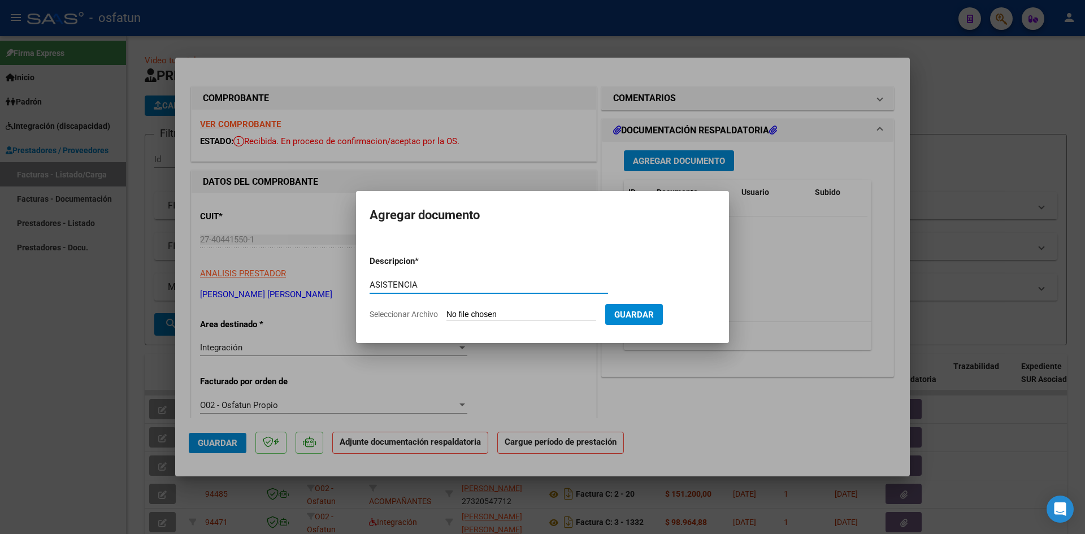
type input "ASISTENCIA"
click at [495, 316] on input "Seleccionar Archivo" at bounding box center [521, 315] width 150 height 11
type input "C:\fakepath\[PERSON_NAME].jfif"
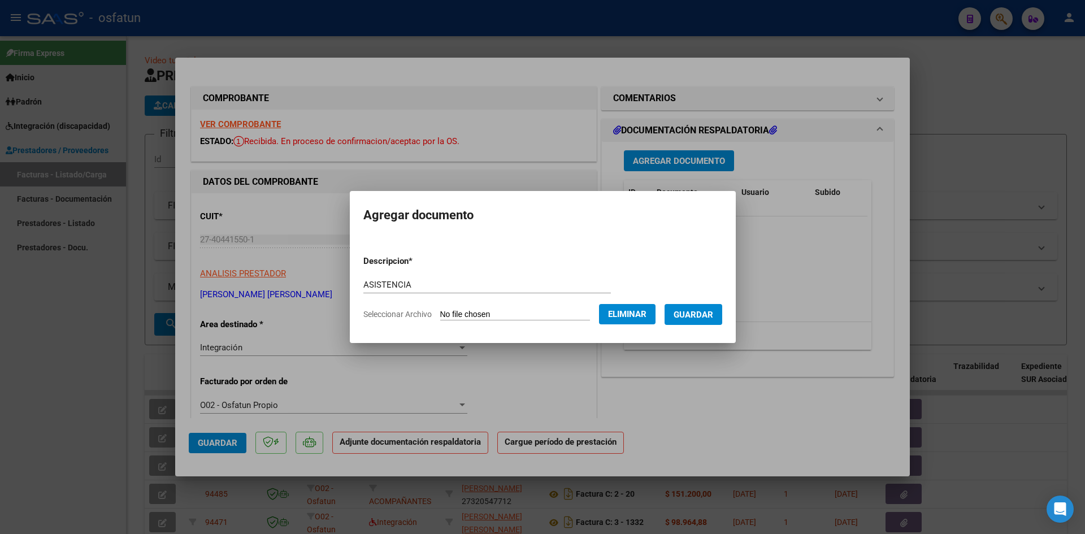
click at [706, 320] on button "Guardar" at bounding box center [693, 314] width 58 height 21
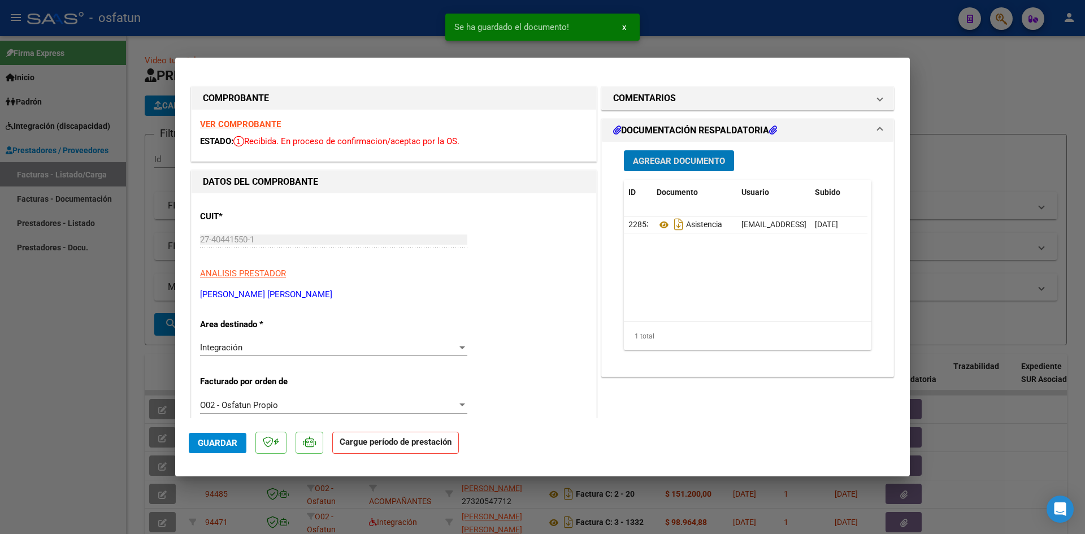
click at [663, 167] on button "Agregar Documento" at bounding box center [679, 160] width 110 height 21
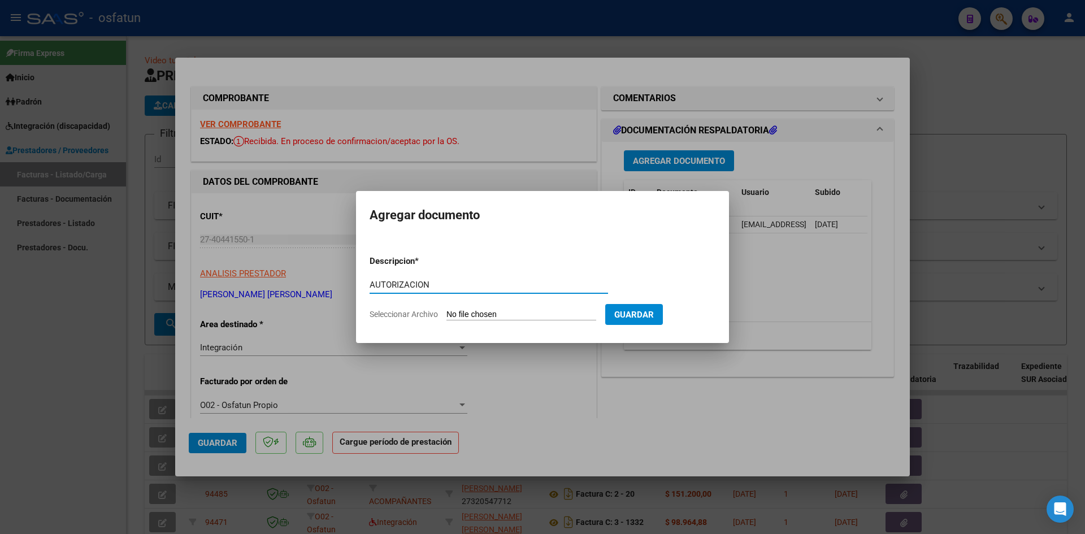
type input "AUTORIZACION"
click at [527, 310] on input "Seleccionar Archivo" at bounding box center [521, 315] width 150 height 11
type input "C:\fakepath\AUTO FONO.pdf"
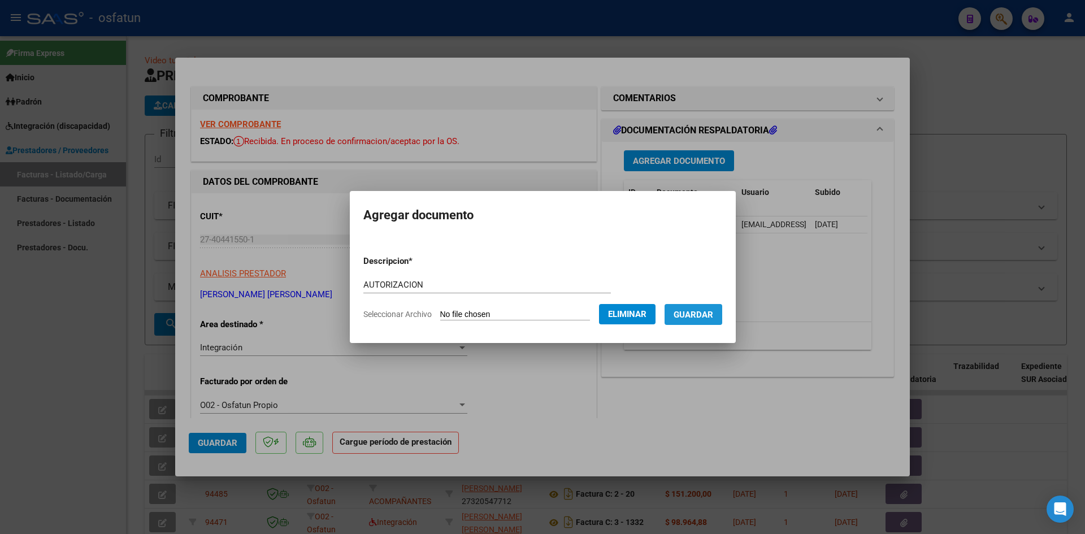
click at [707, 323] on button "Guardar" at bounding box center [693, 314] width 58 height 21
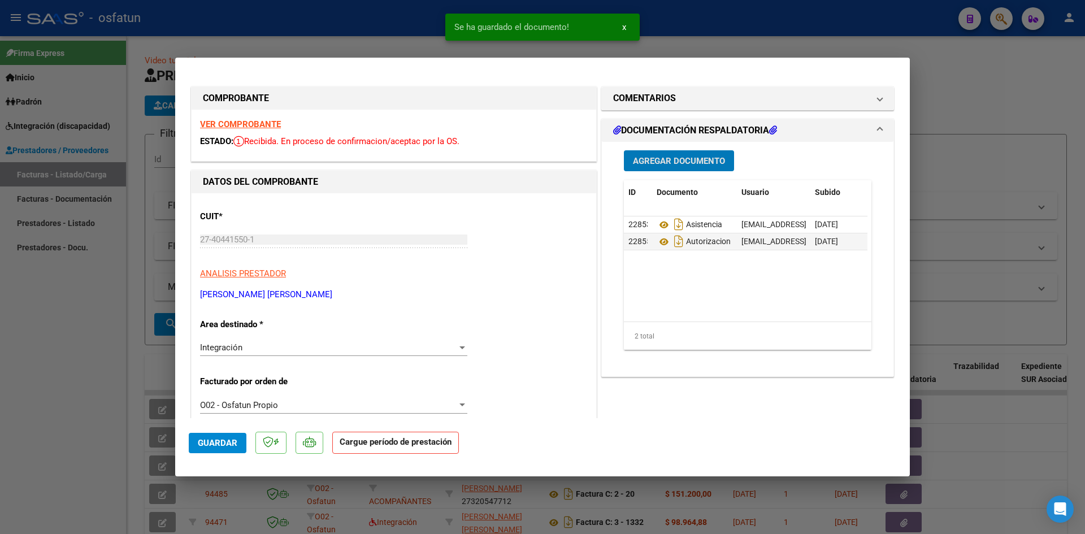
click at [223, 445] on span "Guardar" at bounding box center [218, 443] width 40 height 10
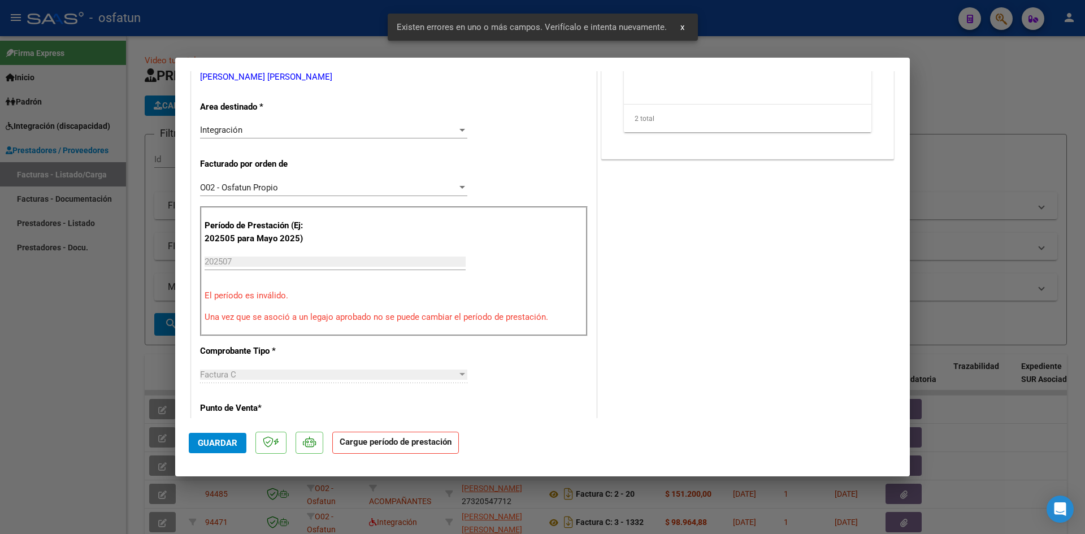
scroll to position [223, 0]
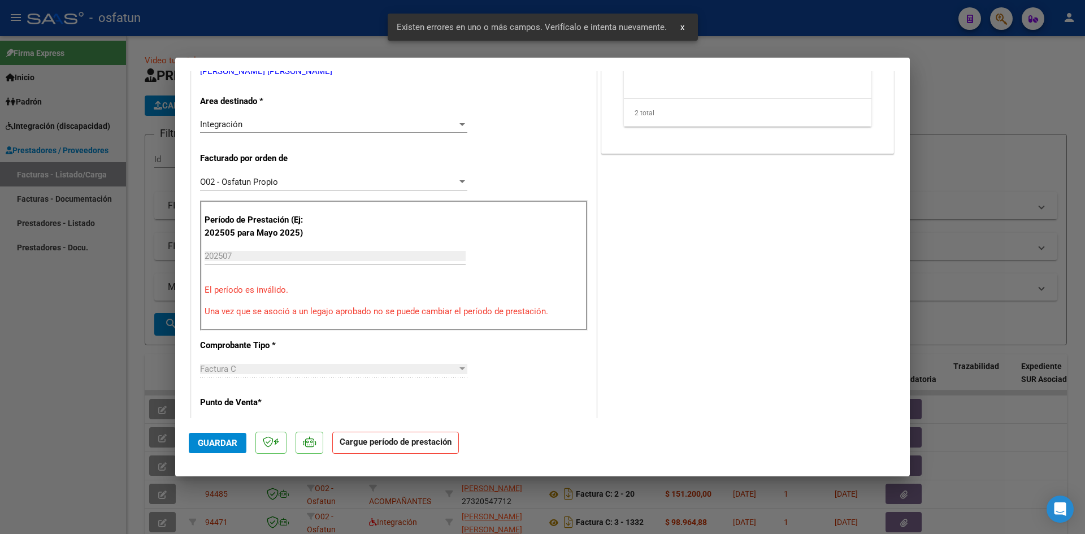
click at [253, 260] on input "202507" at bounding box center [334, 256] width 261 height 10
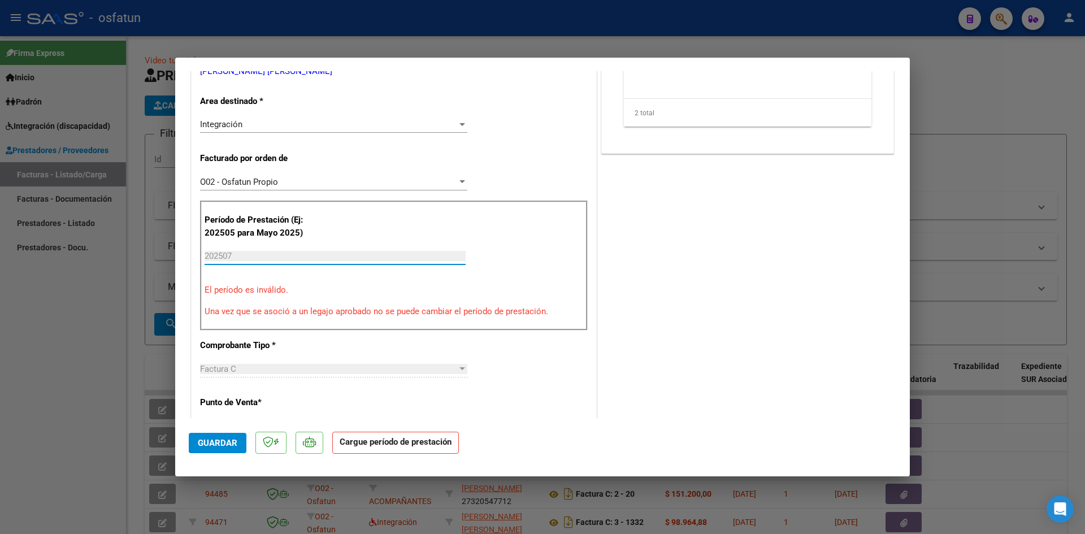
click at [249, 250] on div "202507 Ingrese el Período de Prestación como indica el ejemplo" at bounding box center [334, 255] width 261 height 17
click at [241, 289] on p "El período es inválido." at bounding box center [393, 290] width 378 height 13
click at [253, 252] on input "202507" at bounding box center [334, 256] width 261 height 10
click at [254, 309] on p "Una vez que se asoció a un legajo aprobado no se puede cambiar el período de pr…" at bounding box center [393, 311] width 378 height 13
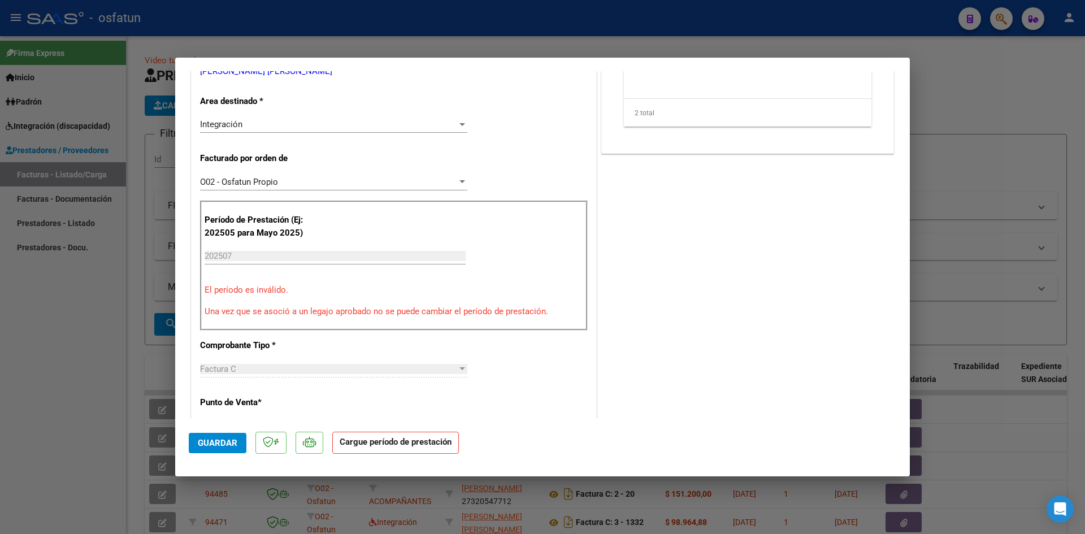
click at [239, 282] on div "Período de Prestación (Ej: 202505 para [DATE]) 202507 Ingrese el Período de Pre…" at bounding box center [394, 266] width 388 height 130
click at [228, 246] on div "Período de Prestación (Ej: 202505 para [DATE]) 202507 Ingrese el Período de Pre…" at bounding box center [394, 266] width 388 height 130
click at [229, 263] on div "202507 Ingrese el Período de Prestación como indica el ejemplo" at bounding box center [334, 255] width 261 height 17
click at [222, 440] on span "Guardar" at bounding box center [218, 443] width 40 height 10
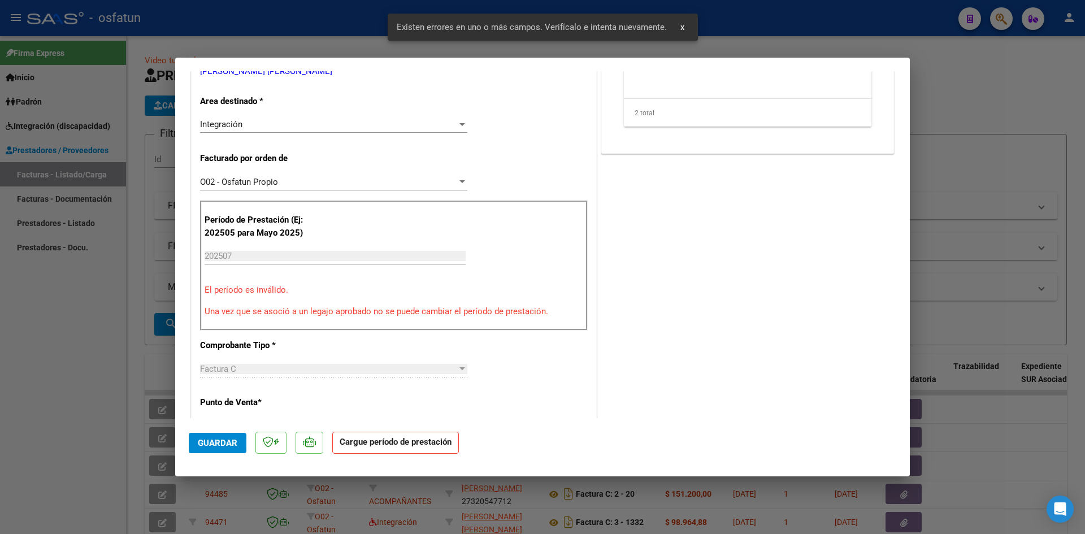
click at [391, 440] on strong "Cargue período de prestación" at bounding box center [395, 443] width 127 height 22
click at [836, 365] on div "COMENTARIOS Comentarios De la Obra Social: Comentarios de la Obra Social (no vi…" at bounding box center [747, 411] width 297 height 1100
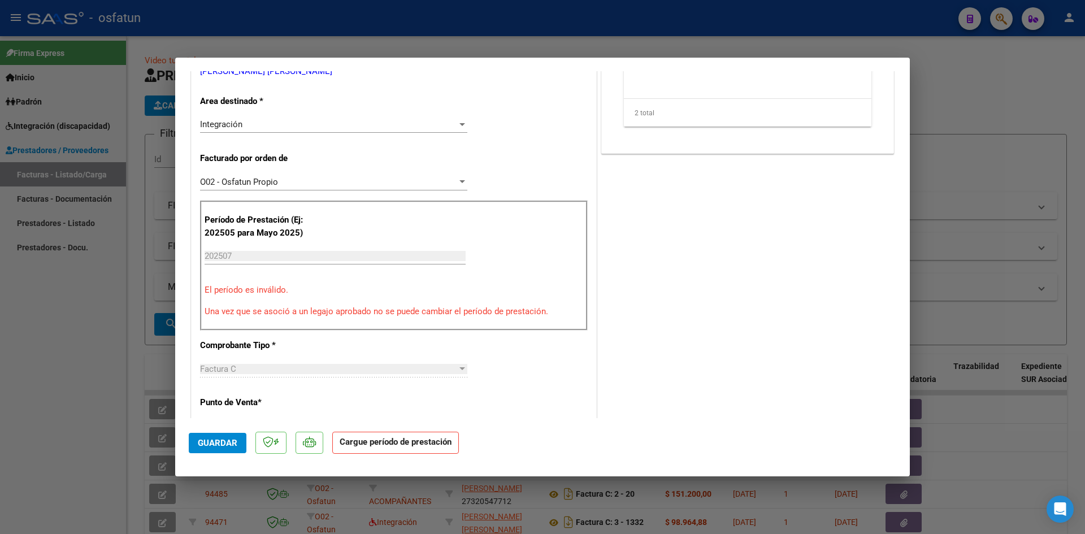
click at [362, 448] on strong "Cargue período de prestación" at bounding box center [395, 443] width 127 height 22
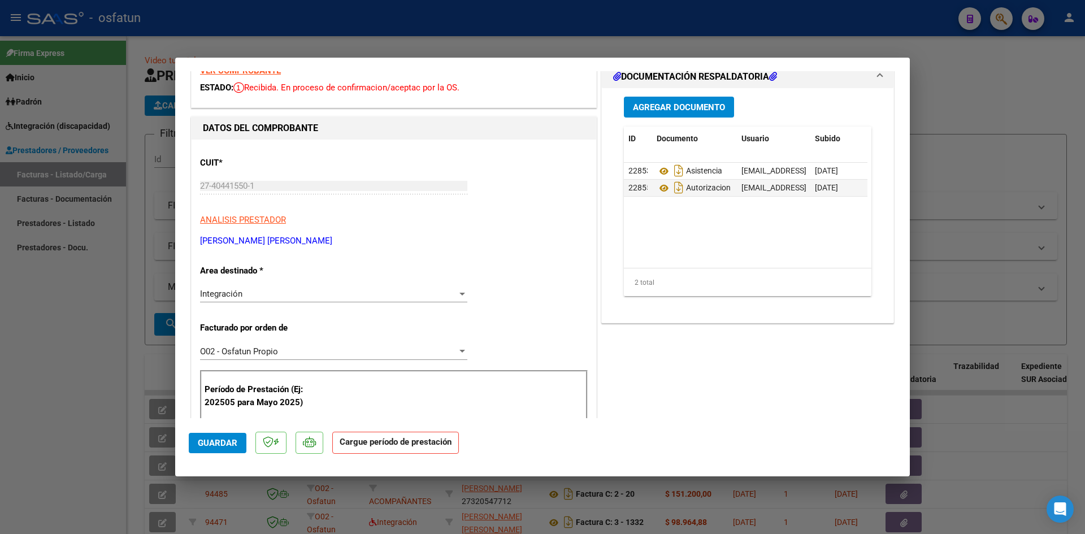
scroll to position [0, 0]
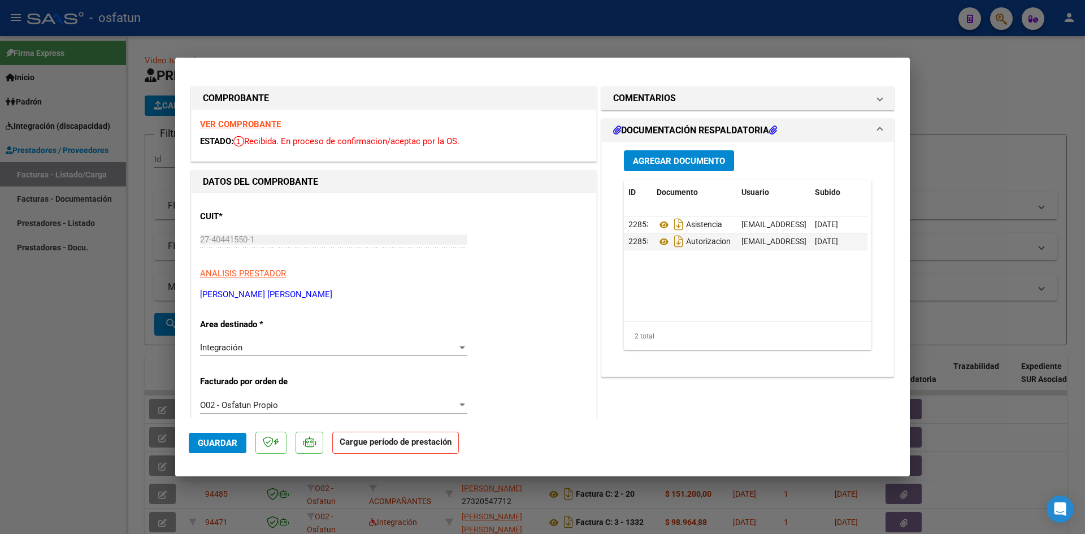
click at [73, 350] on div at bounding box center [542, 267] width 1085 height 534
type input "$ 0,00"
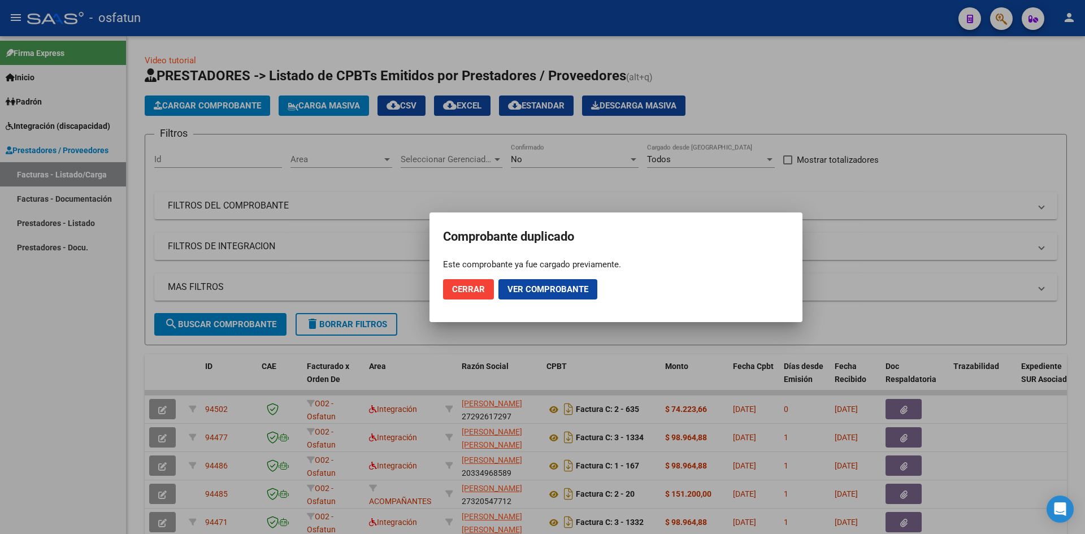
click at [459, 290] on span "Cerrar" at bounding box center [468, 289] width 33 height 10
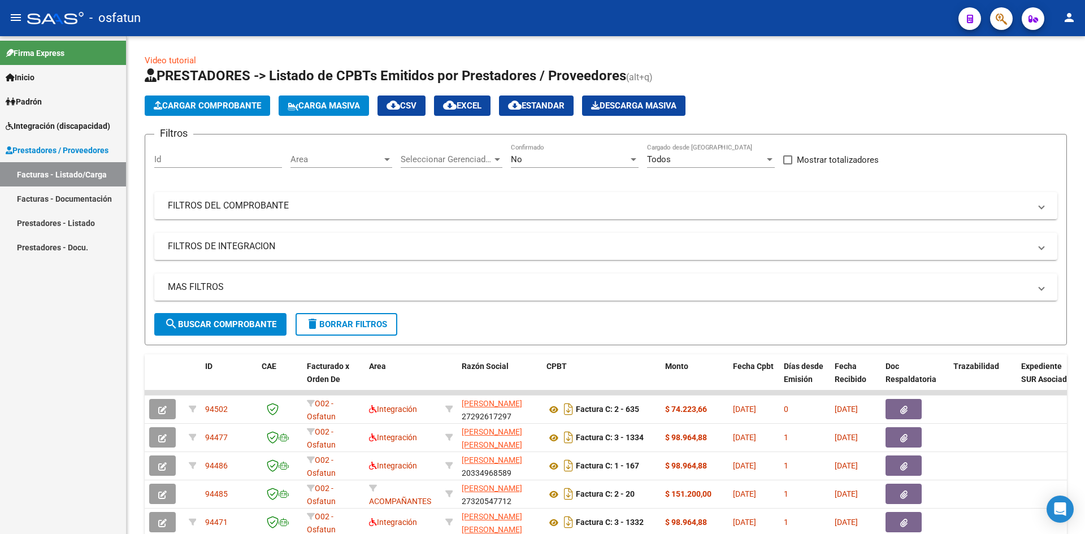
click at [12, 290] on div "Firma Express Inicio Instructivos Contacto OS Padrón Análisis Afiliado Integrac…" at bounding box center [63, 285] width 126 height 498
click at [177, 111] on button "Cargar Comprobante" at bounding box center [207, 105] width 125 height 20
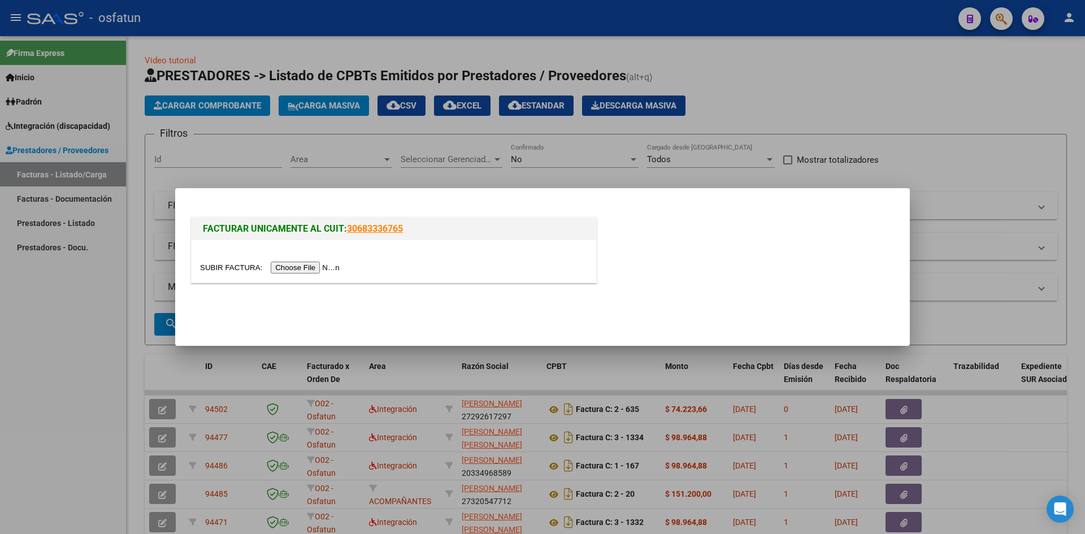
click at [297, 274] on div at bounding box center [393, 261] width 404 height 42
click at [298, 269] on input "file" at bounding box center [271, 268] width 143 height 12
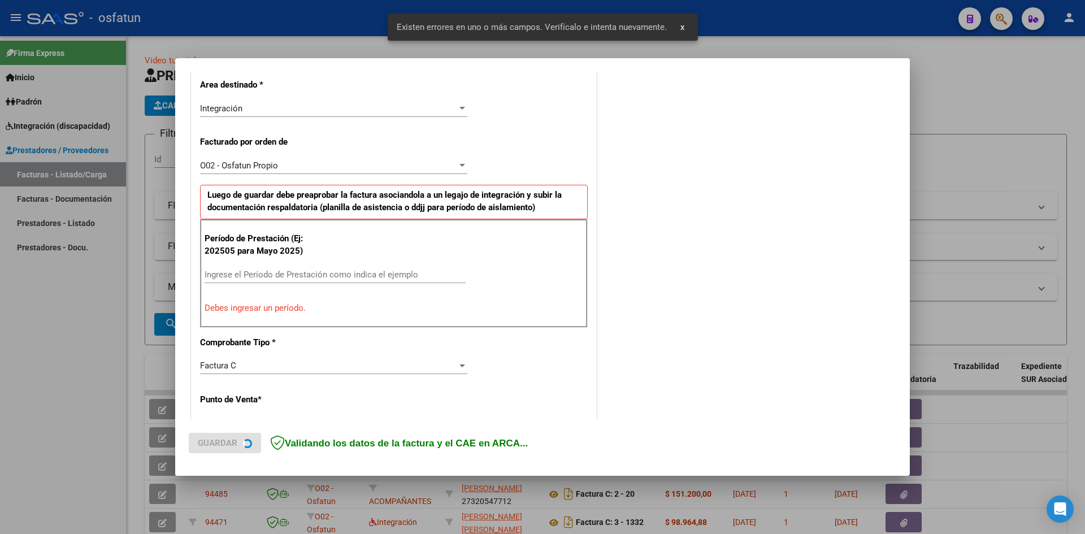
scroll to position [277, 0]
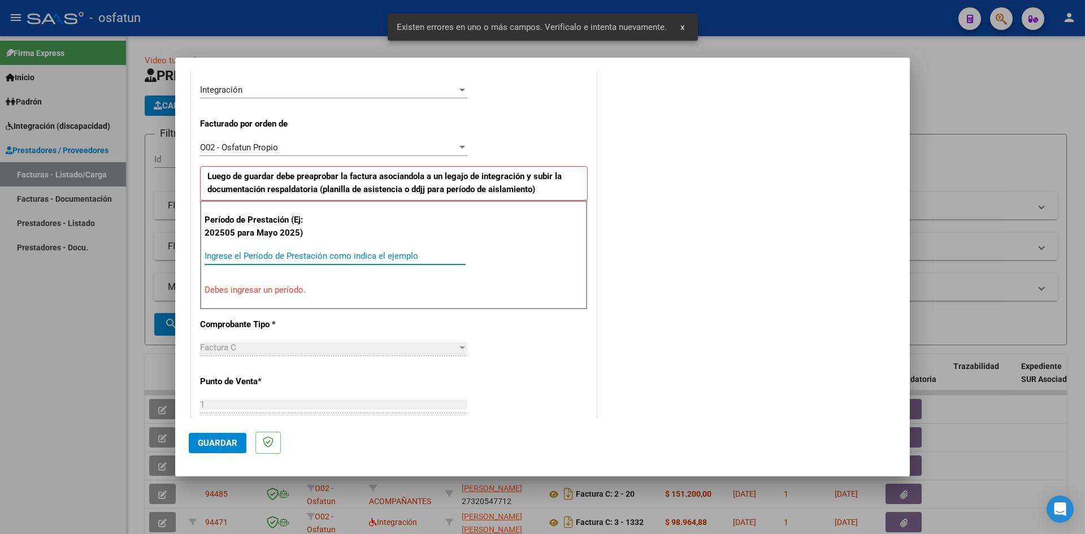
click at [262, 251] on input "Ingrese el Período de Prestación como indica el ejemplo" at bounding box center [334, 256] width 261 height 10
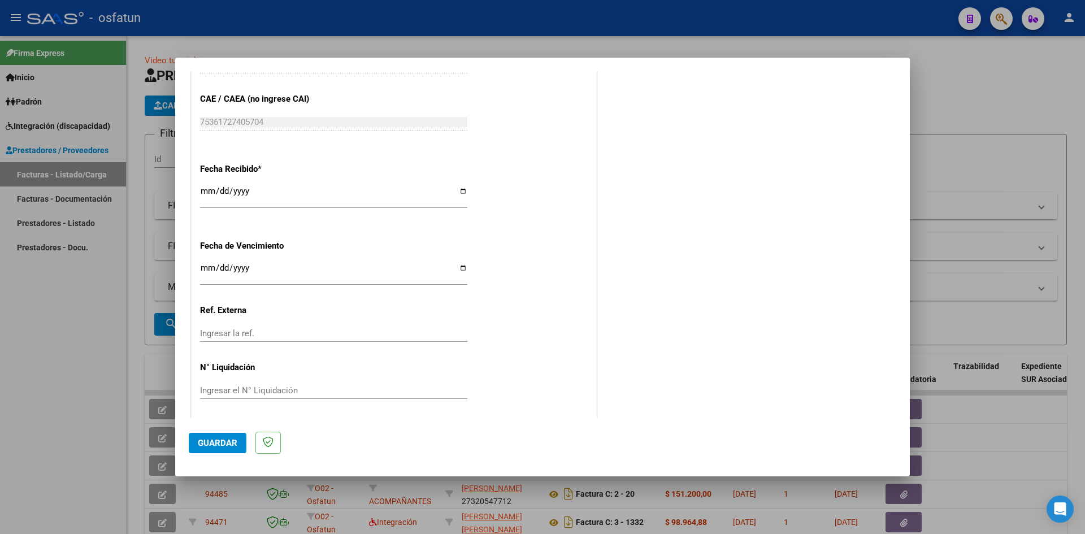
scroll to position [769, 0]
type input "202508"
click at [209, 441] on span "Guardar" at bounding box center [218, 443] width 40 height 10
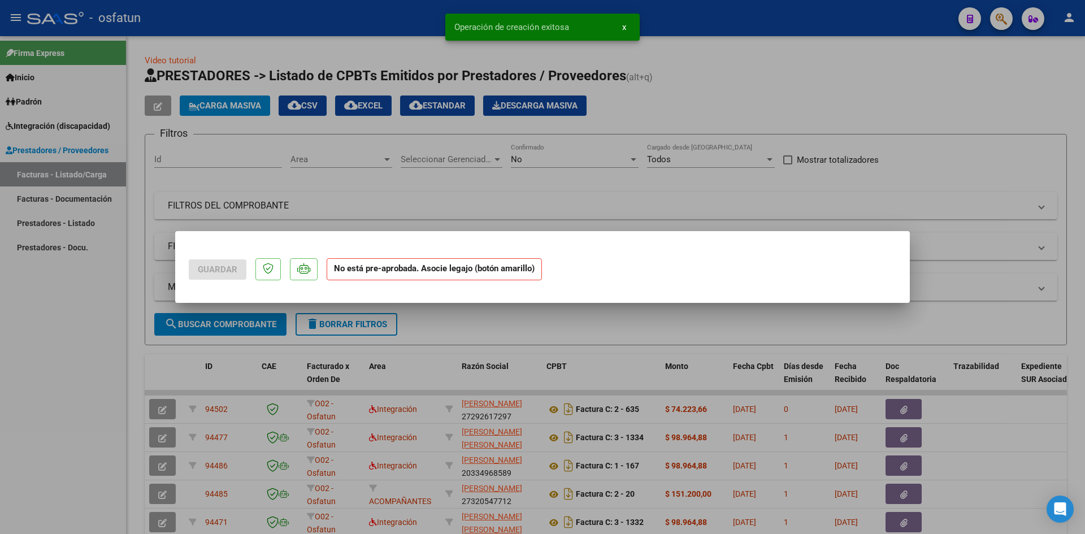
scroll to position [0, 0]
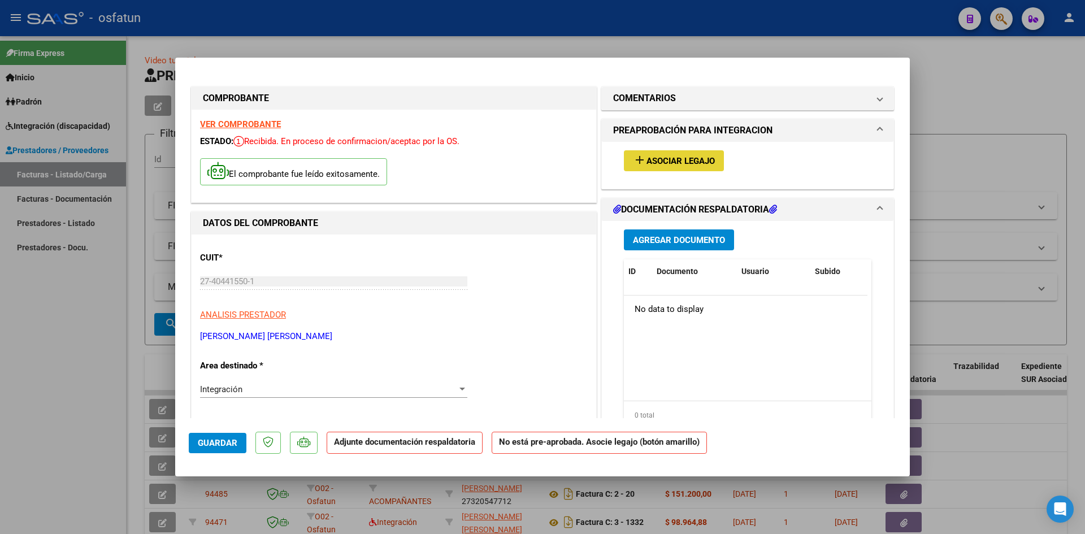
click at [677, 158] on span "Asociar Legajo" at bounding box center [680, 161] width 68 height 10
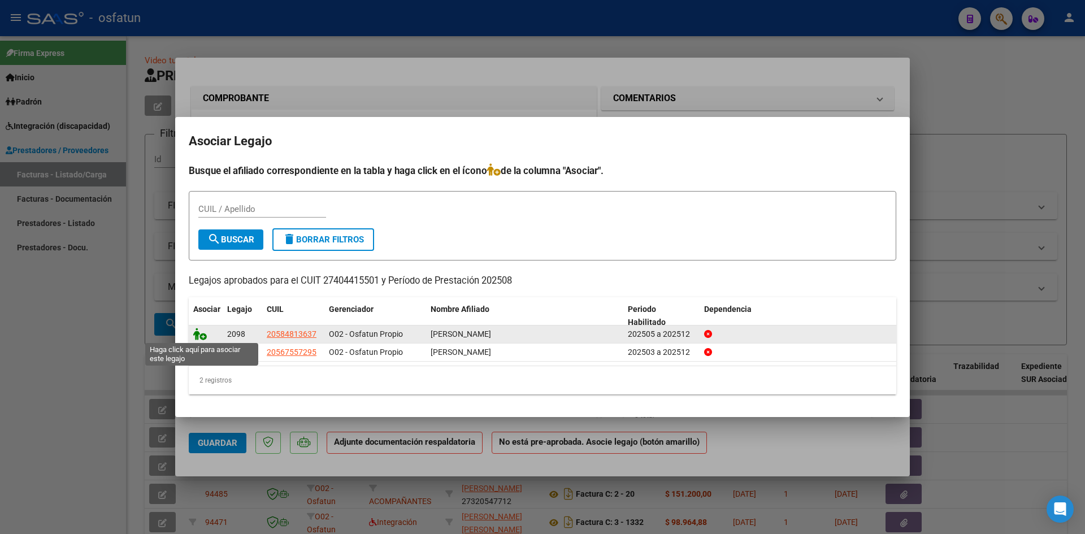
click at [202, 334] on icon at bounding box center [200, 334] width 14 height 12
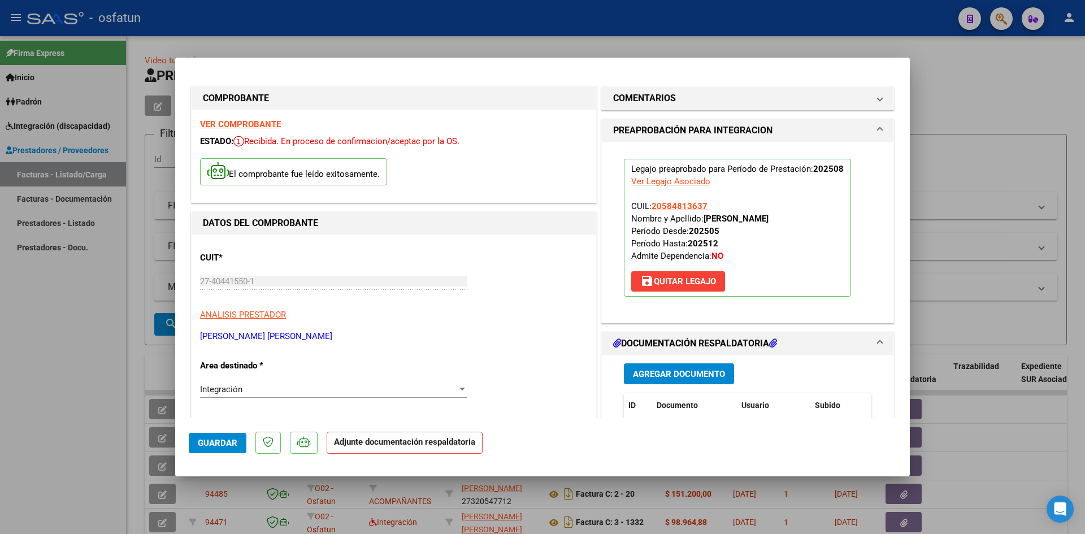
click at [663, 372] on span "Agregar Documento" at bounding box center [679, 374] width 92 height 10
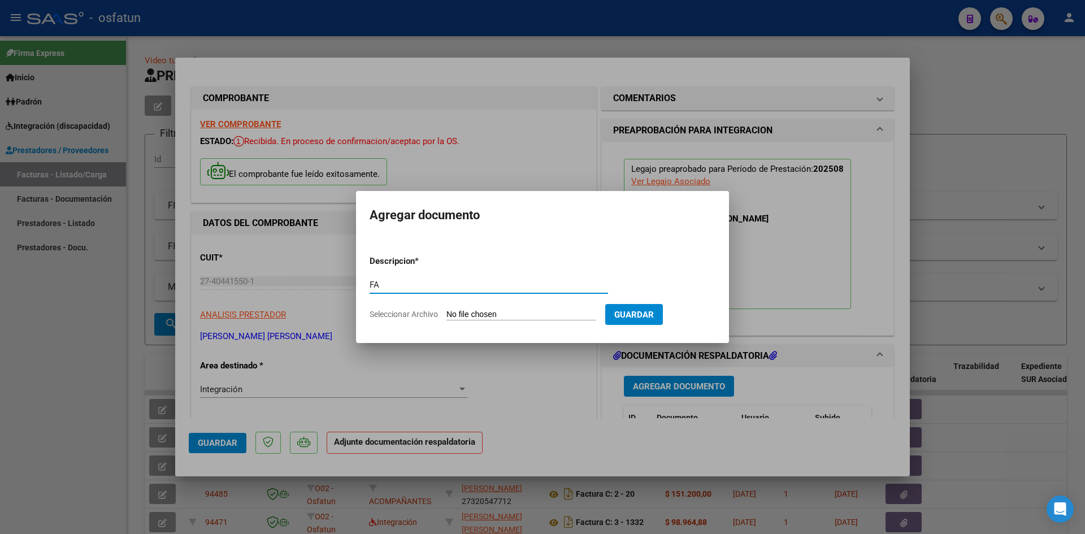
type input "F"
type input "ASISTENCIA"
click at [472, 308] on form "Descripcion * ASISTENCIA Escriba aquí una descripcion Seleccionar Archivo Guard…" at bounding box center [542, 287] width 346 height 82
click at [487, 312] on input "Seleccionar Archivo" at bounding box center [521, 315] width 150 height 11
type input "C:\fakepath\ASISTE FONO AGOSTO.jpg"
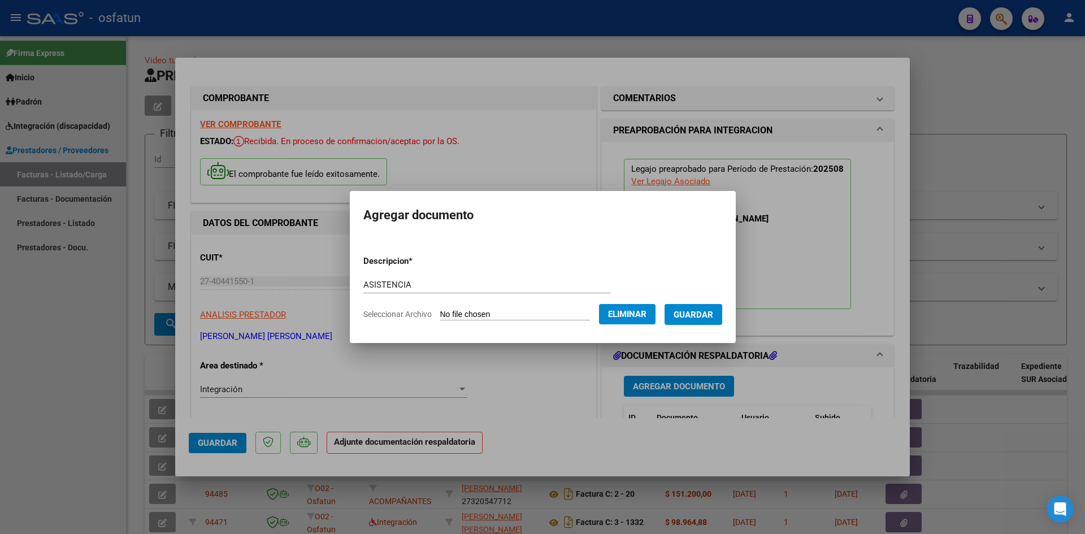
click at [703, 309] on span "Guardar" at bounding box center [693, 314] width 40 height 10
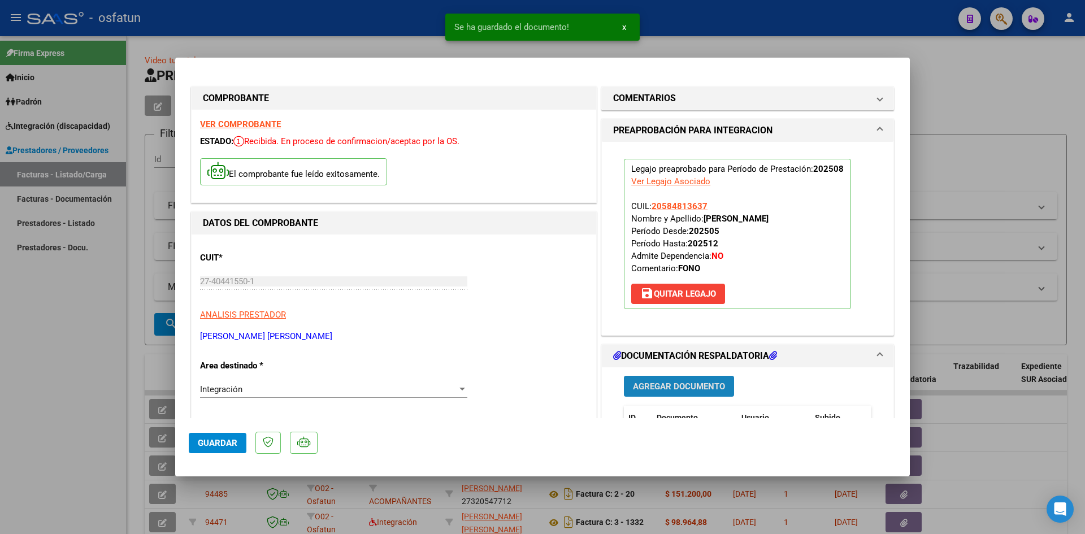
click at [641, 378] on button "Agregar Documento" at bounding box center [679, 386] width 110 height 21
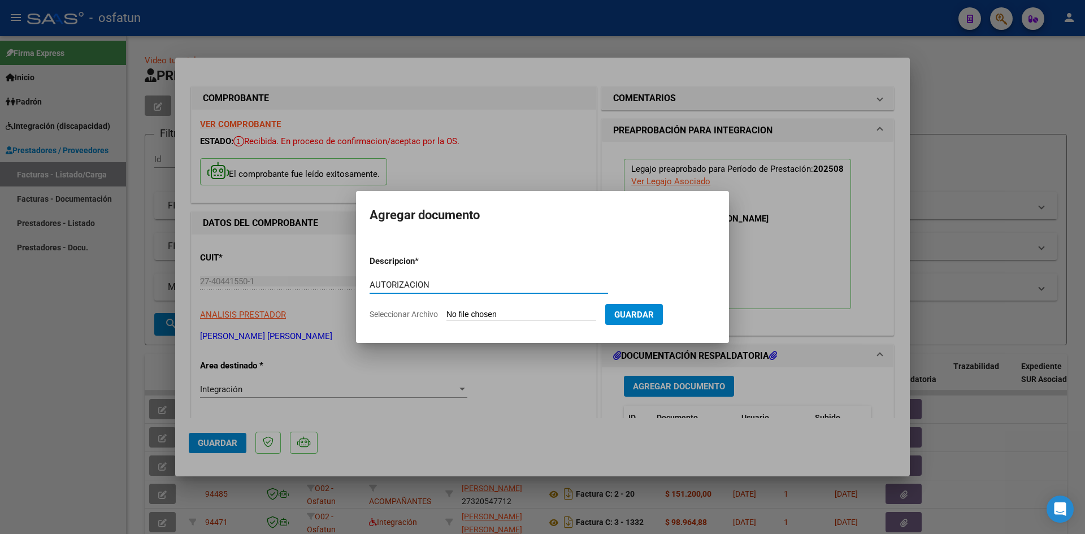
type input "AUTORIZACION"
click at [475, 315] on input "Seleccionar Archivo" at bounding box center [521, 315] width 150 height 11
type input "C:\fakepath\AUTO FONO.pdf"
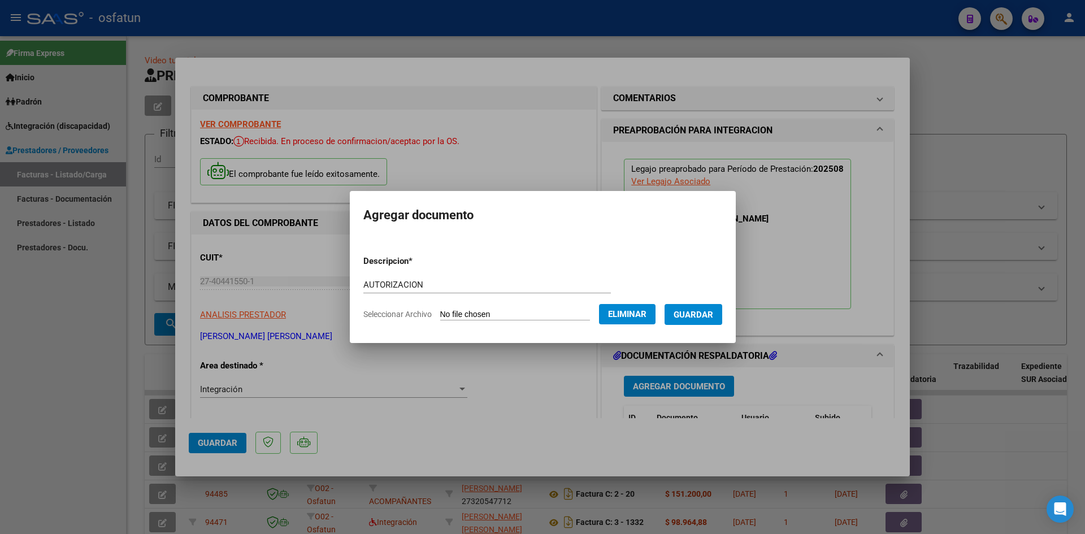
click at [702, 318] on span "Guardar" at bounding box center [693, 315] width 40 height 10
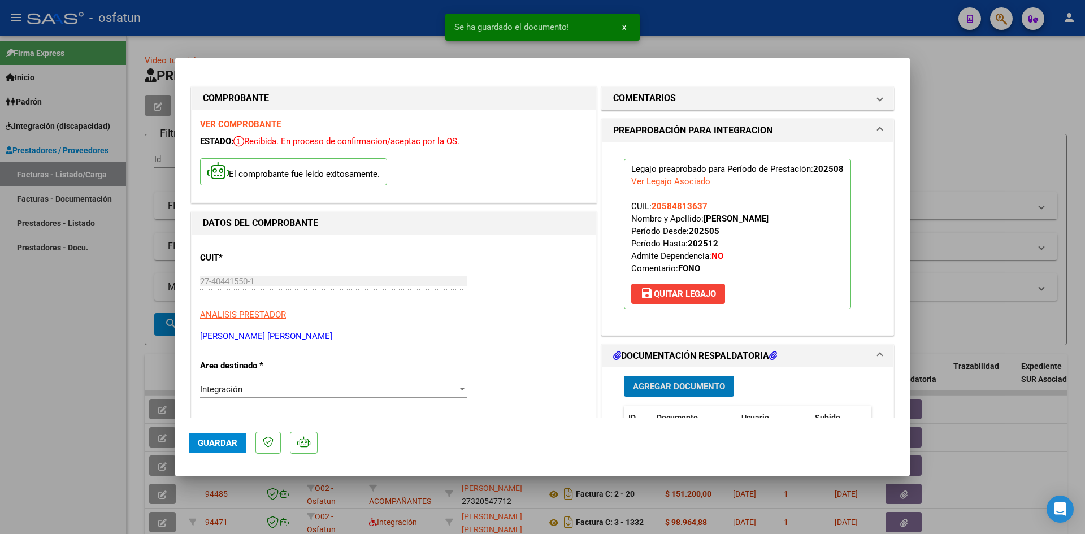
click at [215, 438] on span "Guardar" at bounding box center [218, 443] width 40 height 10
click at [61, 381] on div at bounding box center [542, 267] width 1085 height 534
type input "$ 0,00"
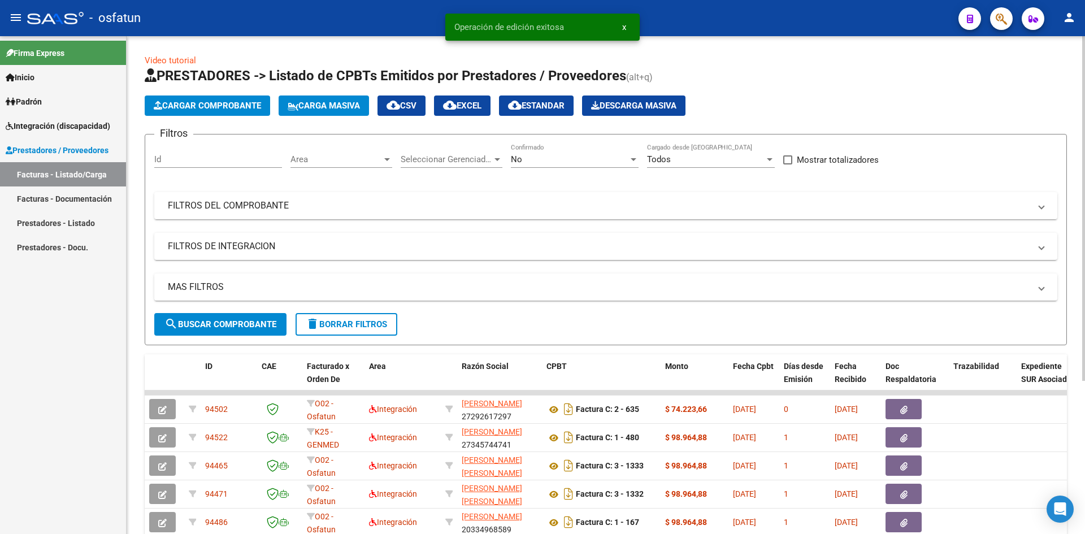
click at [201, 321] on span "search Buscar Comprobante" at bounding box center [220, 324] width 112 height 10
drag, startPoint x: 11, startPoint y: 293, endPoint x: 200, endPoint y: 136, distance: 245.8
click at [11, 291] on div "Firma Express Inicio Instructivos Contacto OS Padrón Análisis Afiliado Integrac…" at bounding box center [63, 285] width 126 height 498
click at [234, 105] on span "Cargar Comprobante" at bounding box center [207, 106] width 107 height 10
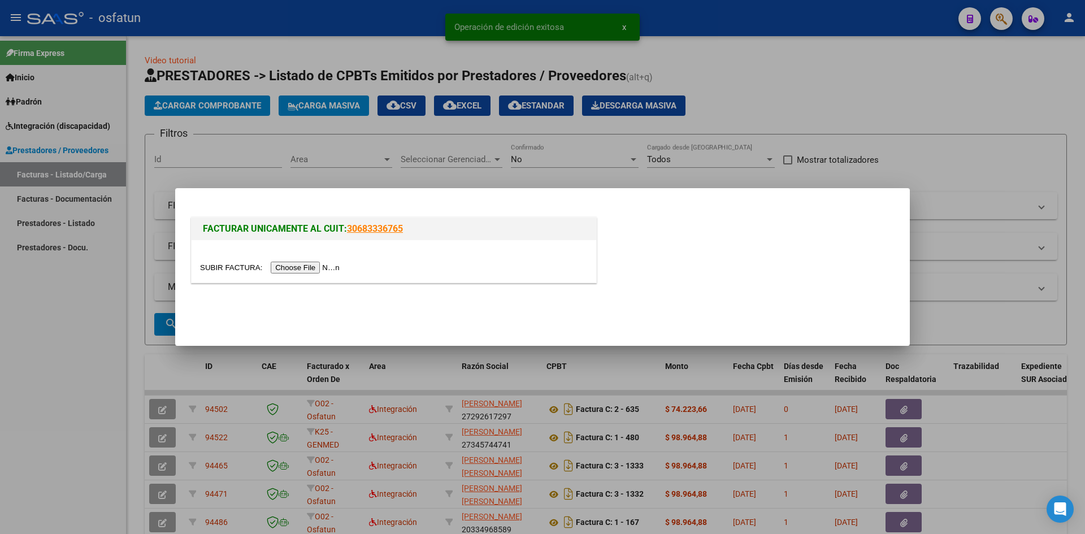
click at [321, 267] on input "file" at bounding box center [271, 268] width 143 height 12
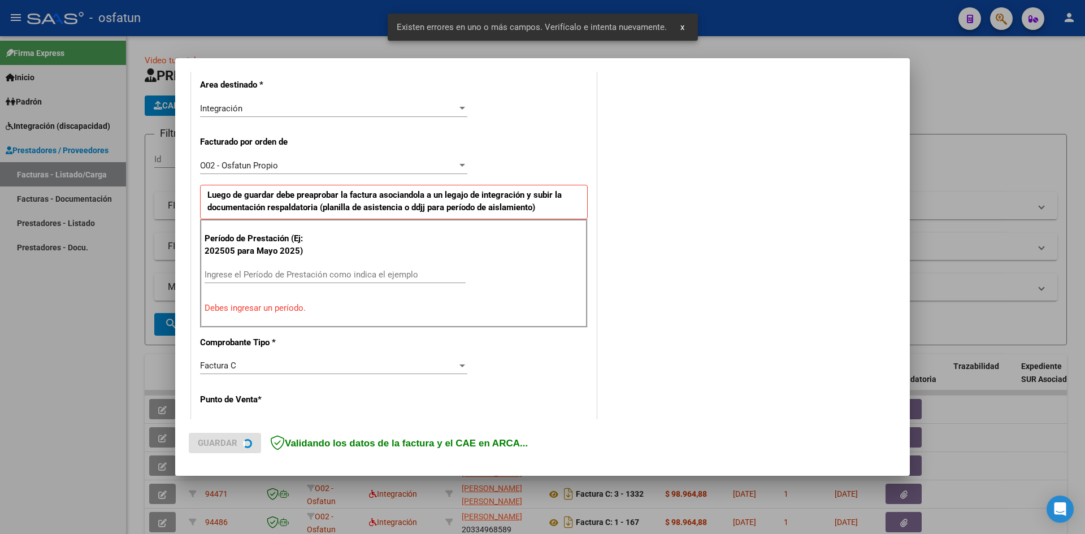
scroll to position [277, 0]
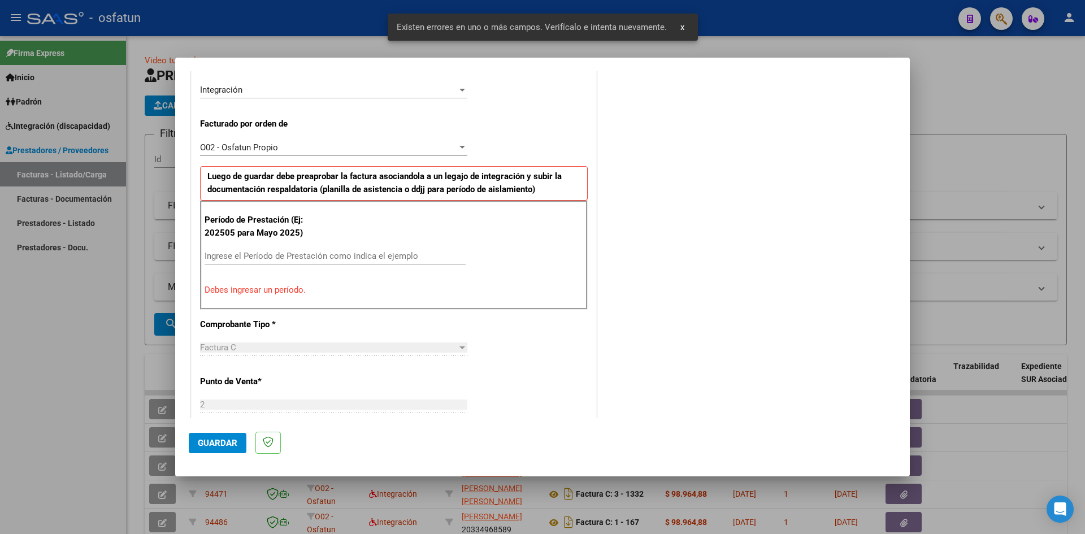
click at [239, 249] on div "Ingrese el Período de Prestación como indica el ejemplo" at bounding box center [334, 255] width 261 height 17
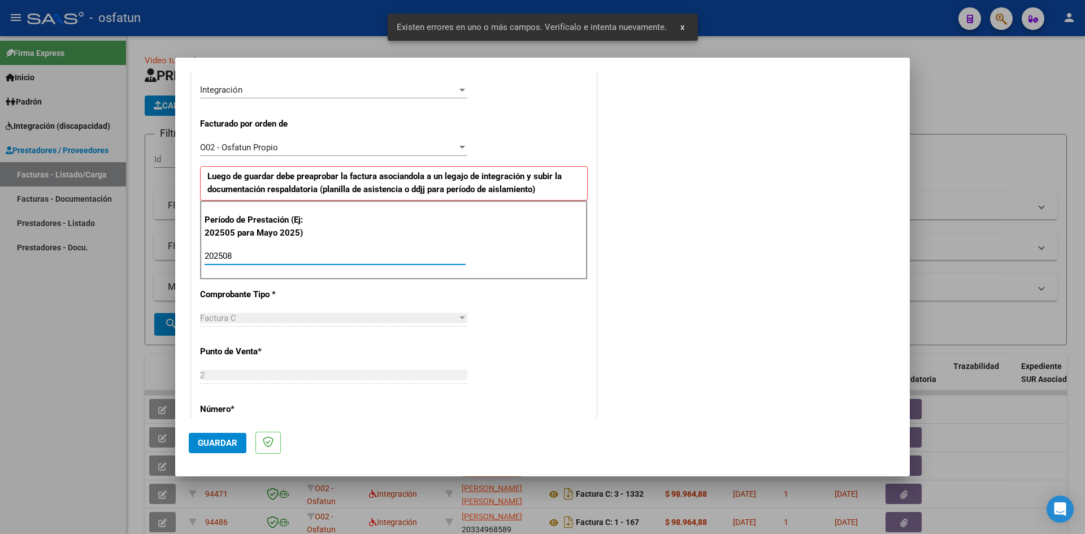
type input "202508"
click at [203, 434] on button "Guardar" at bounding box center [218, 443] width 58 height 20
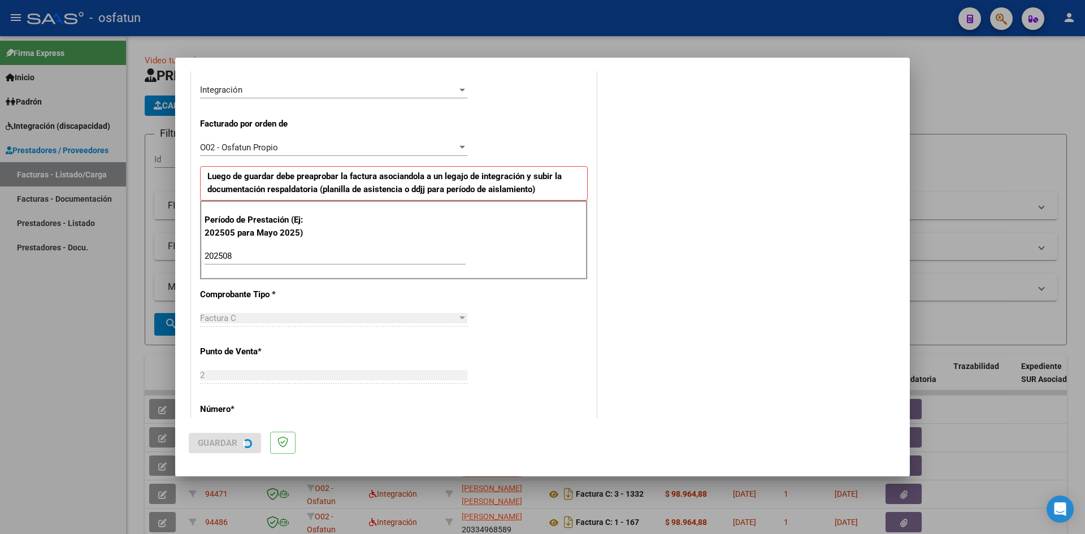
scroll to position [0, 0]
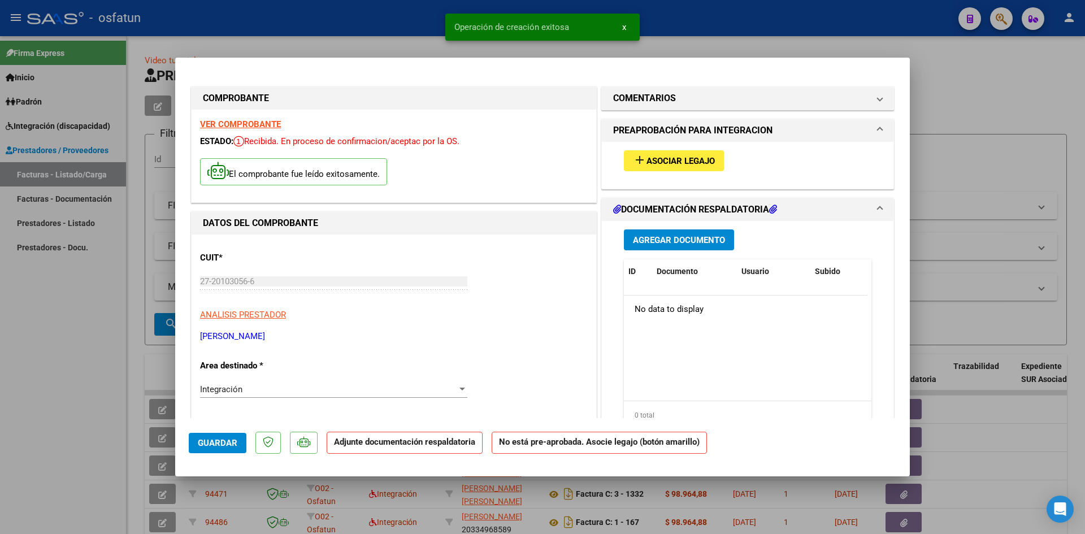
click at [690, 172] on div "add Asociar Legajo" at bounding box center [747, 161] width 264 height 38
click at [688, 162] on span "Asociar Legajo" at bounding box center [680, 161] width 68 height 10
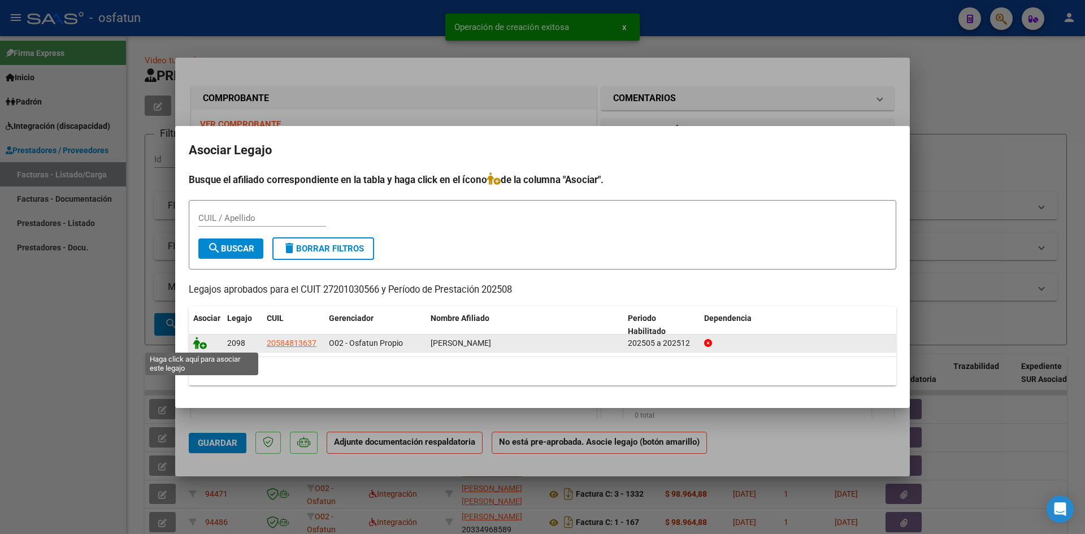
click at [198, 342] on icon at bounding box center [200, 343] width 14 height 12
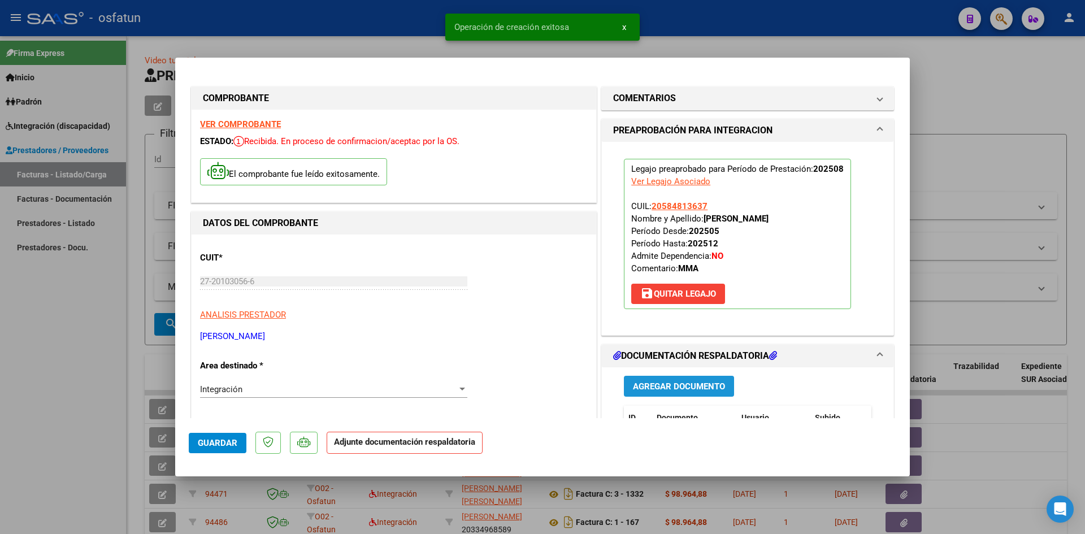
click at [660, 382] on span "Agregar Documento" at bounding box center [679, 386] width 92 height 10
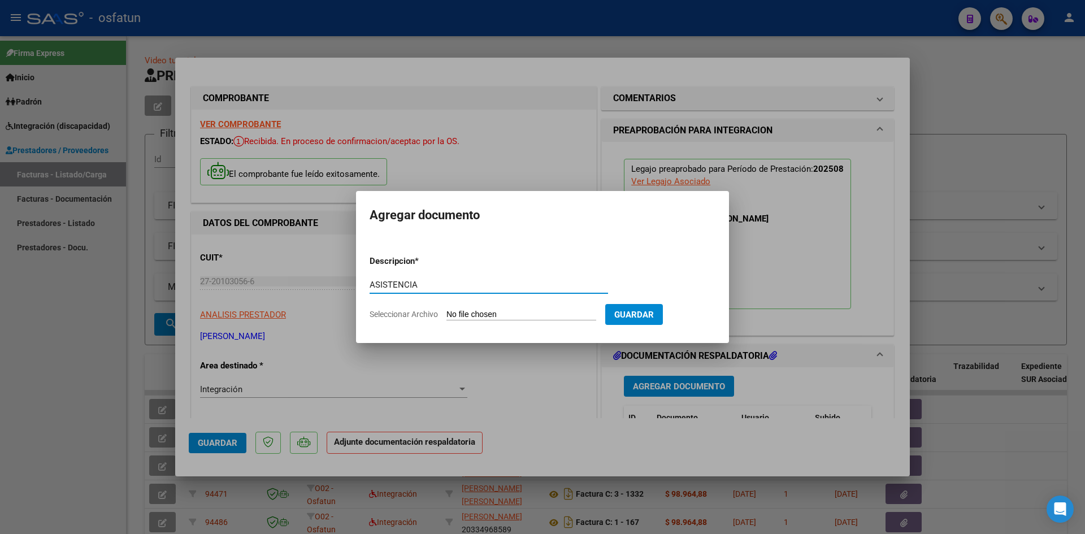
type input "ASISTENCIA"
click at [559, 314] on input "Seleccionar Archivo" at bounding box center [521, 315] width 150 height 11
type input "C:\fakepath\ASISTE MAESTRA APOY AGOSTO.pdf"
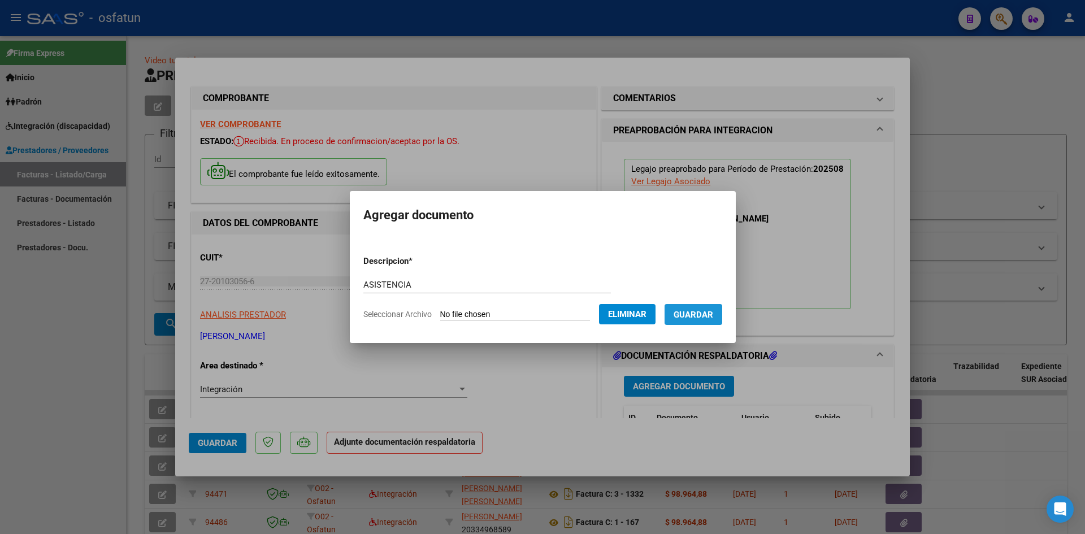
click at [705, 322] on button "Guardar" at bounding box center [693, 314] width 58 height 21
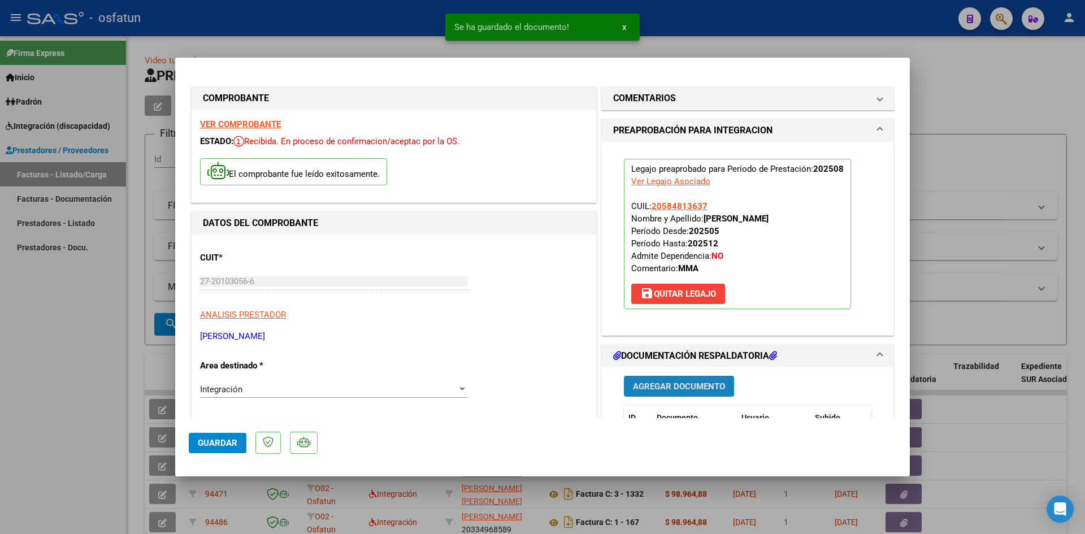
click at [683, 381] on span "Agregar Documento" at bounding box center [679, 386] width 92 height 10
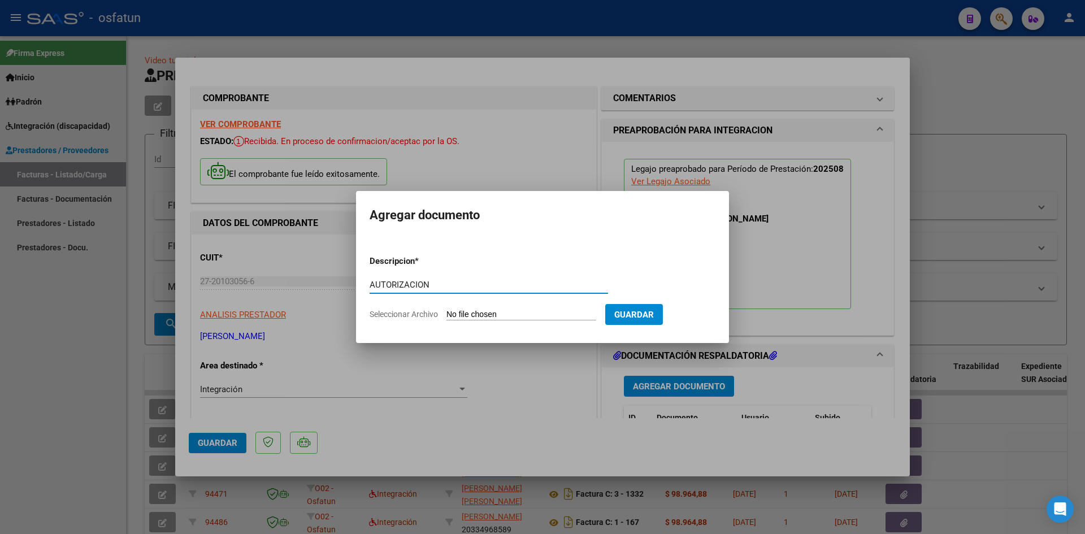
type input "AUTORIZACION"
click at [525, 322] on form "Descripcion * AUTORIZACION Escriba aquí una descripcion Seleccionar Archivo Gua…" at bounding box center [542, 287] width 346 height 82
click at [507, 315] on input "Seleccionar Archivo" at bounding box center [521, 315] width 150 height 11
type input "C:\fakepath\AUTO MAESTRA APOY.pdf"
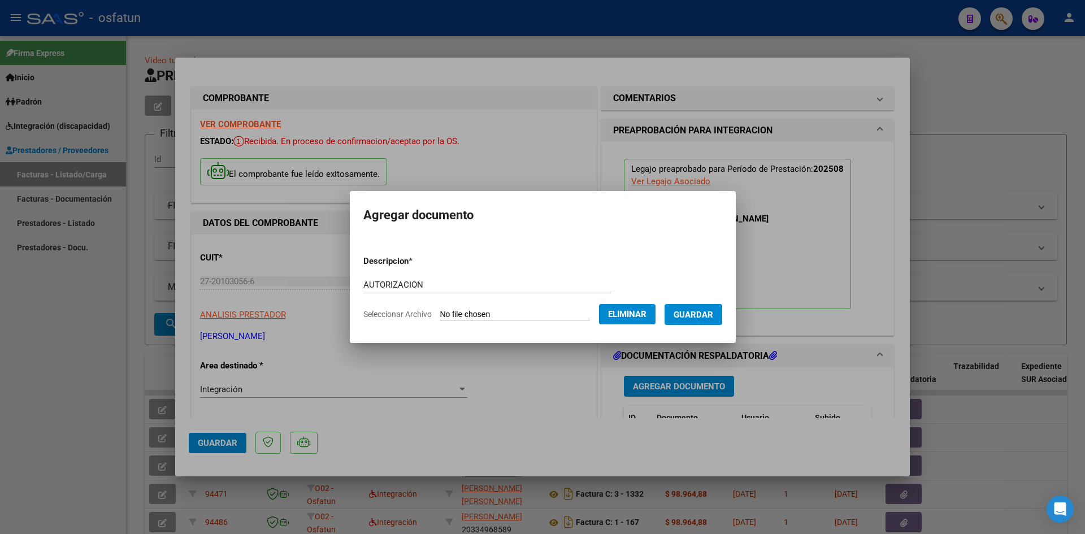
click at [705, 315] on span "Guardar" at bounding box center [693, 315] width 40 height 10
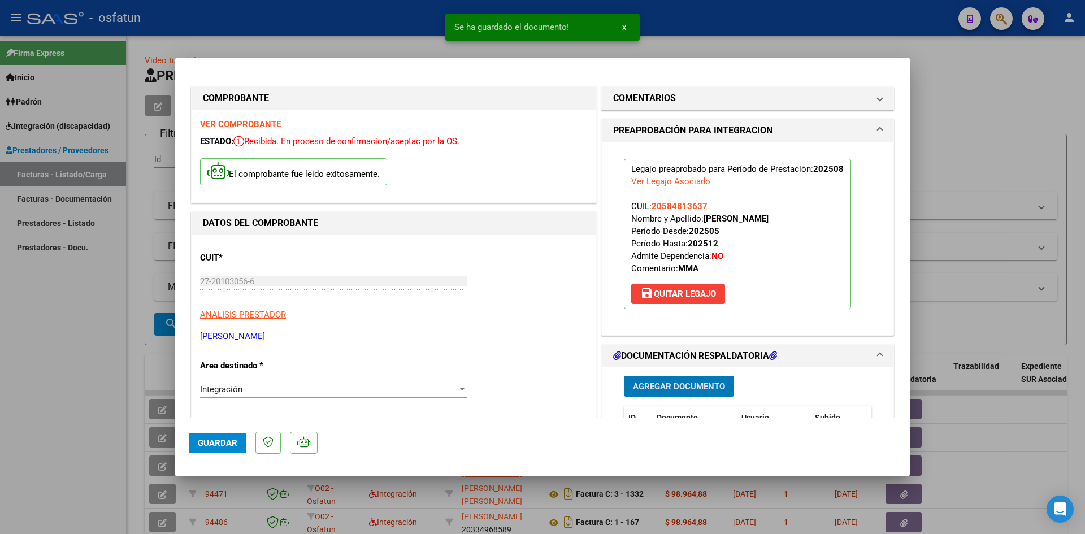
scroll to position [226, 0]
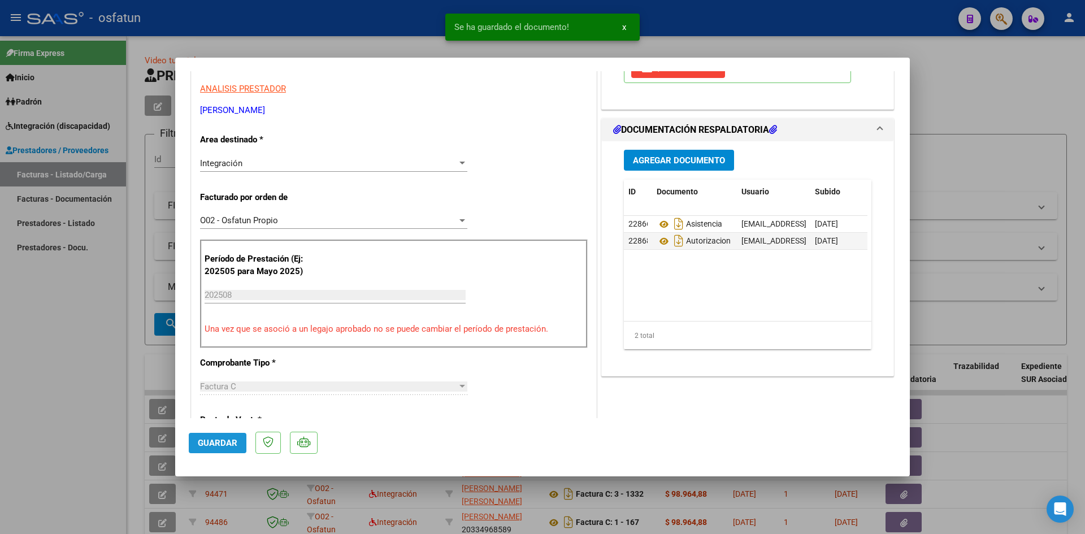
click at [220, 439] on span "Guardar" at bounding box center [218, 443] width 40 height 10
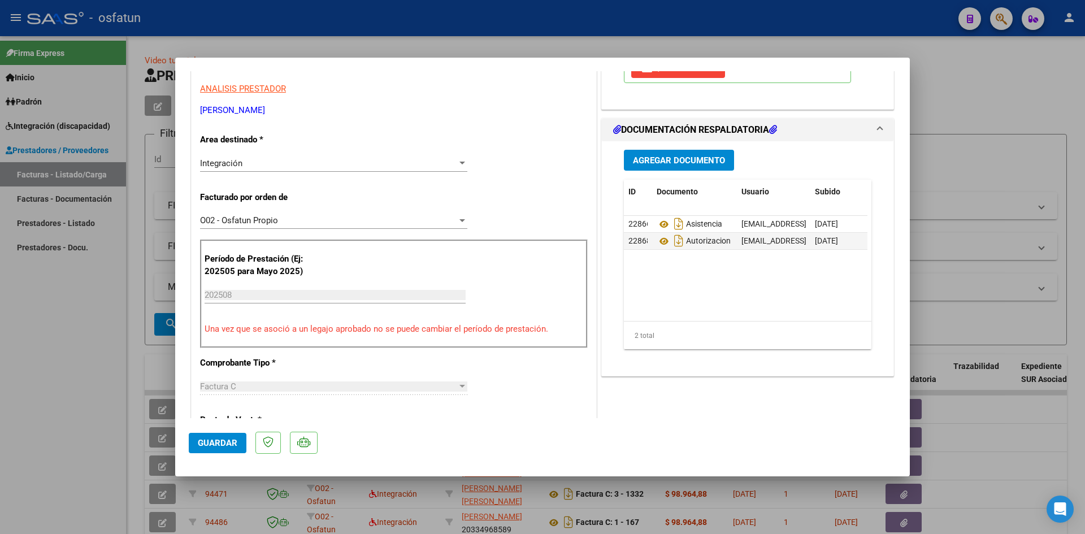
click at [0, 386] on div at bounding box center [542, 267] width 1085 height 534
type input "$ 0,00"
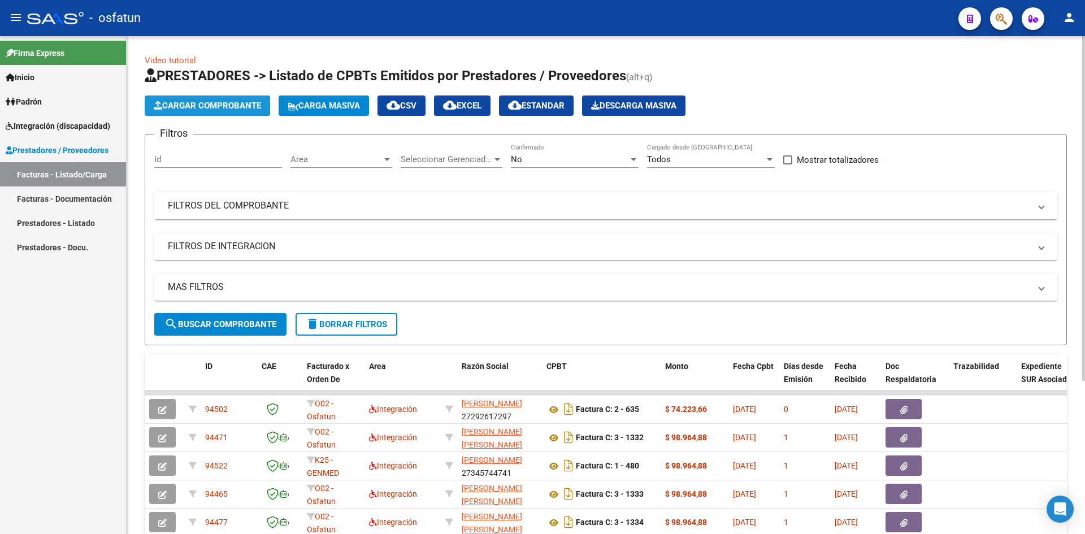
click at [189, 108] on span "Cargar Comprobante" at bounding box center [207, 106] width 107 height 10
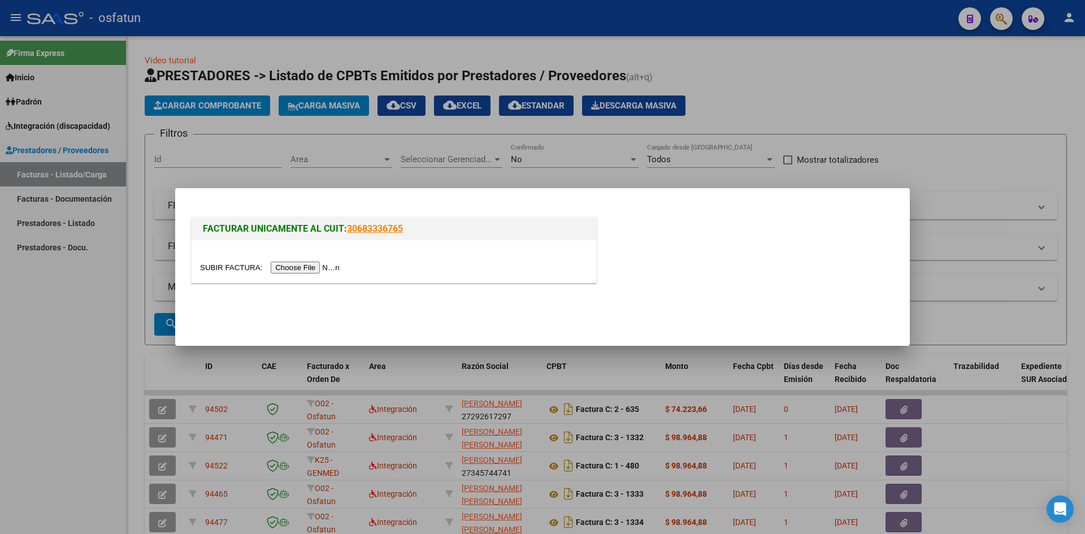
click at [338, 266] on input "file" at bounding box center [271, 268] width 143 height 12
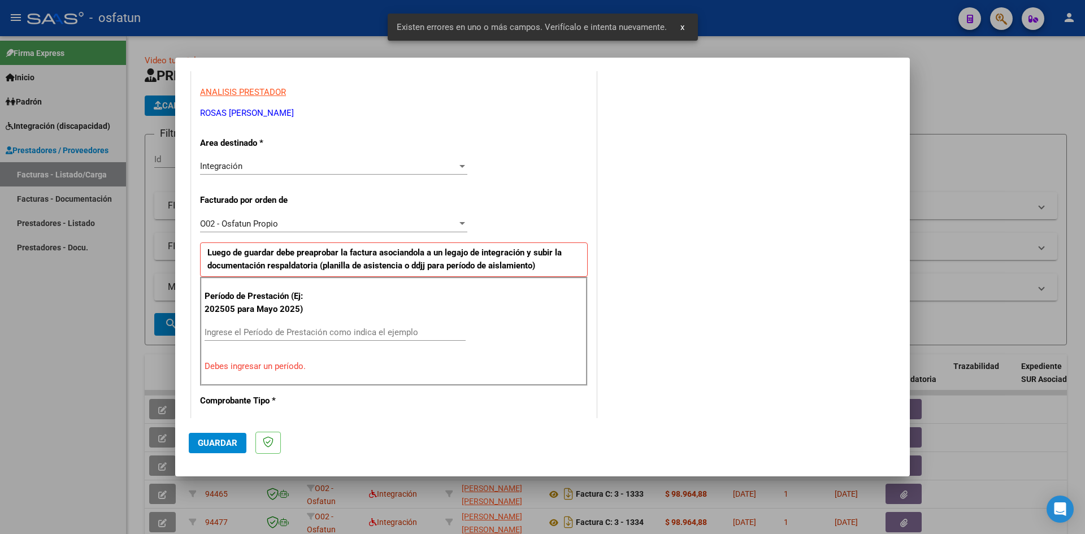
scroll to position [221, 0]
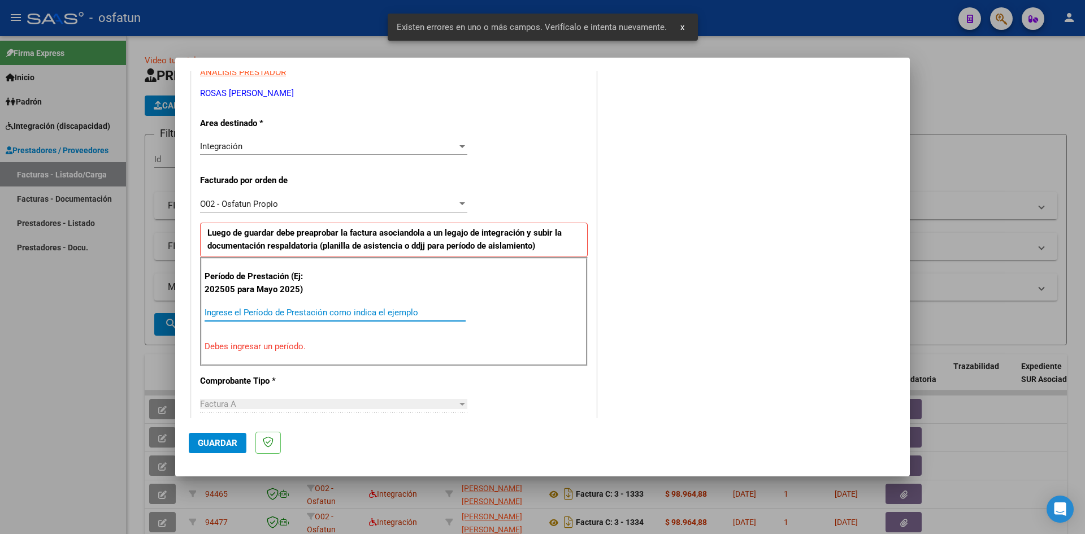
click at [254, 310] on input "Ingrese el Período de Prestación como indica el ejemplo" at bounding box center [334, 312] width 261 height 10
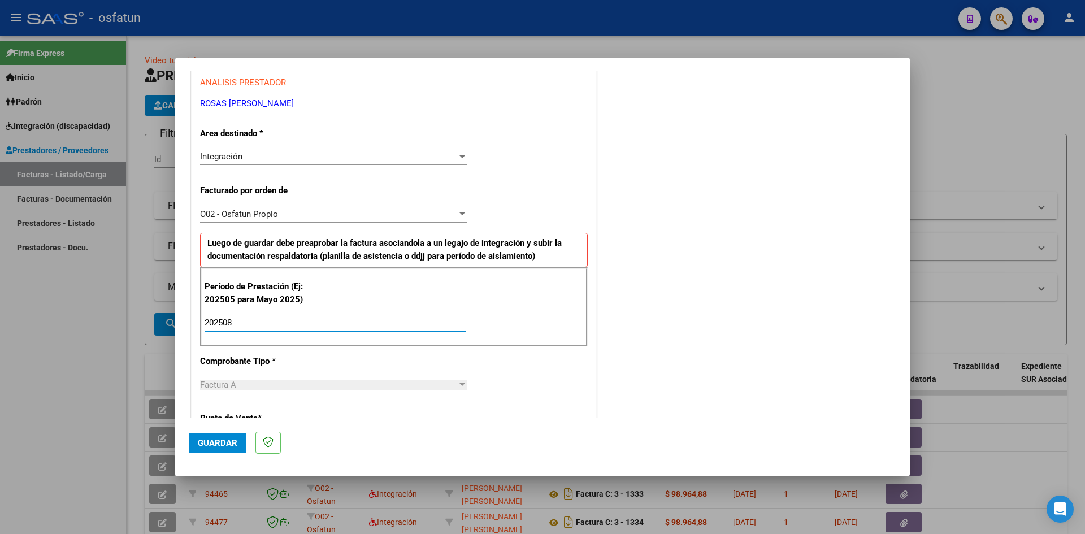
scroll to position [0, 0]
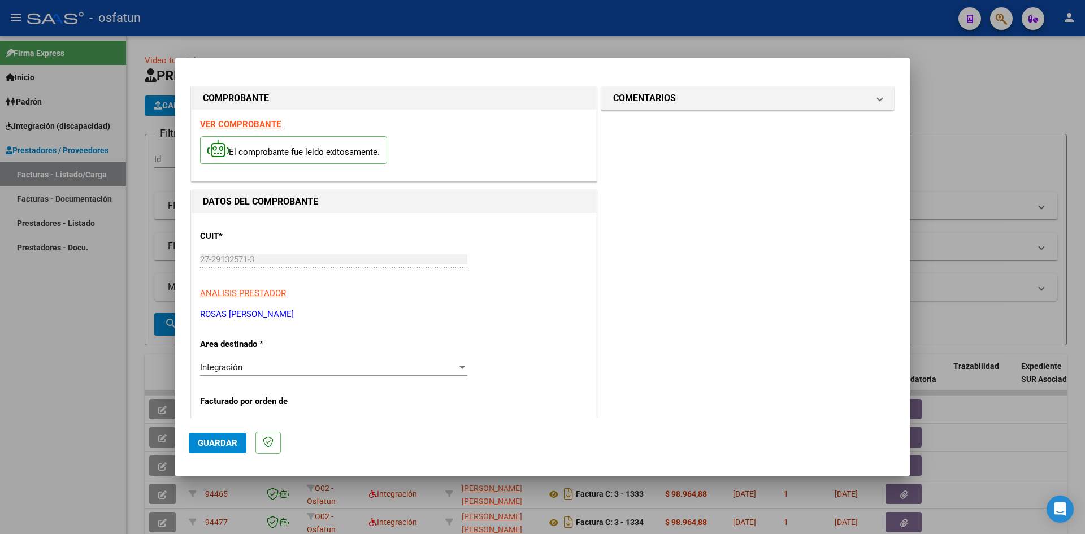
type input "202508"
click at [221, 440] on span "Guardar" at bounding box center [218, 443] width 40 height 10
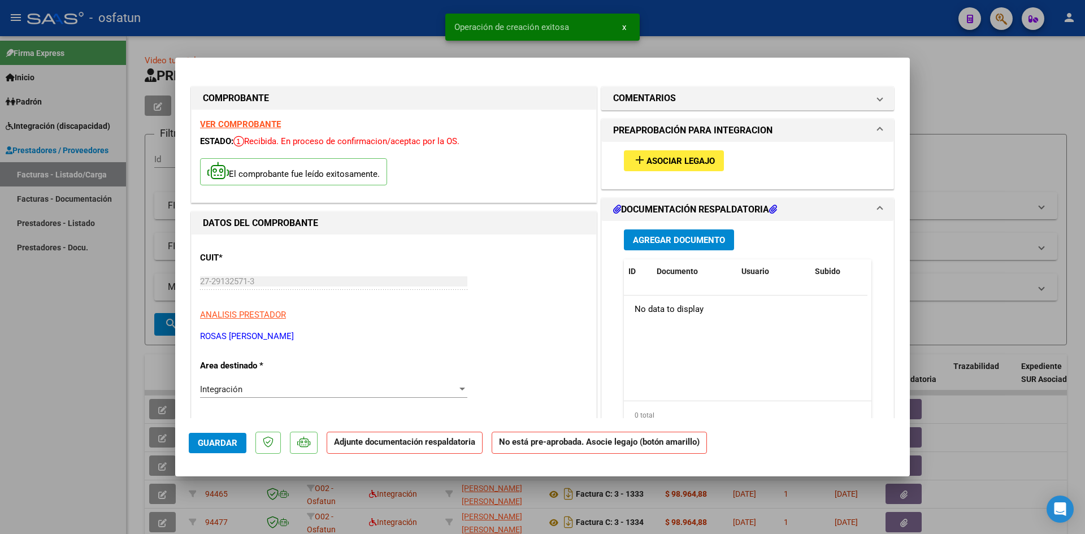
click at [648, 159] on span "Asociar Legajo" at bounding box center [680, 161] width 68 height 10
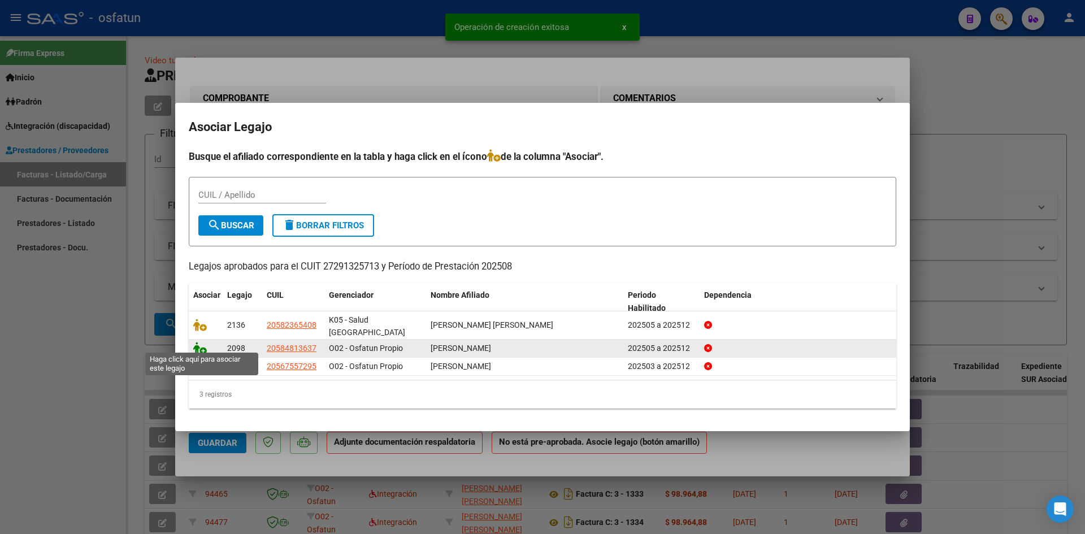
click at [197, 344] on icon at bounding box center [200, 348] width 14 height 12
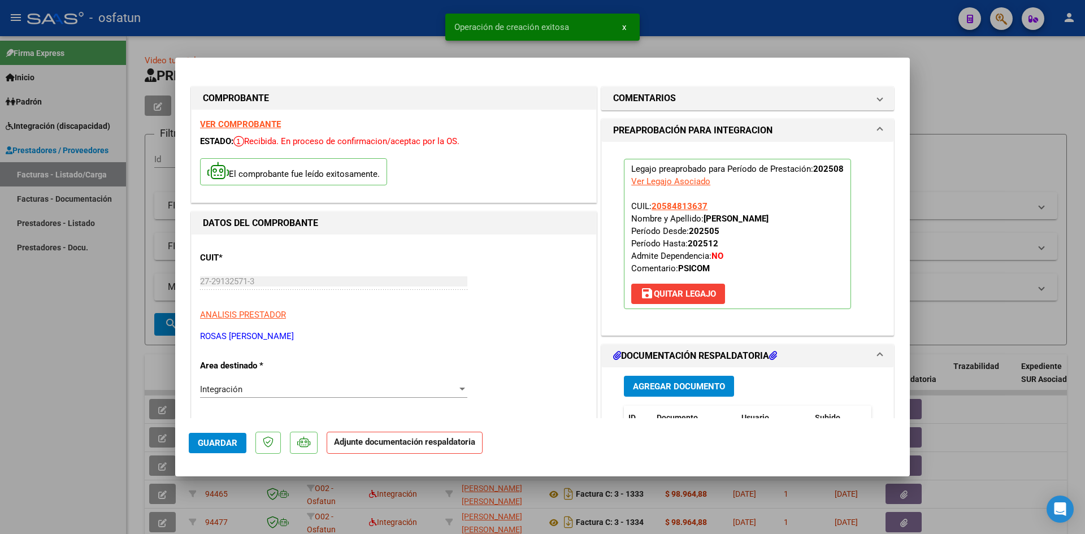
click at [672, 384] on span "Agregar Documento" at bounding box center [679, 386] width 92 height 10
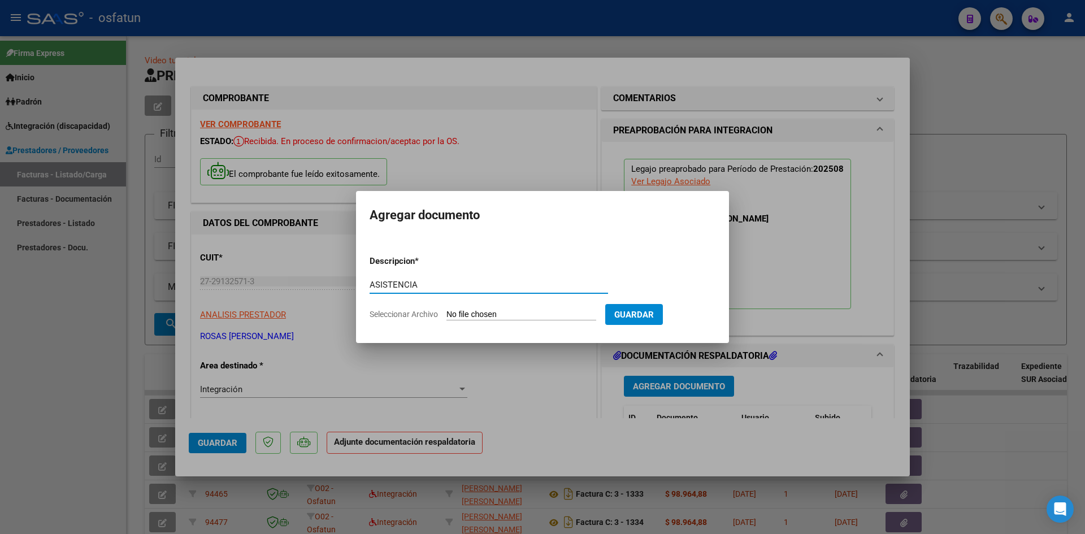
type input "ASISTENCIA"
click at [480, 310] on input "Seleccionar Archivo" at bounding box center [521, 315] width 150 height 11
type input "C:\fakepath\ASISTE PSICOMOT AGOSTO.pdf"
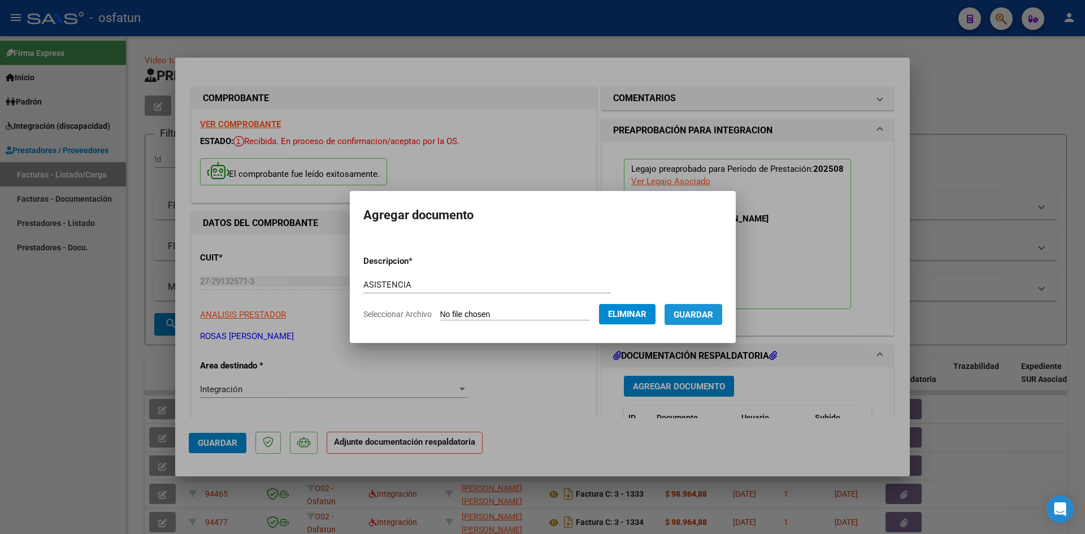
click at [710, 317] on span "Guardar" at bounding box center [693, 315] width 40 height 10
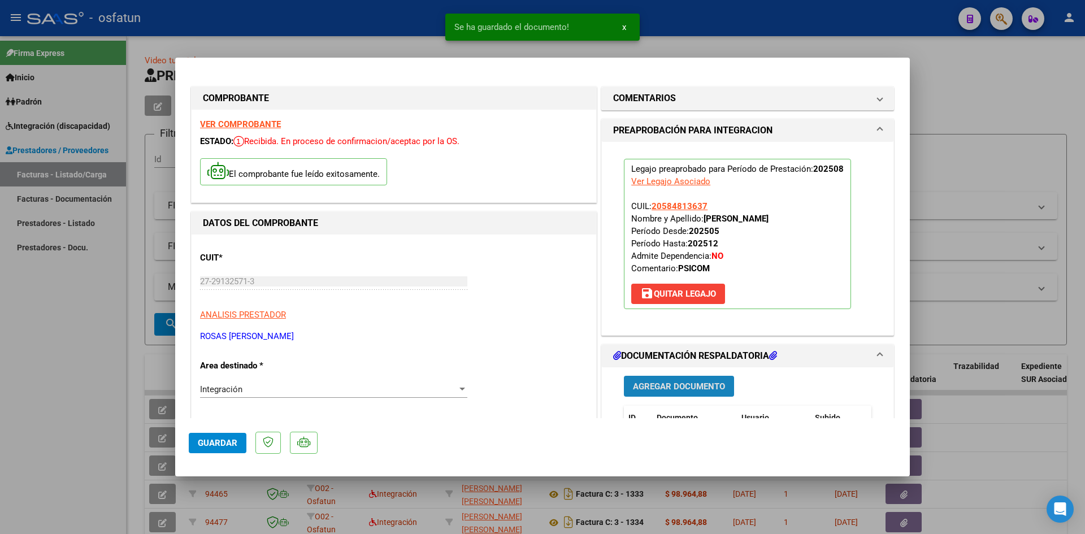
click at [666, 391] on span "Agregar Documento" at bounding box center [679, 386] width 92 height 10
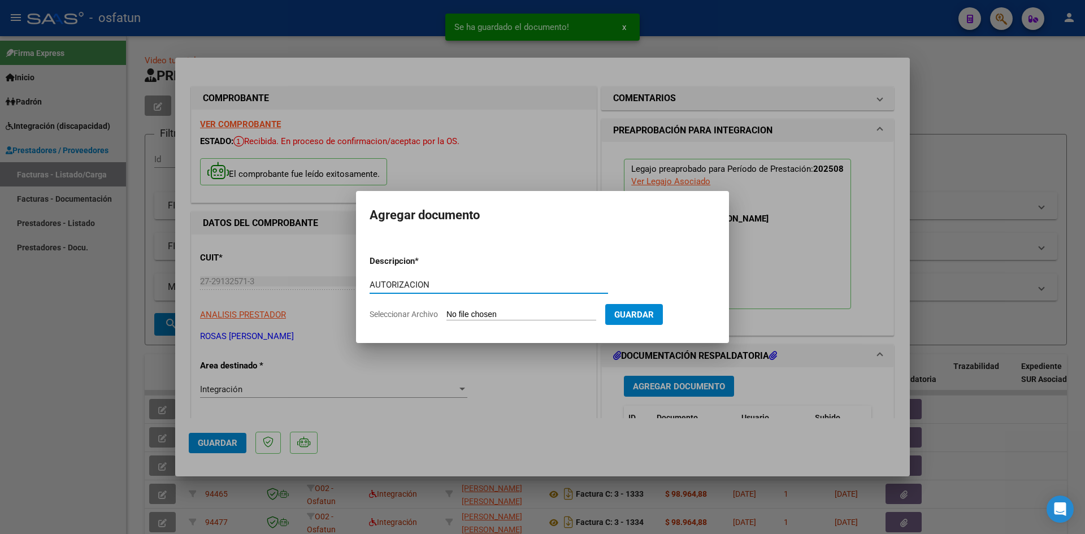
type input "AUTORIZACION"
click at [523, 324] on form "Descripcion * AUTORIZACION Escriba aquí una descripcion Seleccionar Archivo Gua…" at bounding box center [542, 287] width 346 height 82
click at [523, 316] on input "Seleccionar Archivo" at bounding box center [521, 315] width 150 height 11
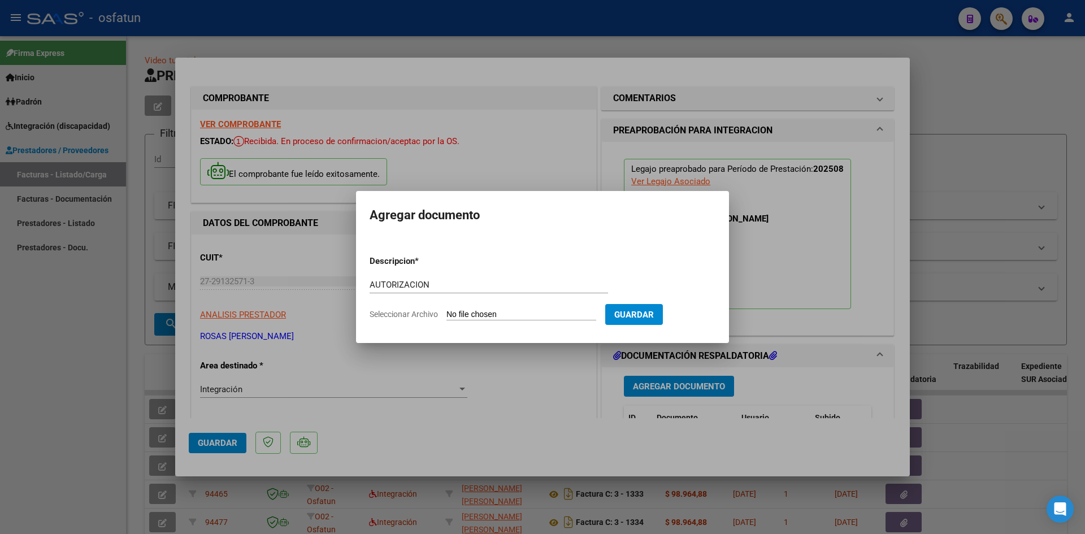
type input "C:\fakepath\AUTO [MEDICAL_DATA].pdf"
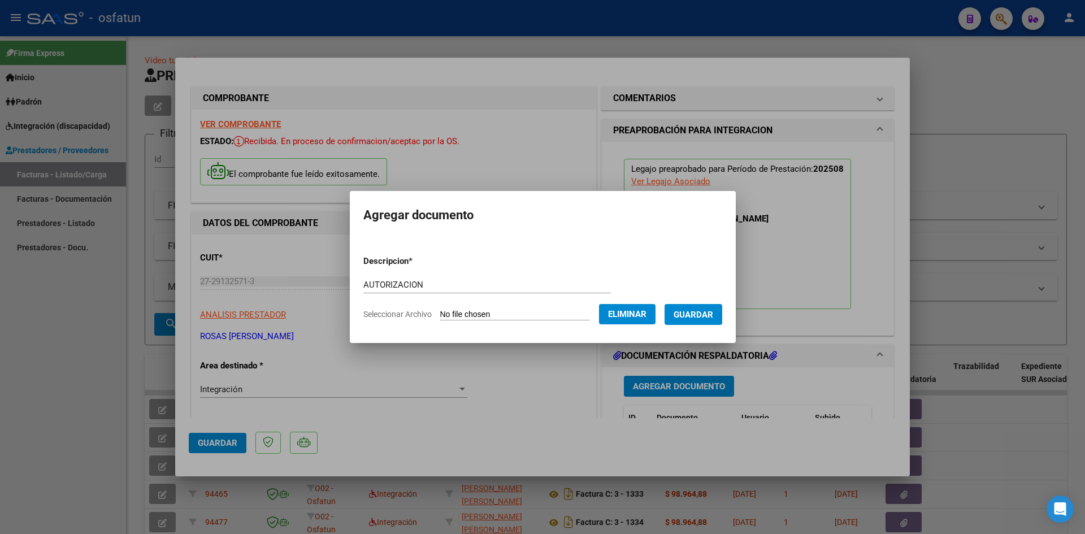
click at [713, 316] on span "Guardar" at bounding box center [693, 315] width 40 height 10
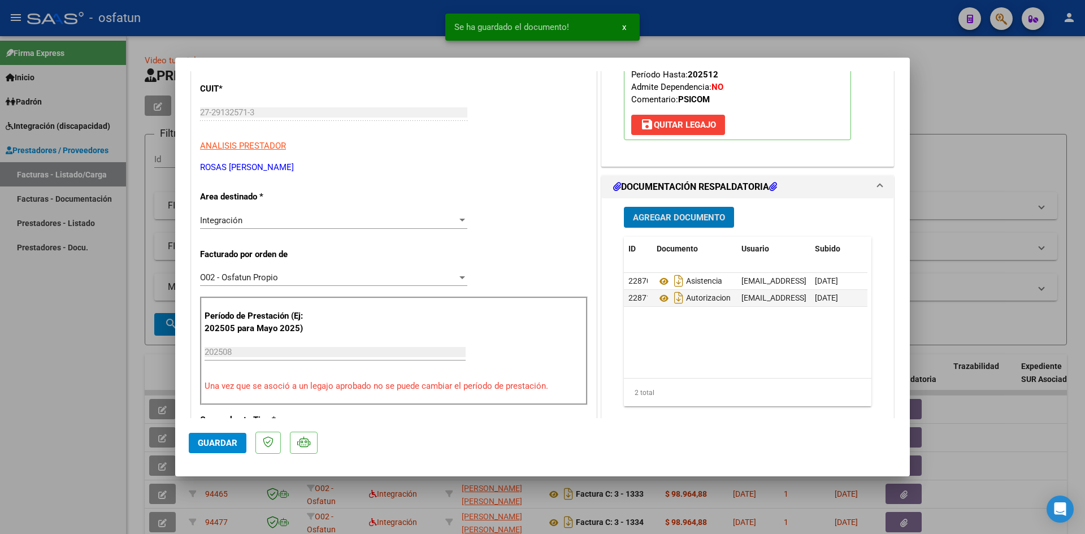
scroll to position [169, 0]
drag, startPoint x: 223, startPoint y: 438, endPoint x: 0, endPoint y: 400, distance: 226.4
click at [223, 437] on button "Guardar" at bounding box center [218, 443] width 58 height 20
click at [0, 382] on div at bounding box center [542, 267] width 1085 height 534
type input "$ 0,00"
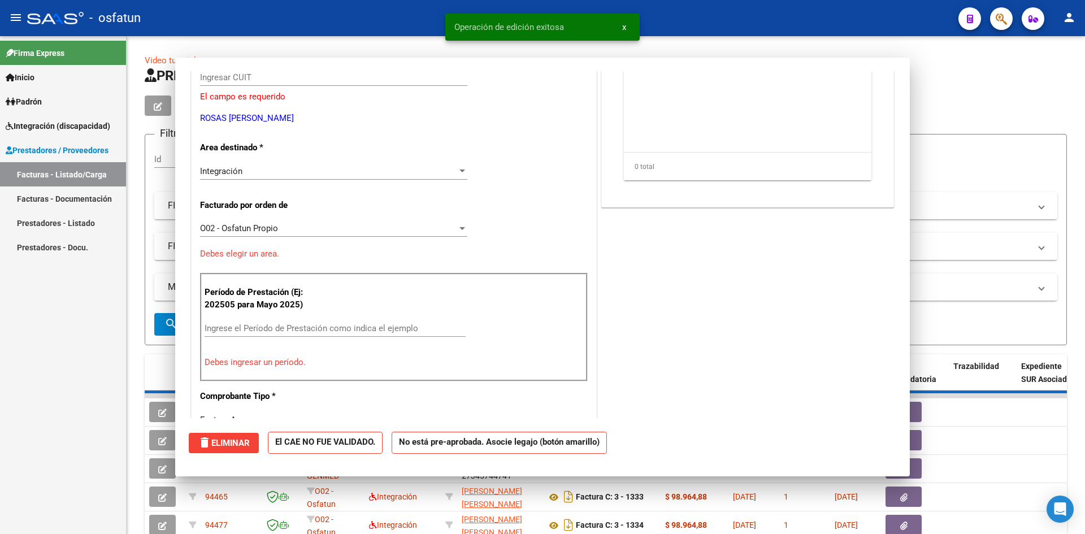
scroll to position [0, 0]
